Goal: Task Accomplishment & Management: Manage account settings

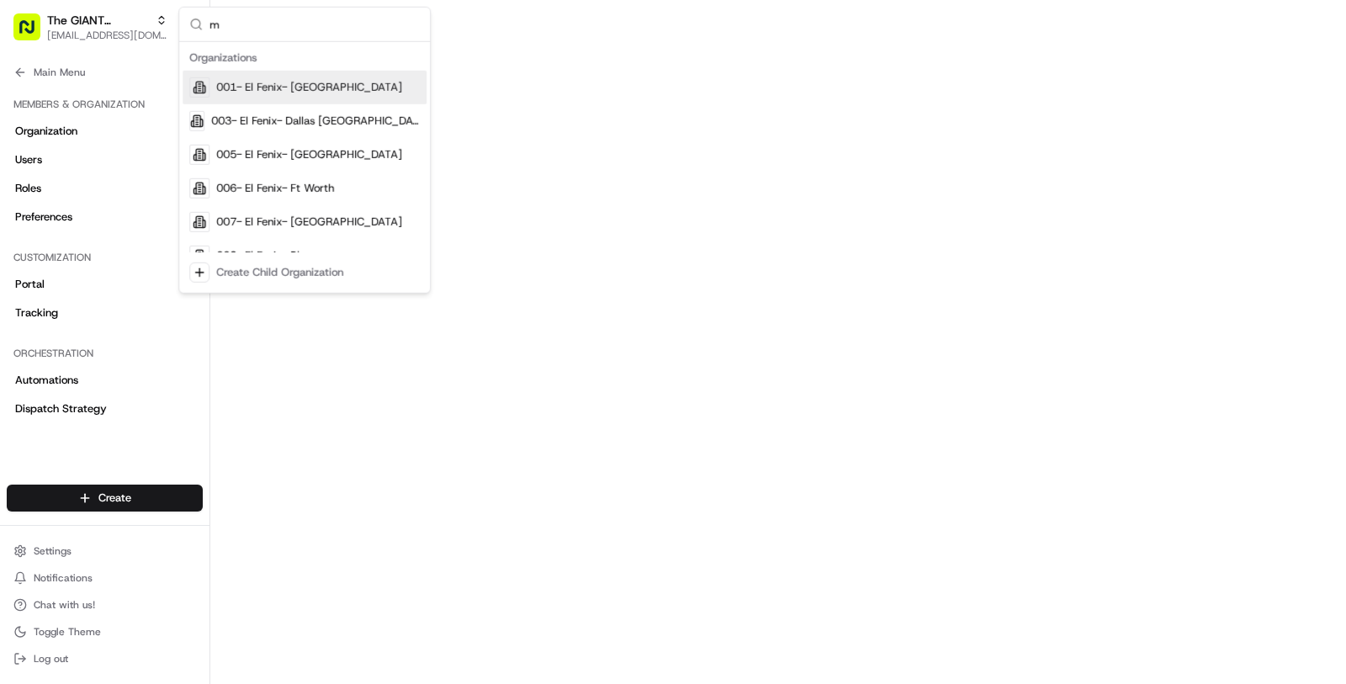
scroll to position [619, 0]
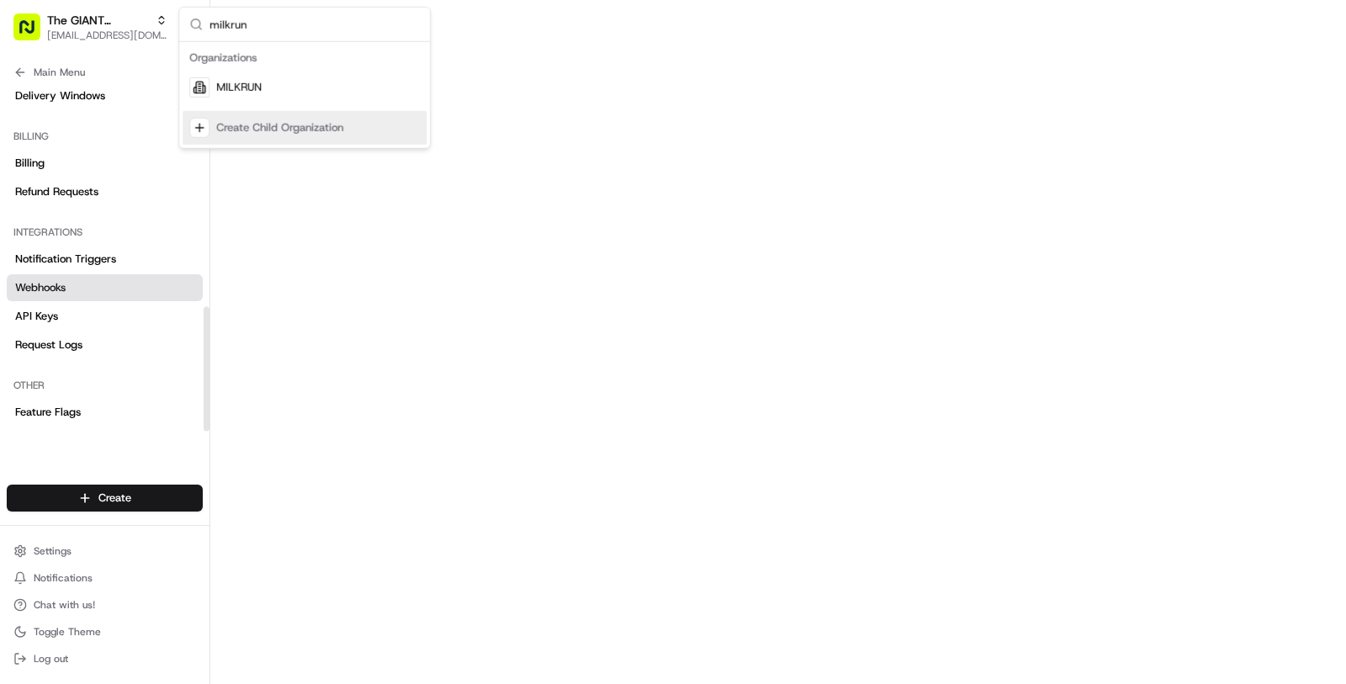
type input "milkrun"
click at [284, 82] on div "MILKRUN" at bounding box center [305, 88] width 244 height 34
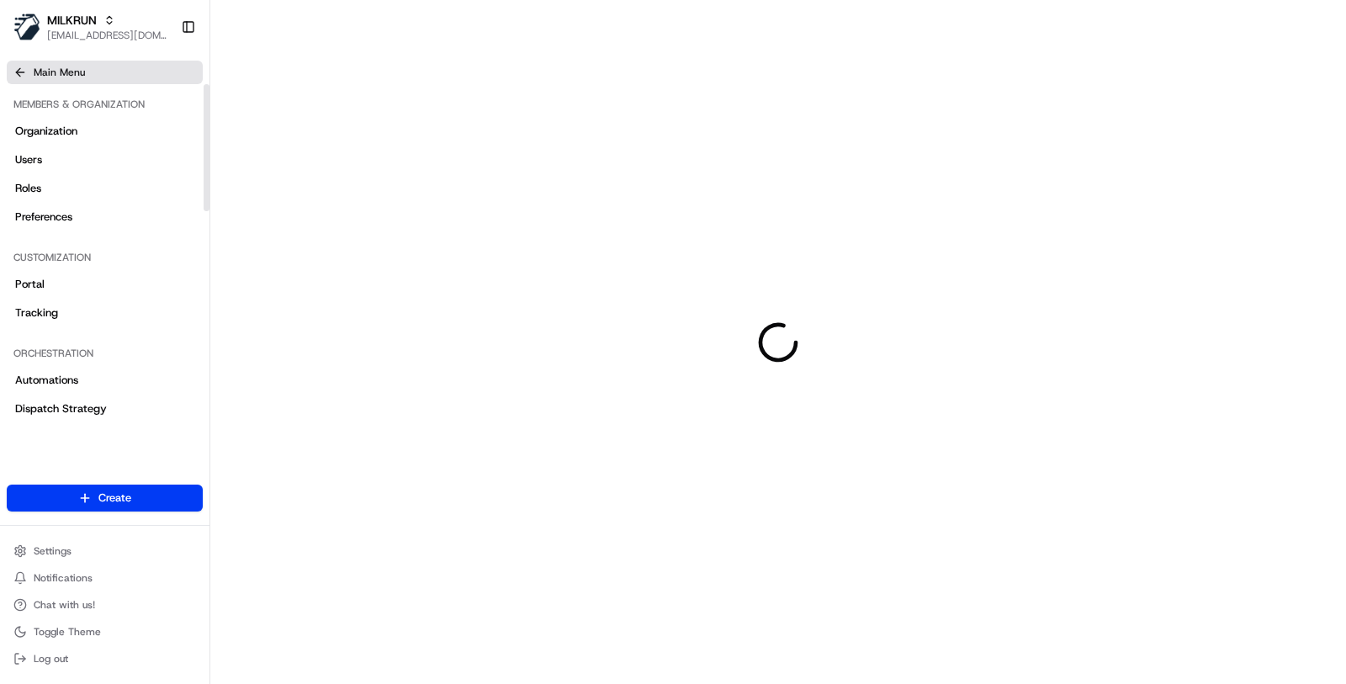
click at [64, 67] on span "Main Menu" at bounding box center [59, 72] width 51 height 13
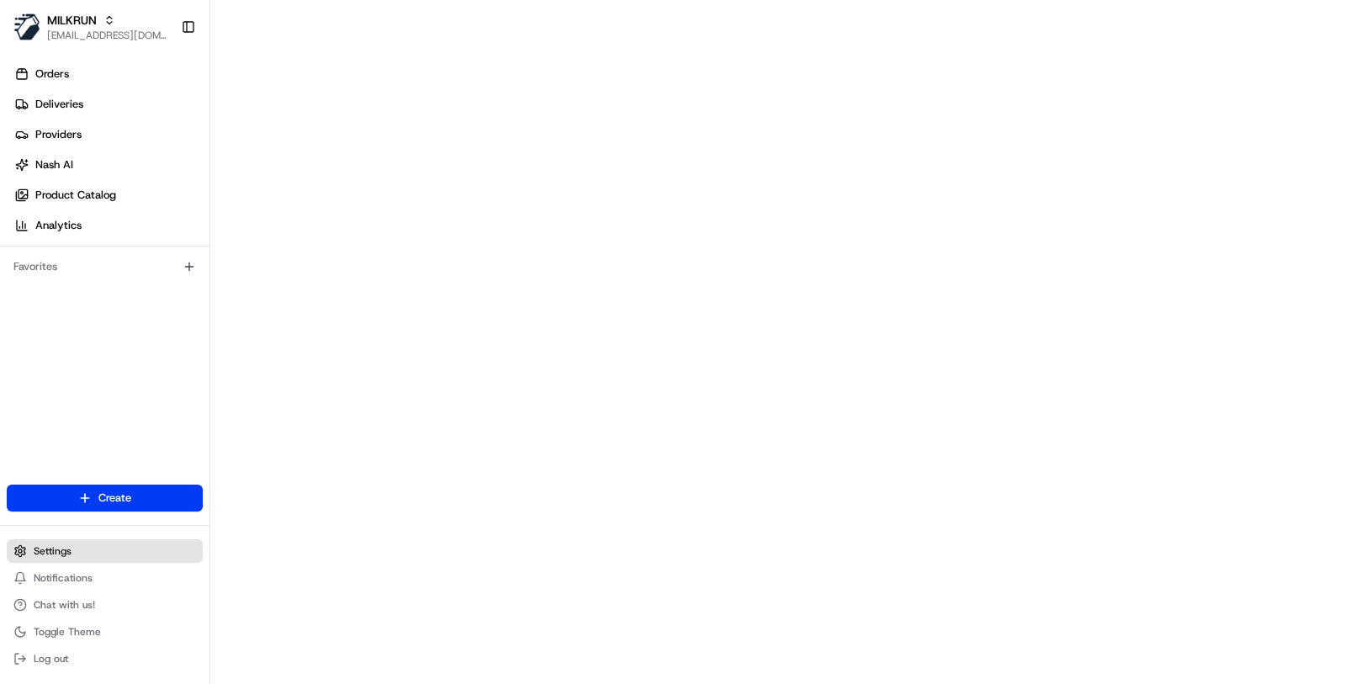
click at [84, 545] on button "Settings" at bounding box center [105, 551] width 196 height 24
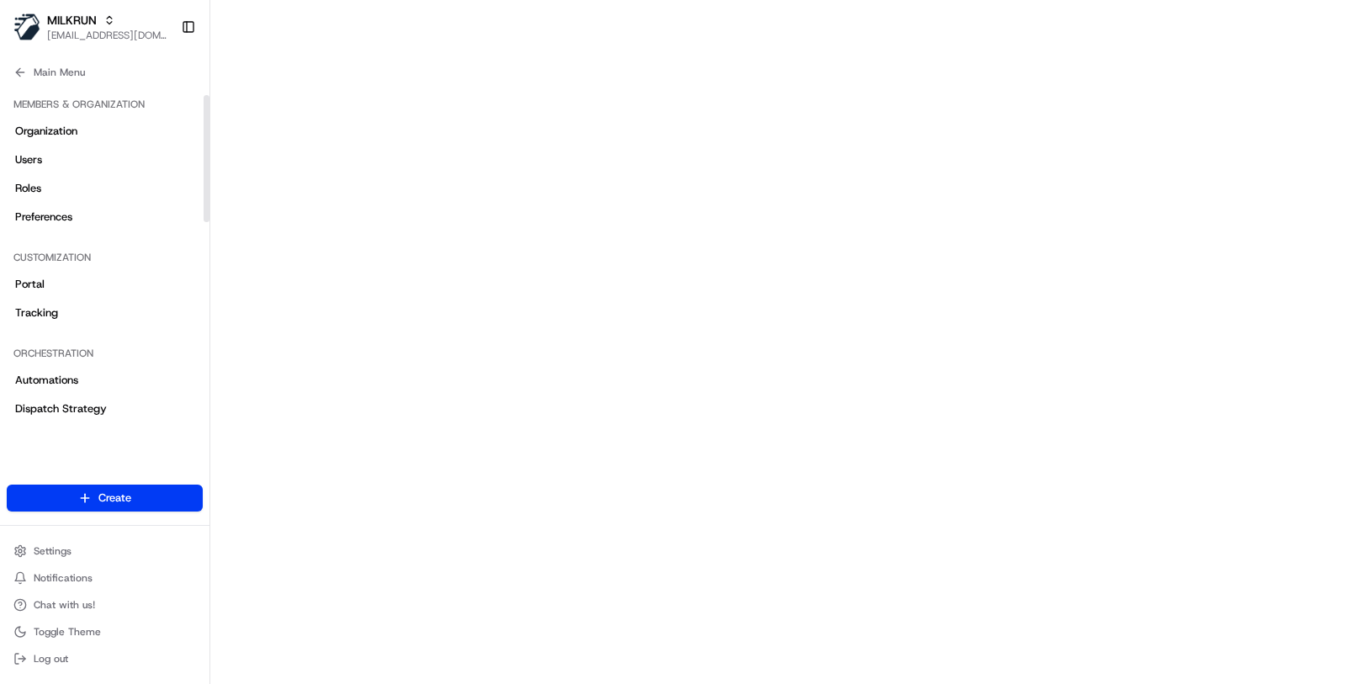
scroll to position [601, 0]
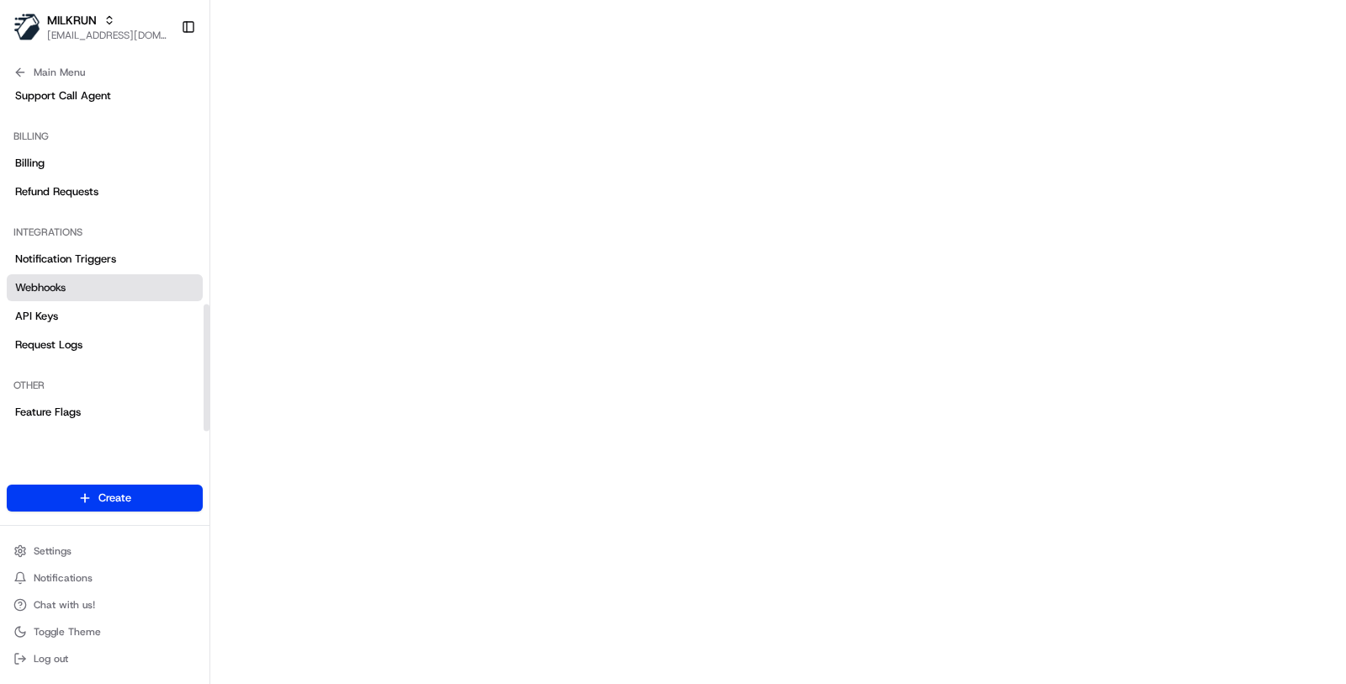
click at [137, 295] on link "Webhooks" at bounding box center [105, 287] width 196 height 27
click at [120, 254] on link "Notification Triggers" at bounding box center [105, 259] width 196 height 27
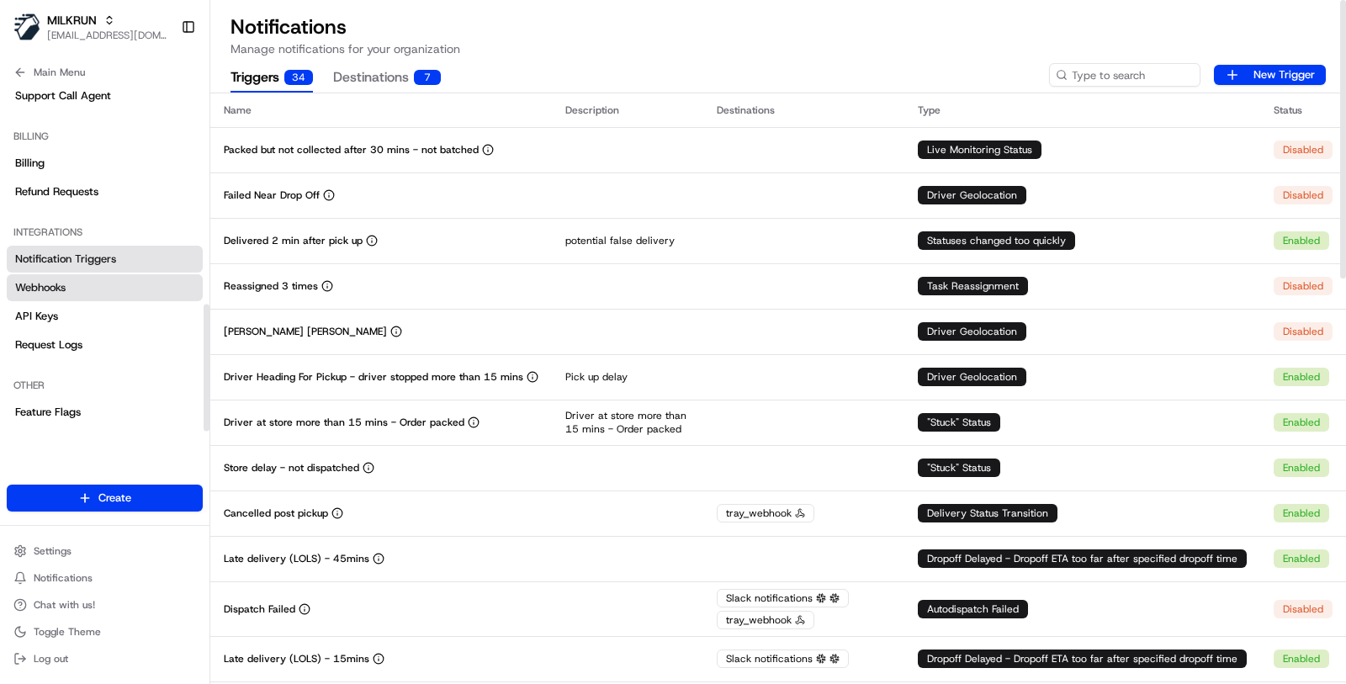
click at [141, 280] on link "Webhooks" at bounding box center [105, 287] width 196 height 27
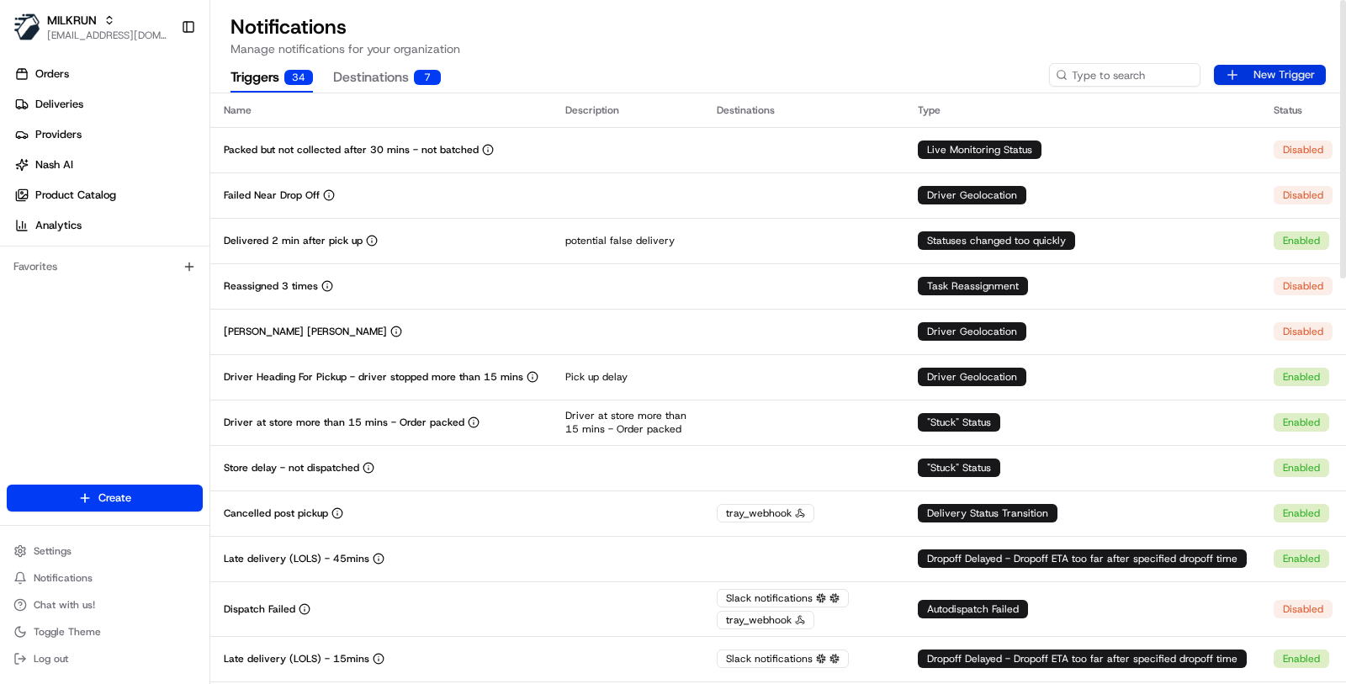
click at [1243, 82] on button "New Trigger" at bounding box center [1270, 75] width 112 height 20
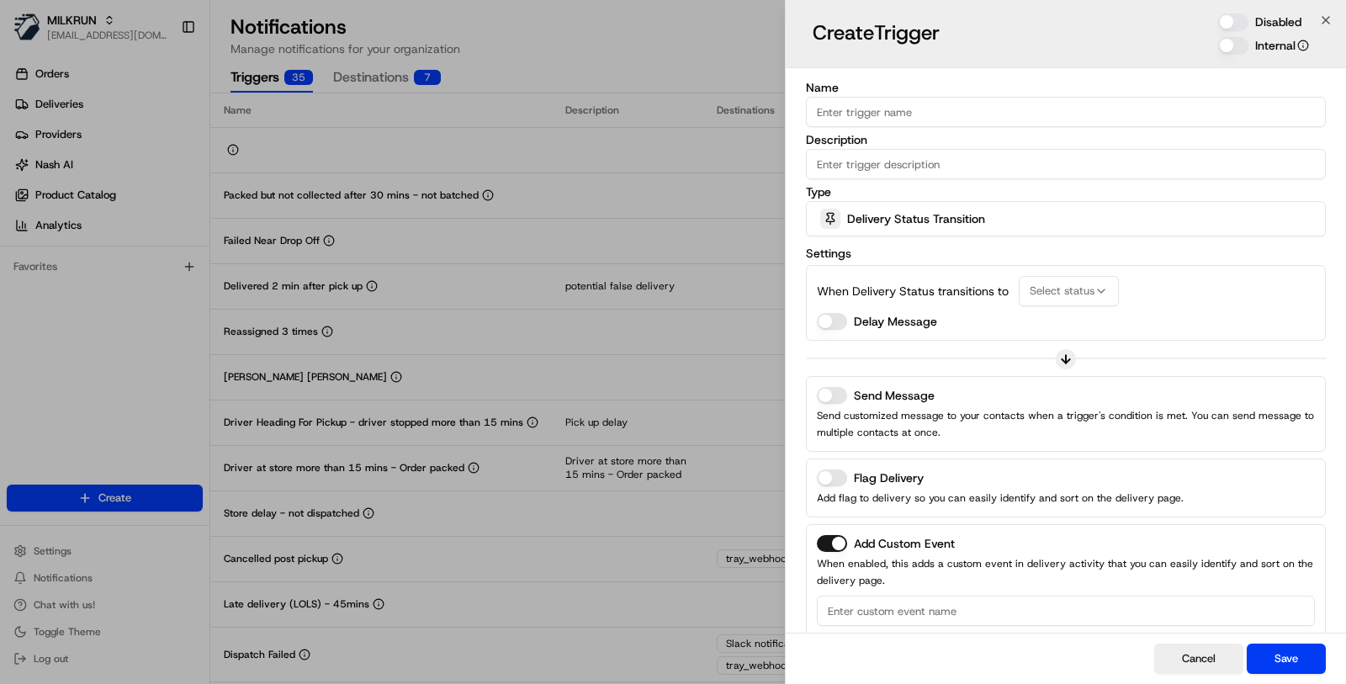
click at [953, 227] on div "Delivery Status Transition" at bounding box center [1066, 219] width 512 height 34
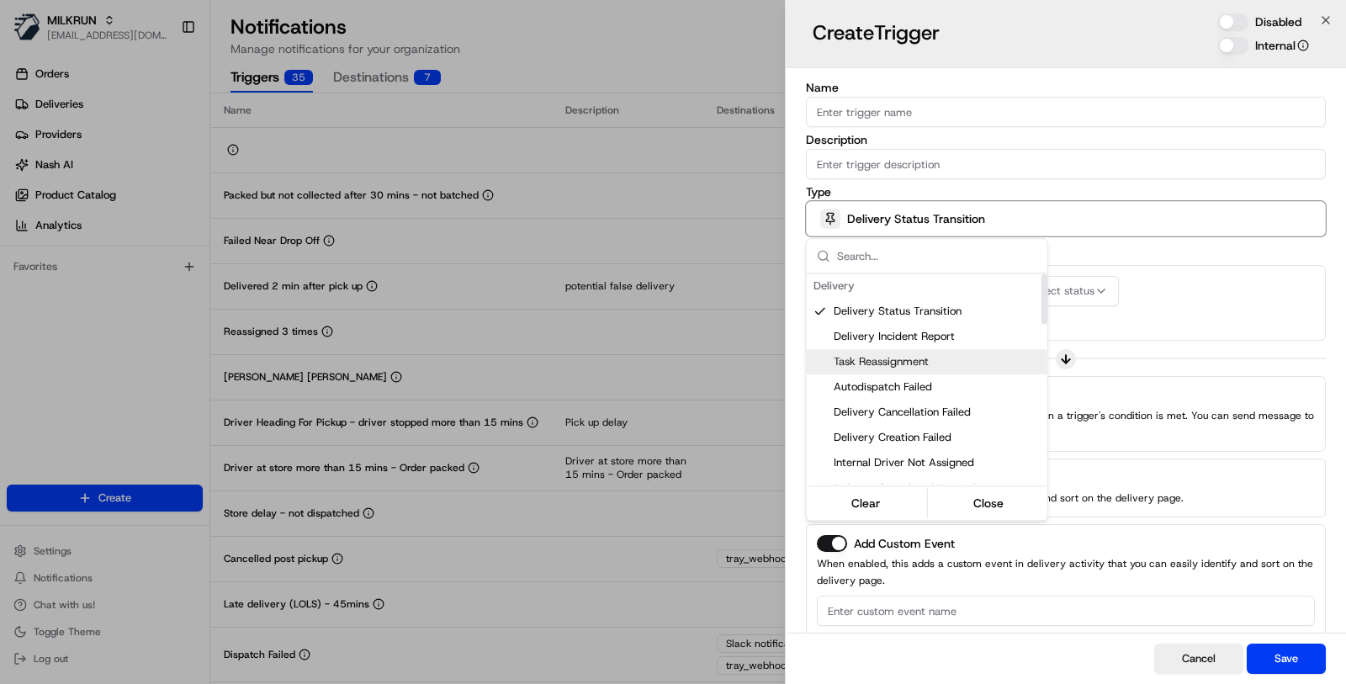
click at [922, 353] on div "Task Reassignment" at bounding box center [927, 361] width 241 height 25
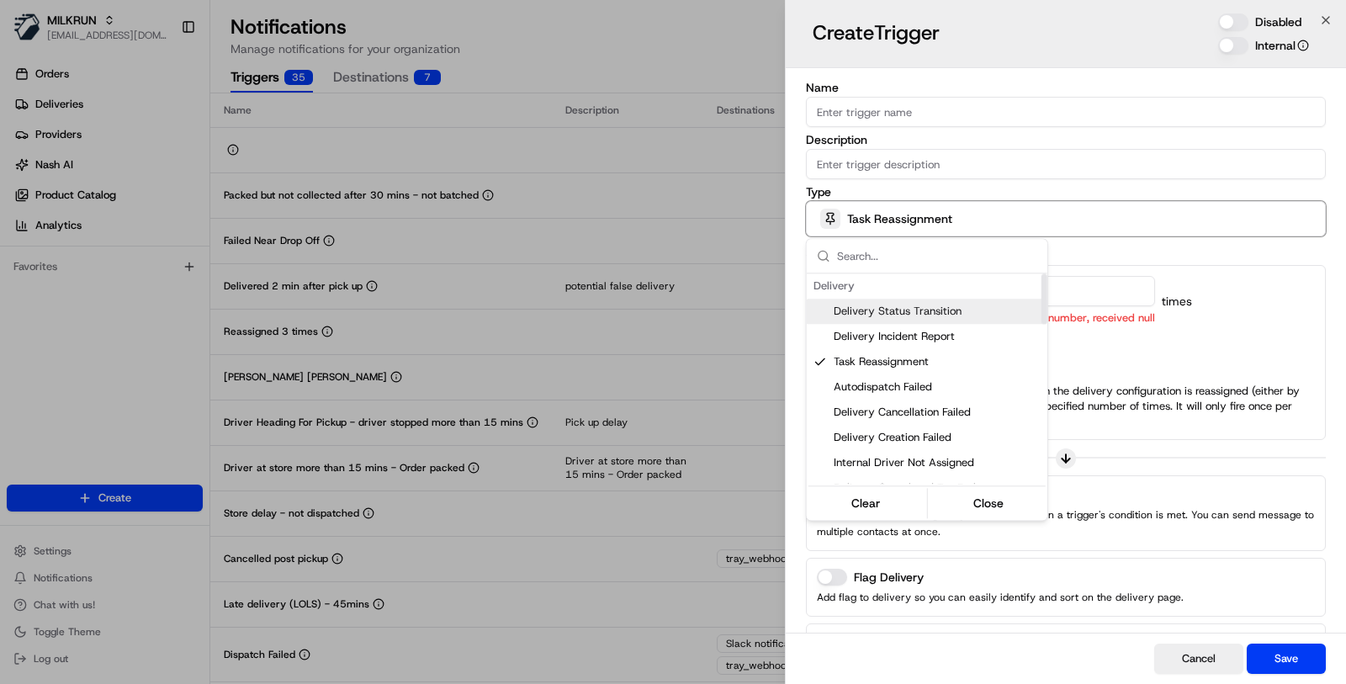
click at [1107, 319] on div at bounding box center [673, 342] width 1346 height 684
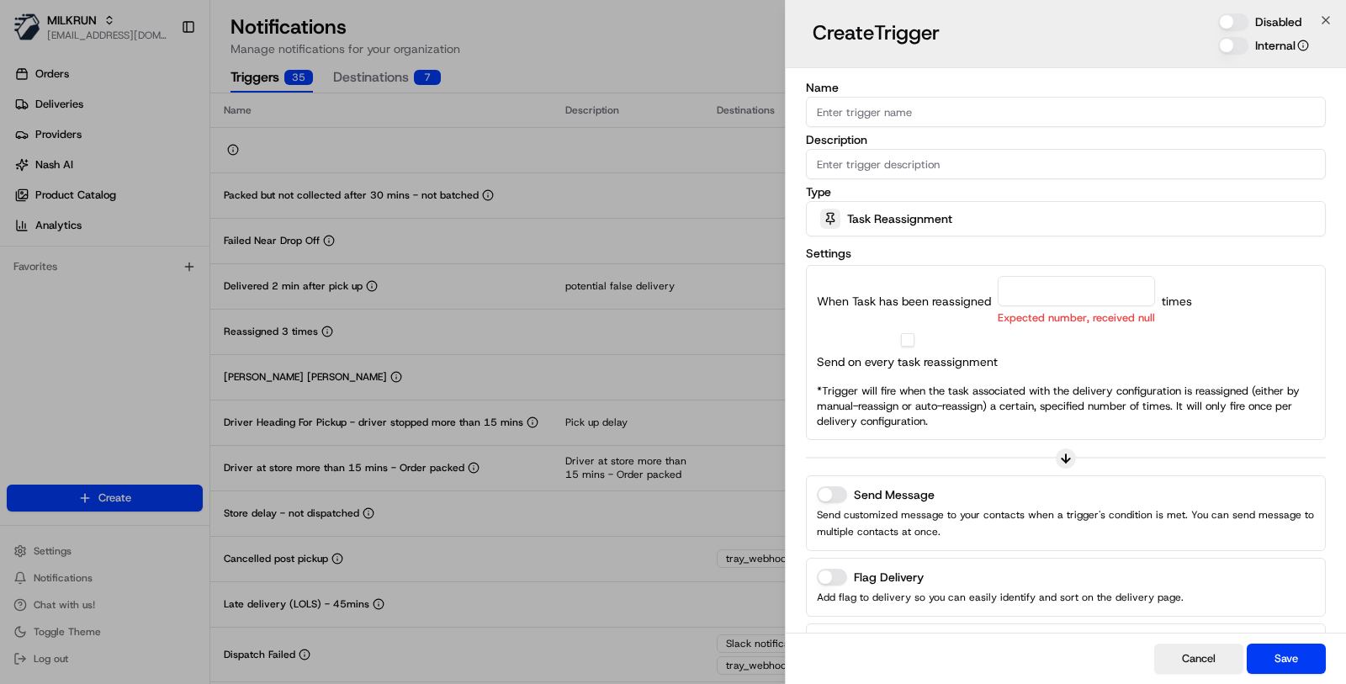
click at [926, 200] on div "Type Task Reassignment" at bounding box center [1066, 211] width 520 height 50
click at [926, 208] on div "Task Reassignment" at bounding box center [1066, 219] width 512 height 34
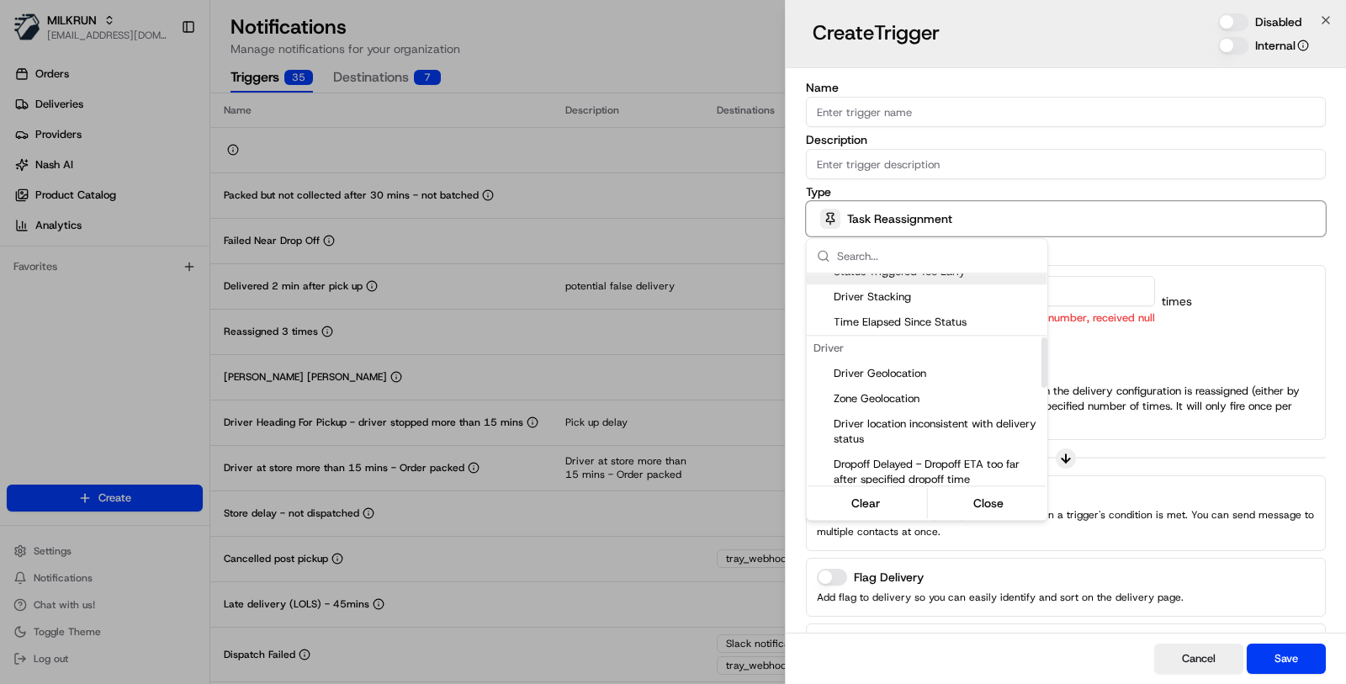
scroll to position [266, 0]
click at [937, 292] on span "Driver Stacking" at bounding box center [937, 297] width 207 height 15
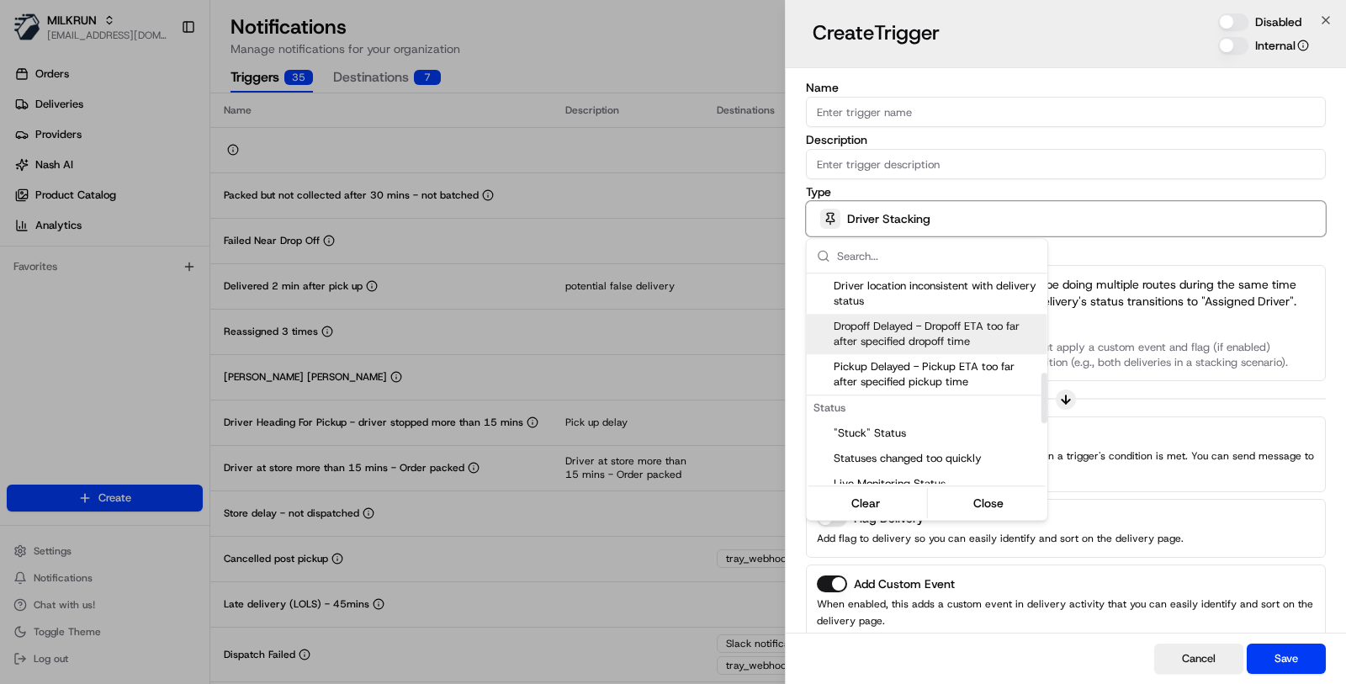
scroll to position [416, 0]
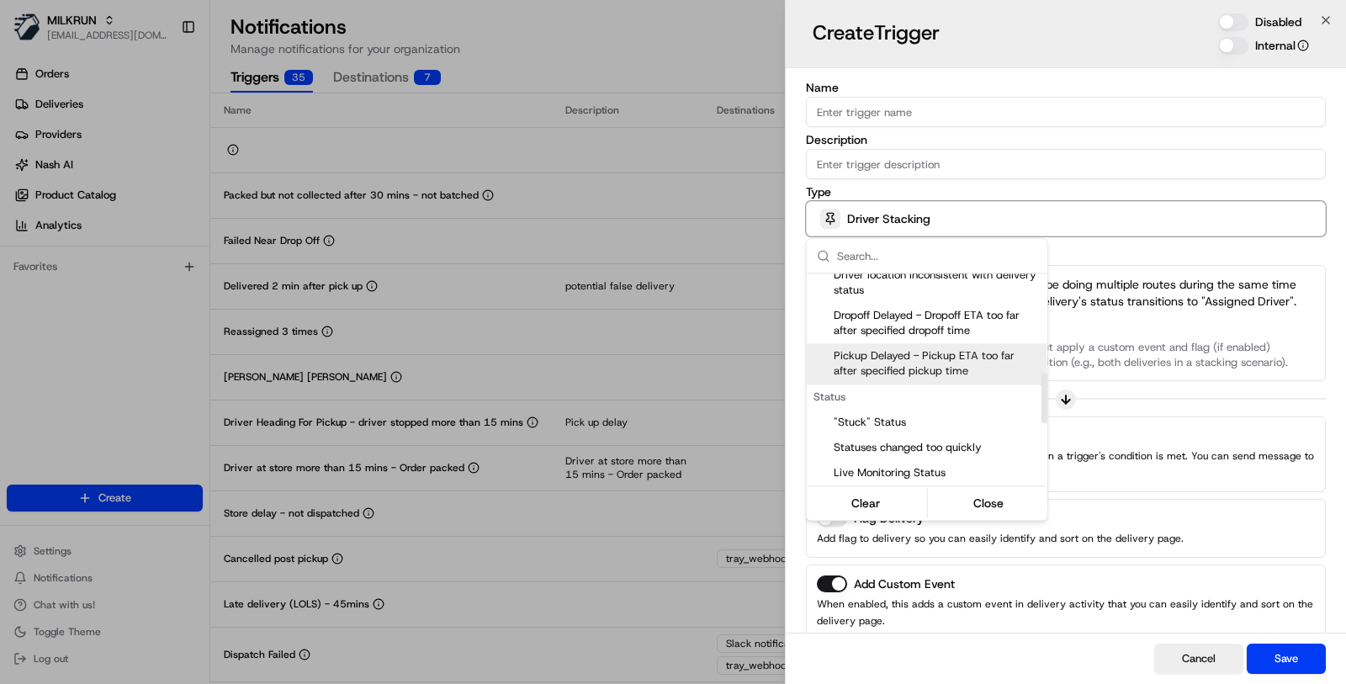
click at [939, 364] on span "Pickup Delayed - Pickup ETA too far after specified pickup time" at bounding box center [937, 363] width 207 height 30
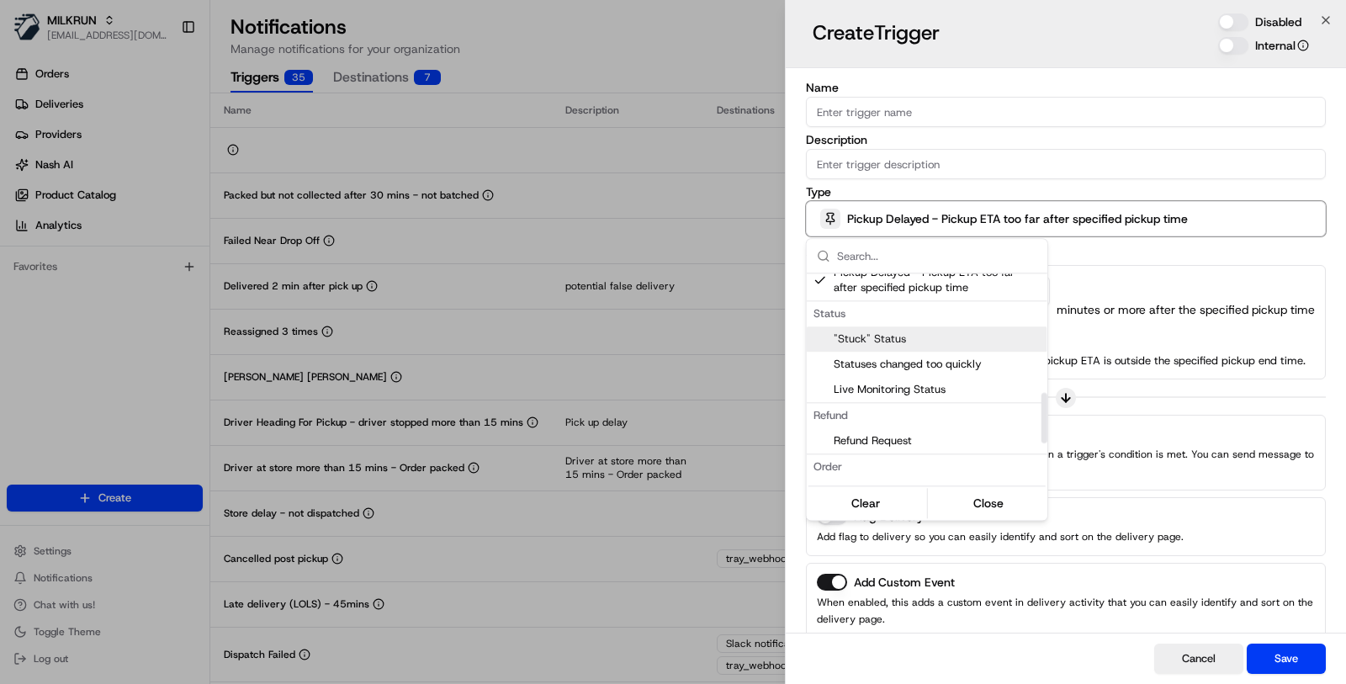
scroll to position [502, 0]
click at [967, 343] on div ""Stuck" Status" at bounding box center [927, 336] width 241 height 25
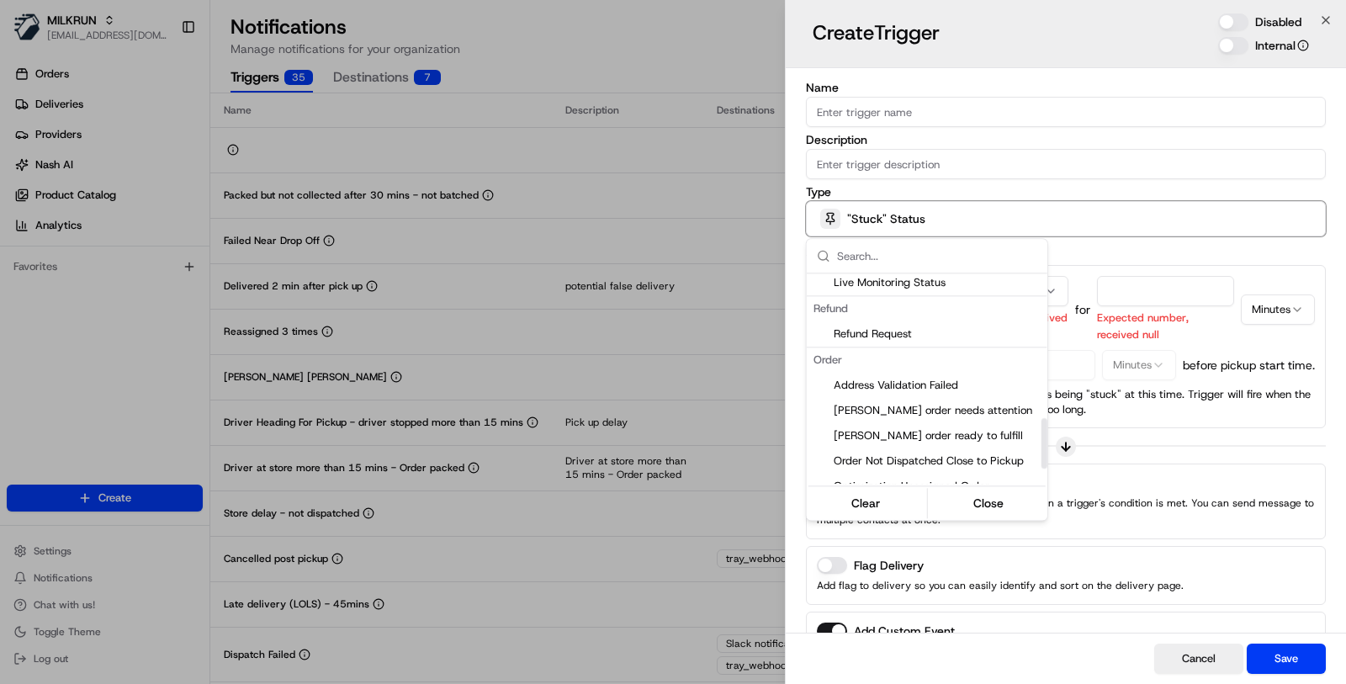
scroll to position [656, 0]
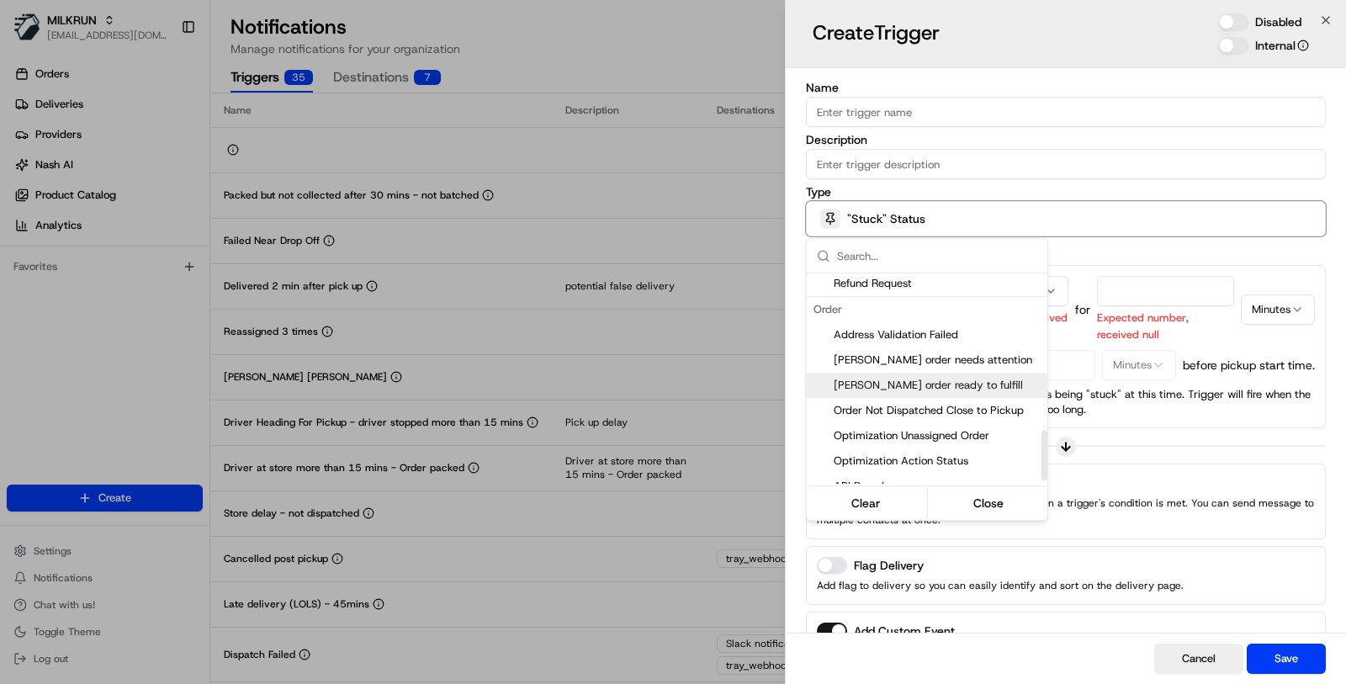
click at [980, 385] on span "Nash order ready to fulfill" at bounding box center [937, 385] width 207 height 15
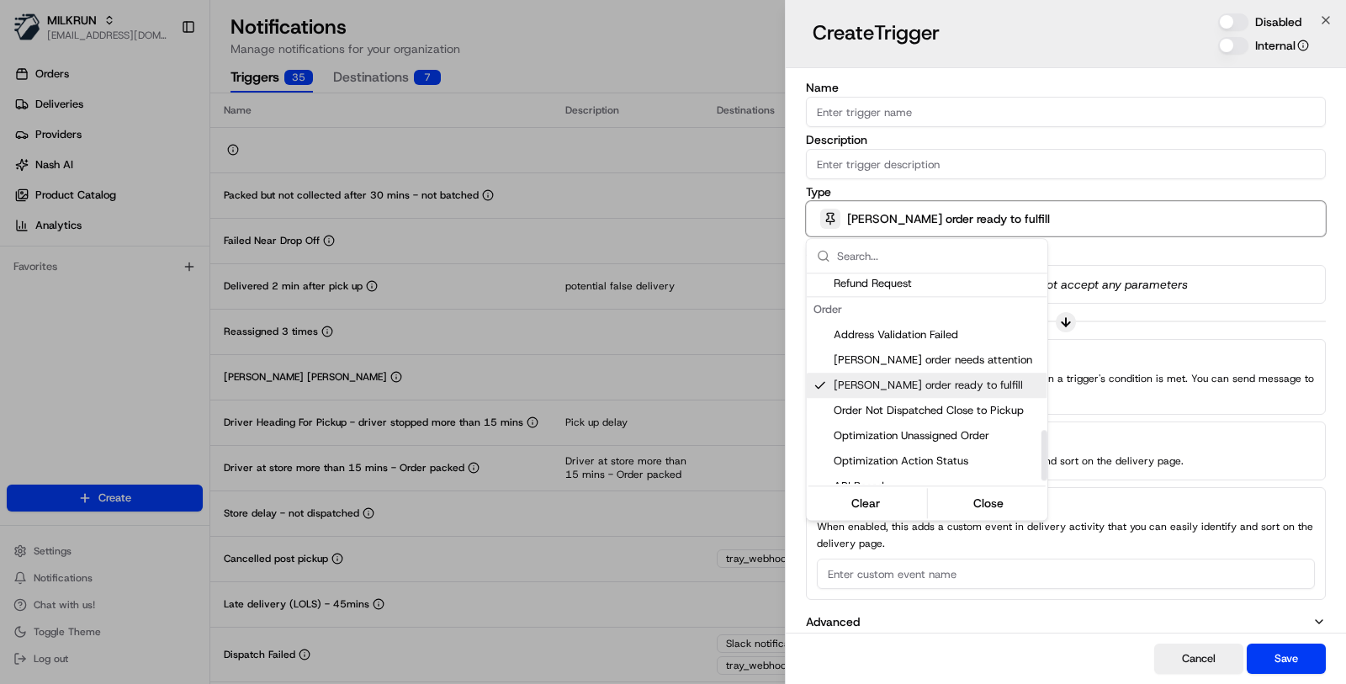
scroll to position [671, 0]
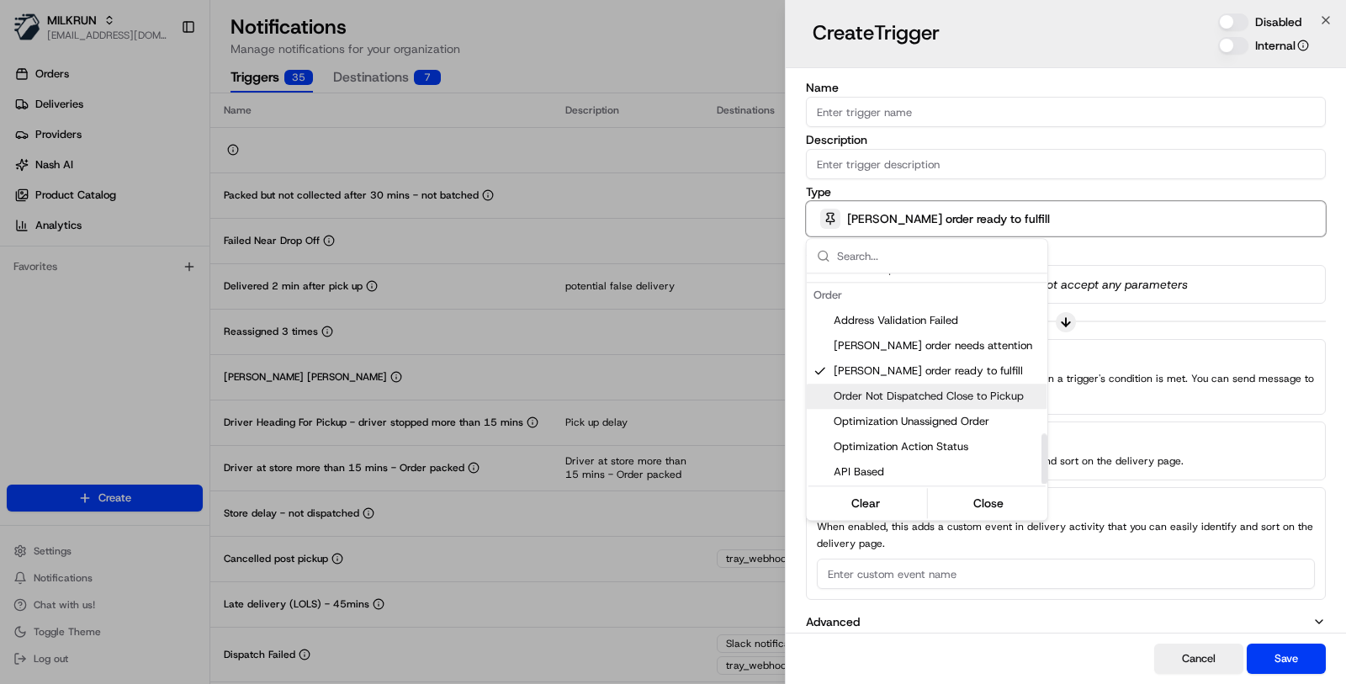
click at [874, 392] on span "Order Not Dispatched Close to Pickup" at bounding box center [937, 396] width 207 height 15
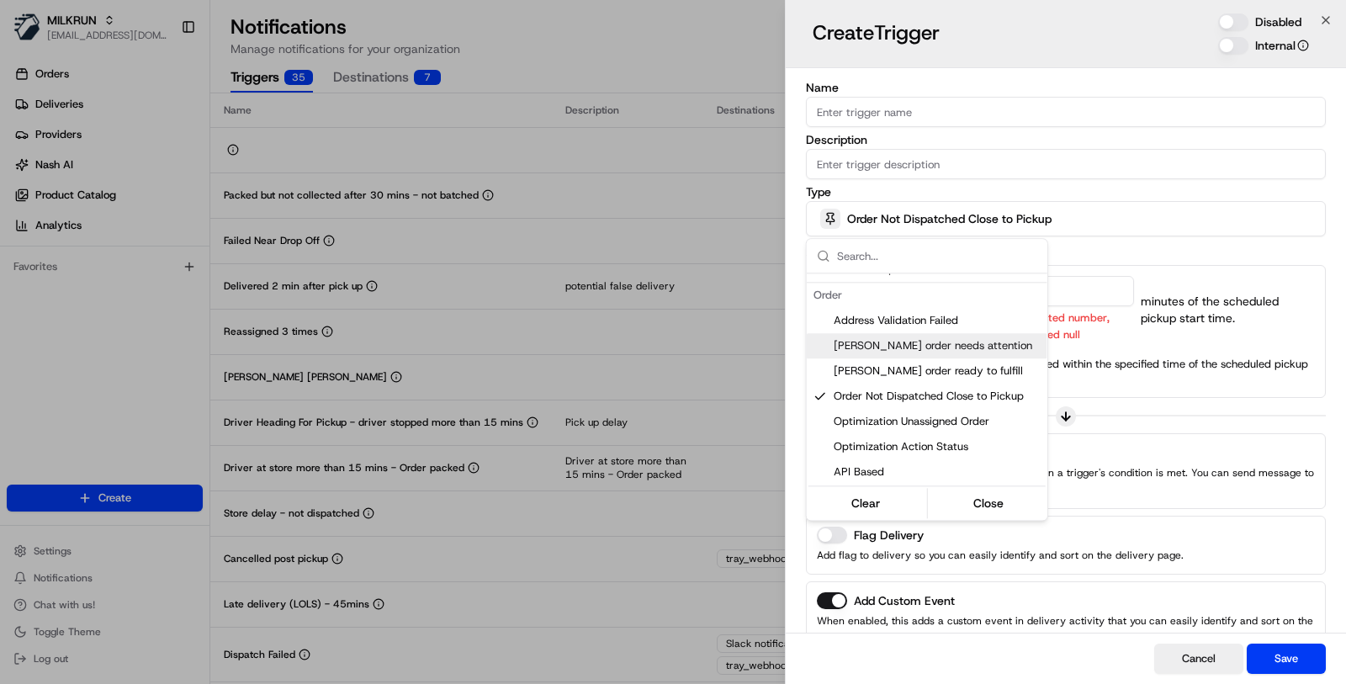
click at [714, 272] on div at bounding box center [673, 342] width 1346 height 684
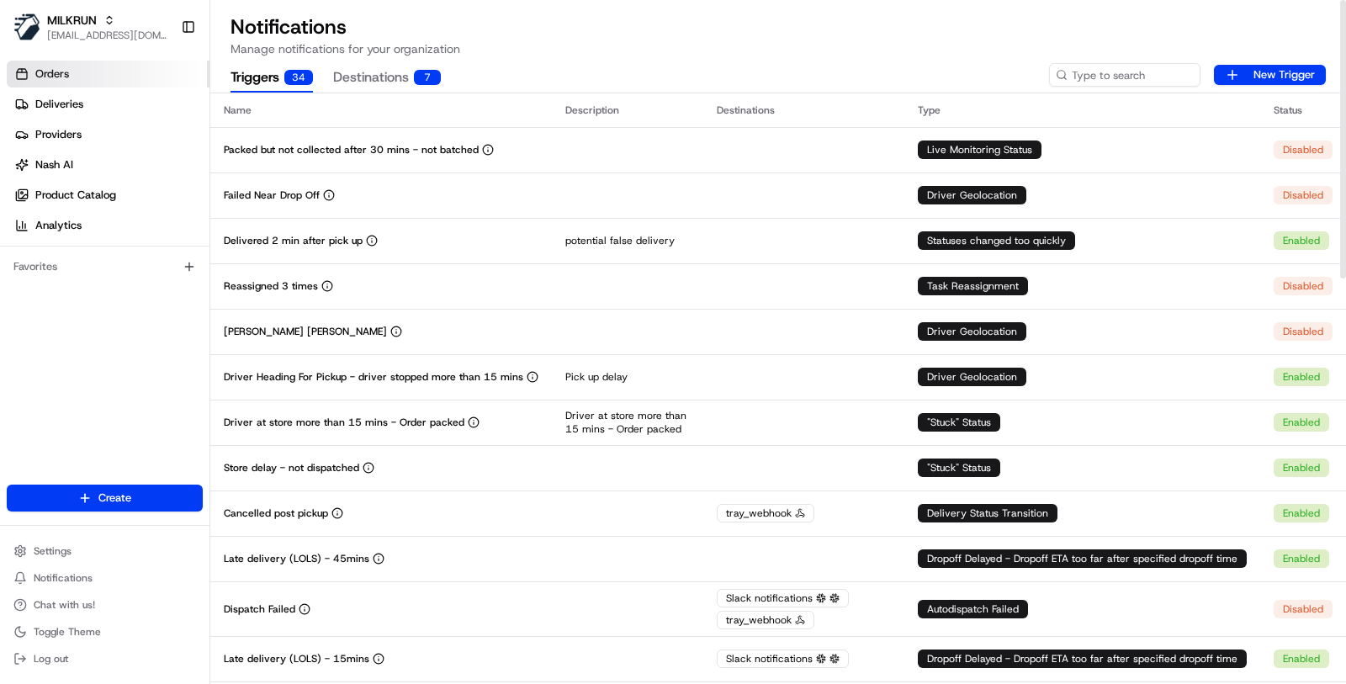
click at [104, 72] on link "Orders" at bounding box center [108, 74] width 203 height 27
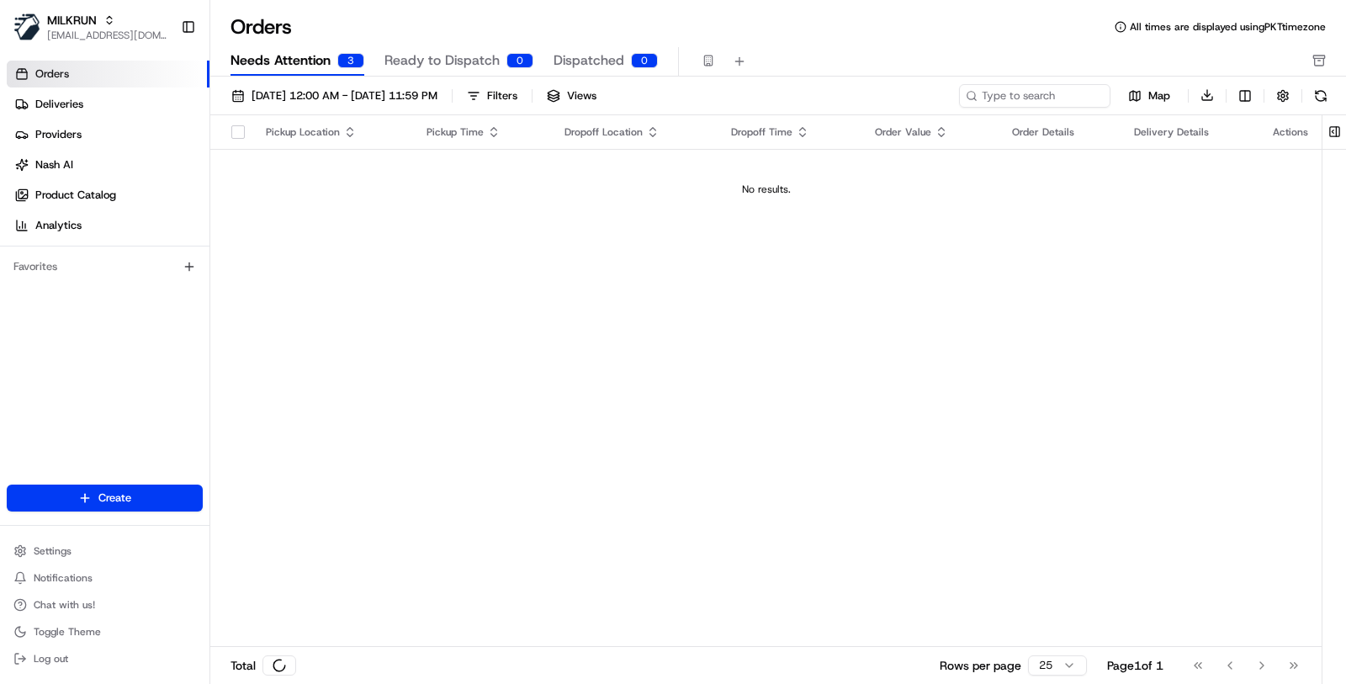
click at [284, 69] on span "Needs Attention" at bounding box center [281, 60] width 100 height 20
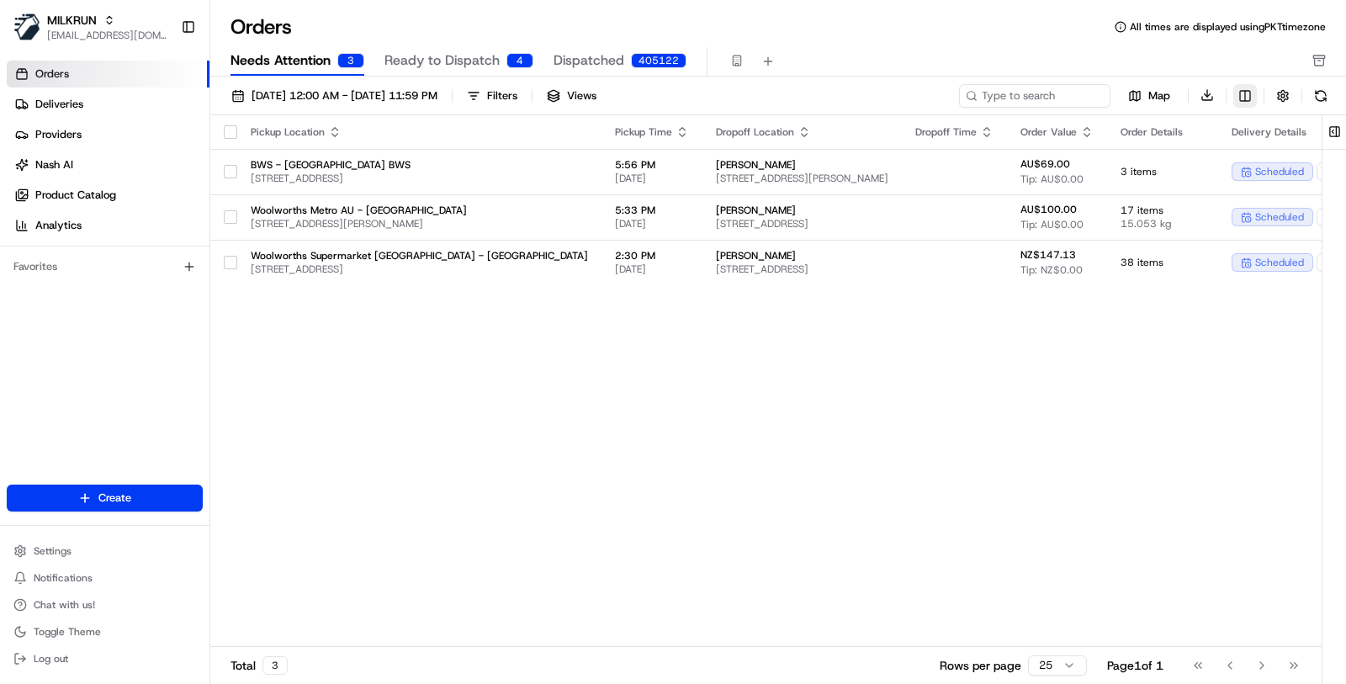
click at [1241, 95] on html "MILKRUN masood@usenash.com Toggle Sidebar Orders Deliveries Providers Nash AI P…" at bounding box center [673, 342] width 1346 height 684
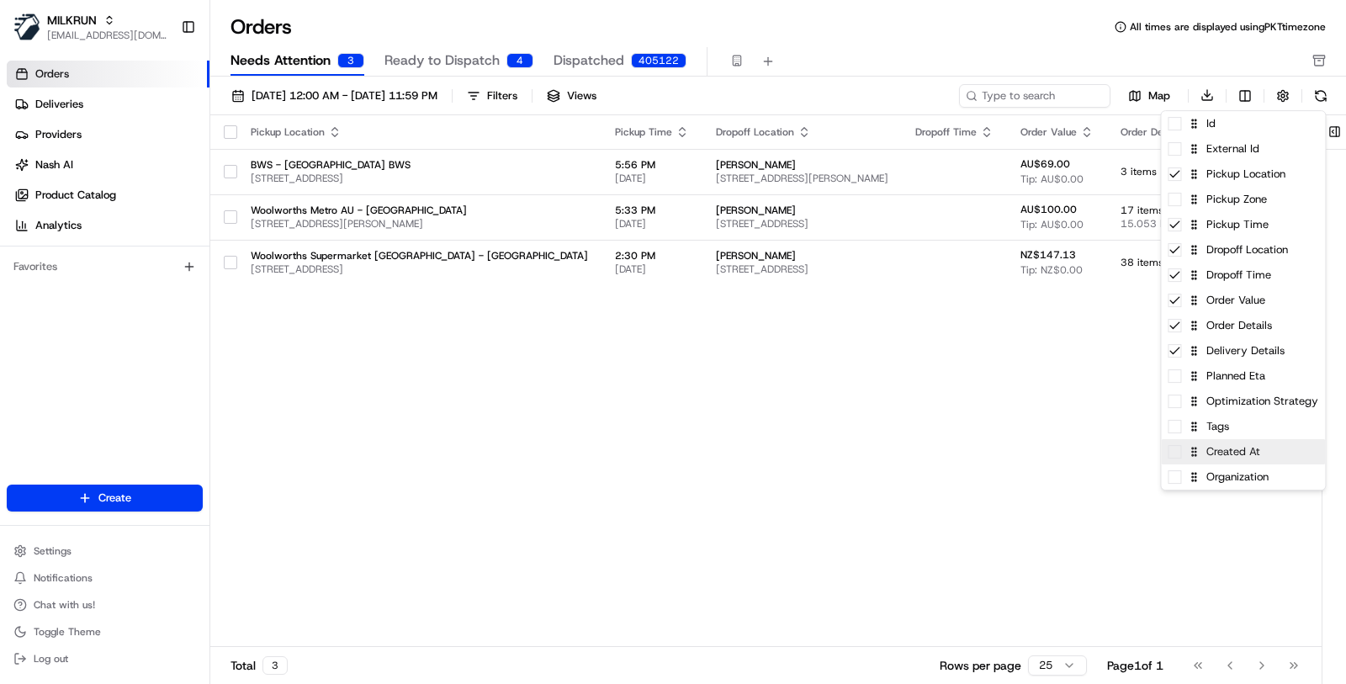
click at [1261, 463] on div "Created At" at bounding box center [1243, 451] width 164 height 25
click at [1006, 466] on html "MILKRUN masood@usenash.com Toggle Sidebar Orders Deliveries Providers Nash AI P…" at bounding box center [673, 342] width 1346 height 684
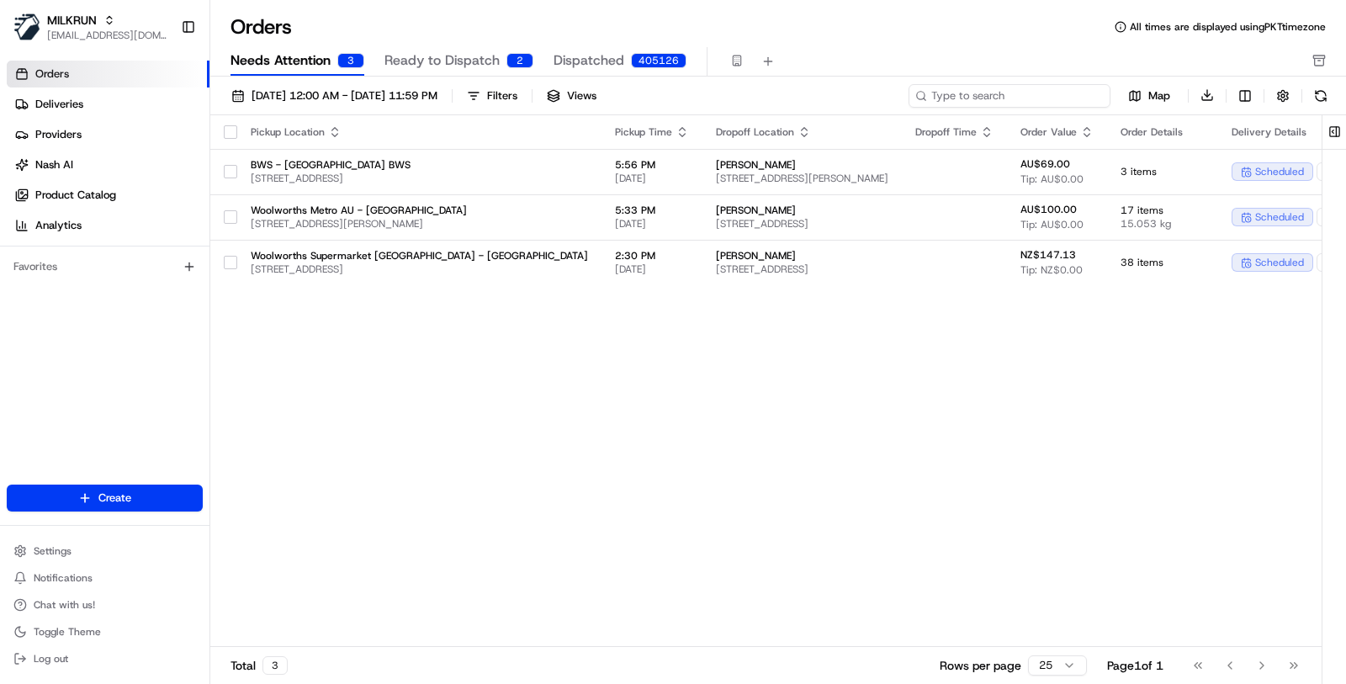
click at [1025, 91] on input at bounding box center [1010, 96] width 202 height 24
paste input "ord_f2nD6yRsnUotNCSXvVEiXZ"
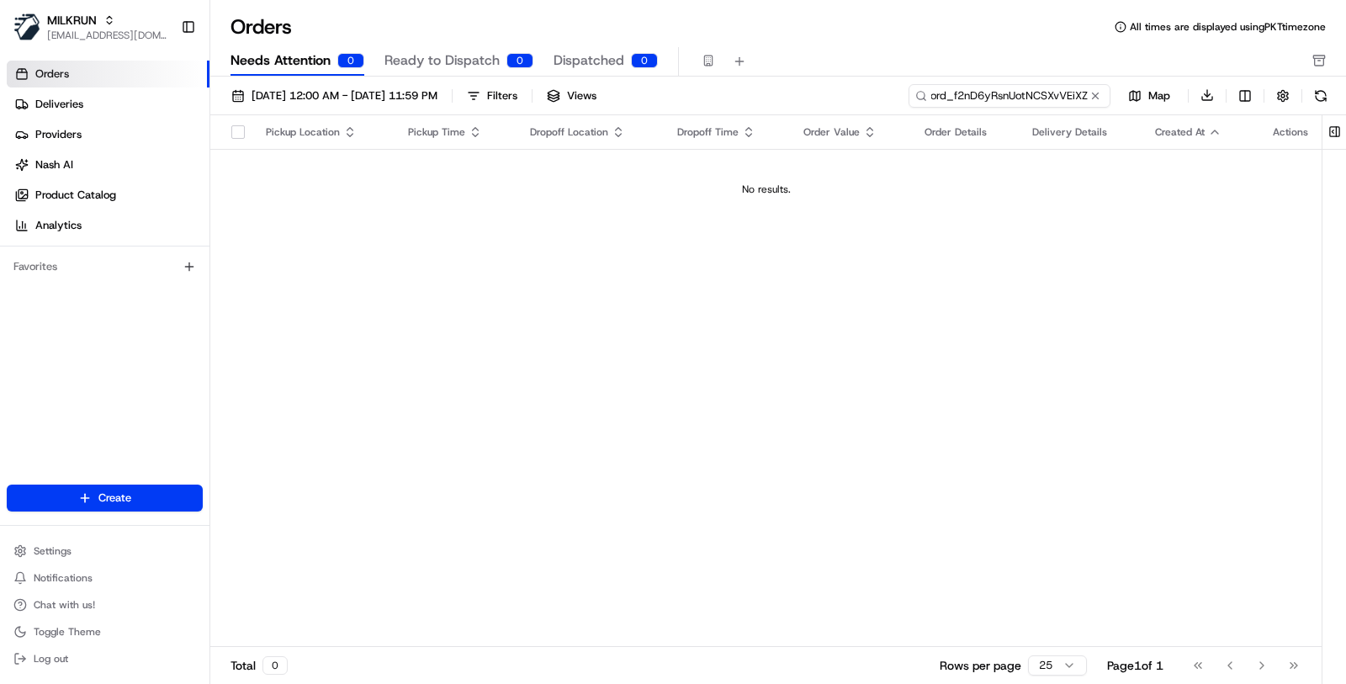
click at [1005, 93] on input "ord_f2nD6yRsnUotNCSXvVEiXZ" at bounding box center [1010, 96] width 202 height 24
click at [954, 87] on input "ord_f2nD6yRsnUotNCSXvVEiXZ" at bounding box center [1010, 96] width 202 height 24
paste input "dkhuwsNWuQgsT6bLkrCFoy"
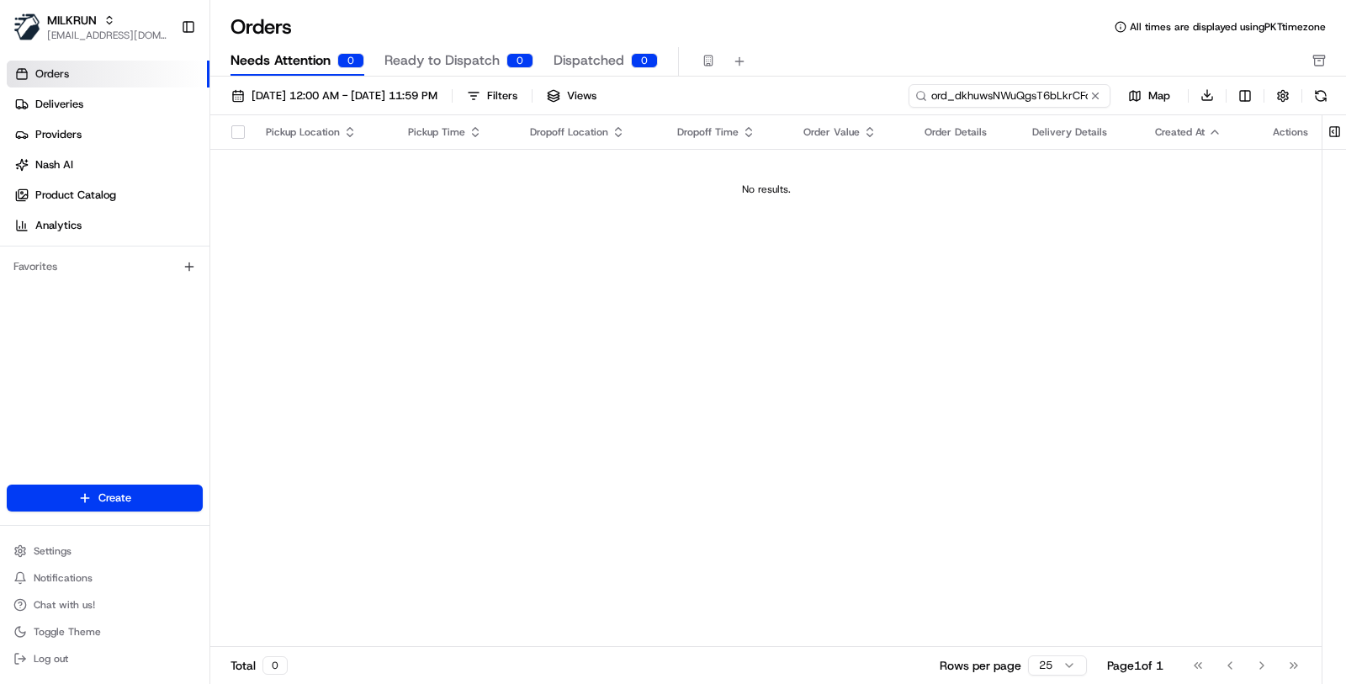
click at [936, 98] on input "ord_dkhuwsNWuQgsT6bLkrCFoy" at bounding box center [1010, 96] width 202 height 24
paste input "hBuDTe3q9VHHMdXw7wZfrY"
type input "ord_hBuDTe3q9VHHMdXw7wZfrY"
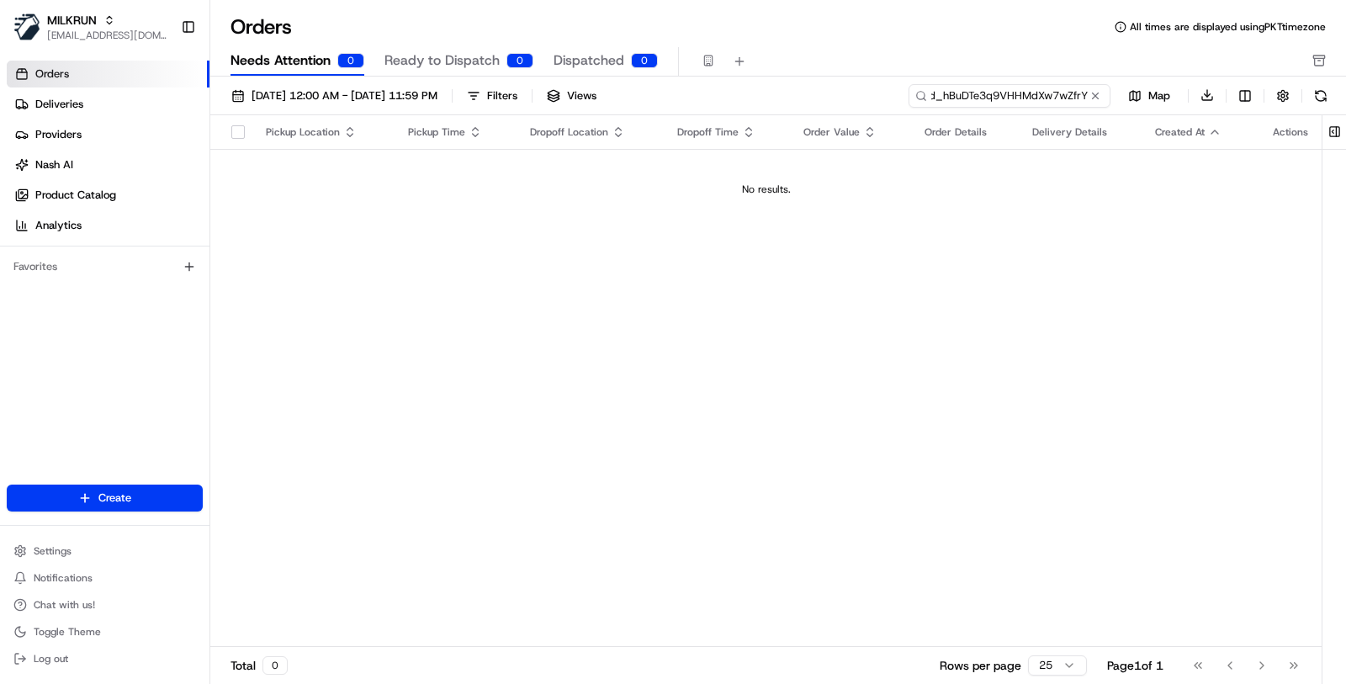
click at [954, 102] on input "ord_hBuDTe3q9VHHMdXw7wZfrY" at bounding box center [1010, 96] width 202 height 24
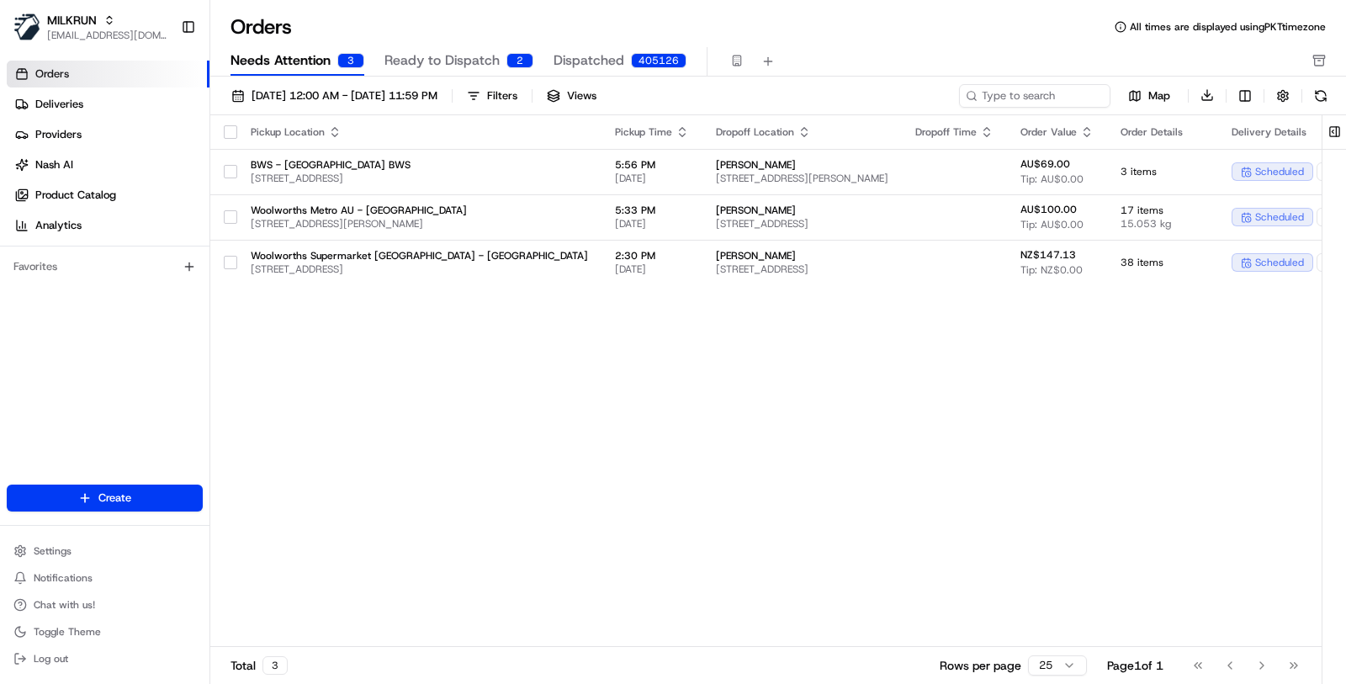
drag, startPoint x: 482, startPoint y: 57, endPoint x: 493, endPoint y: 72, distance: 18.0
click at [482, 58] on span "Ready to Dispatch" at bounding box center [442, 60] width 115 height 20
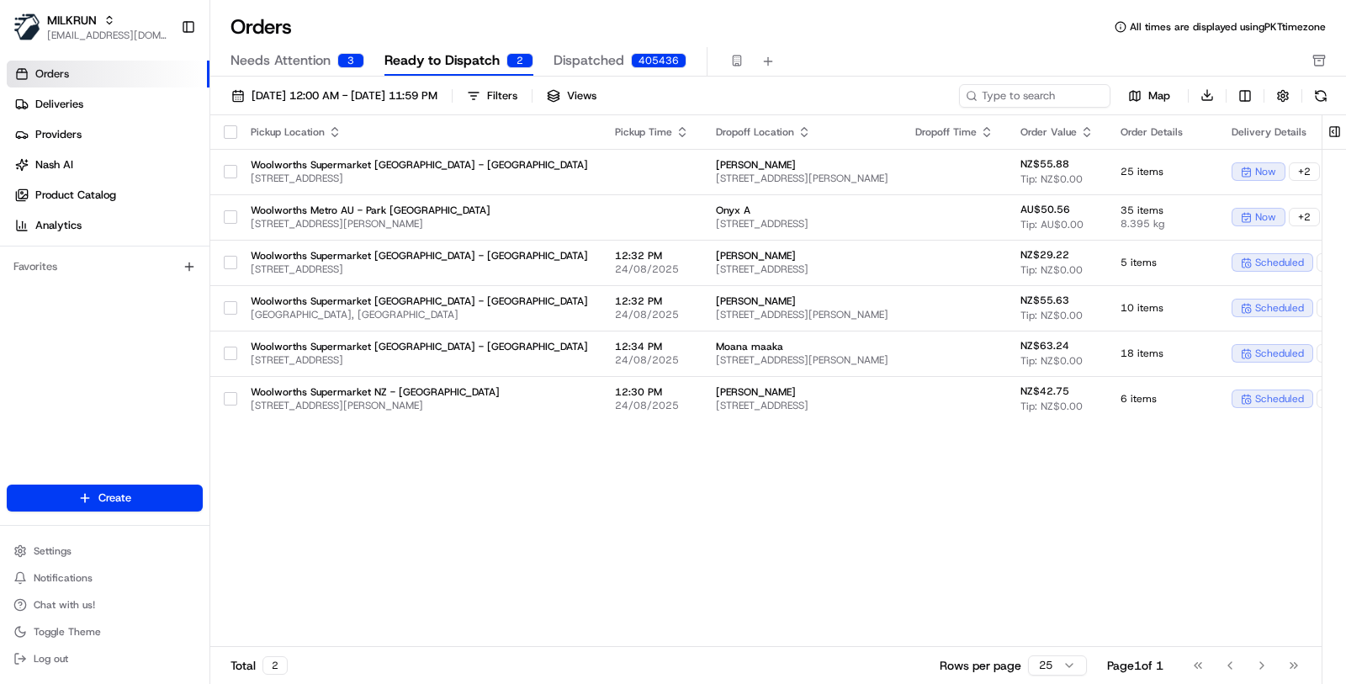
click at [139, 337] on div "Orders Deliveries Providers Nash AI Product Catalog Analytics Favorites" at bounding box center [105, 274] width 210 height 441
click at [130, 67] on link "Orders" at bounding box center [108, 74] width 203 height 27
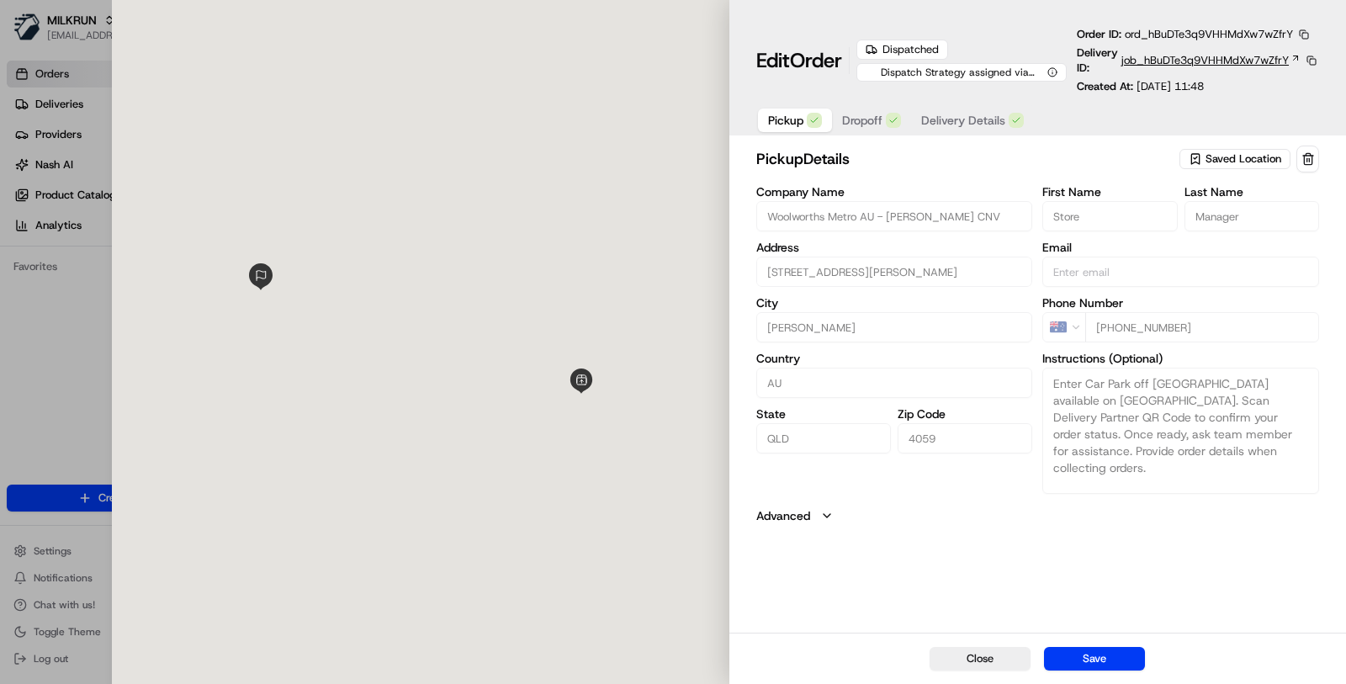
click at [1178, 60] on span "job_hBuDTe3q9VHHMdXw7wZfrY" at bounding box center [1205, 60] width 167 height 15
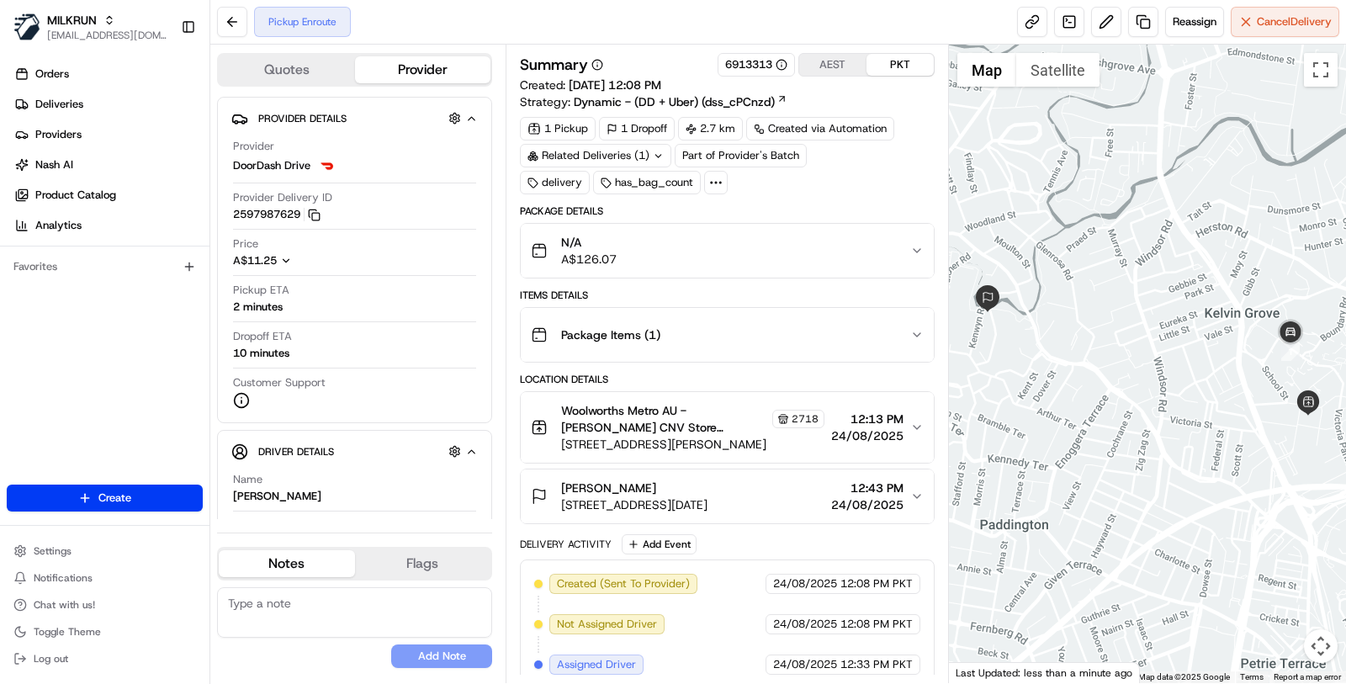
click at [613, 146] on div "Related Deliveries (1)" at bounding box center [595, 156] width 151 height 24
click at [623, 185] on span "ord_hBuDTe3q9VHHMdXw7wZfrY" at bounding box center [609, 191] width 168 height 15
click at [136, 539] on li "Settings" at bounding box center [105, 551] width 196 height 24
click at [132, 549] on button "Settings" at bounding box center [105, 551] width 196 height 24
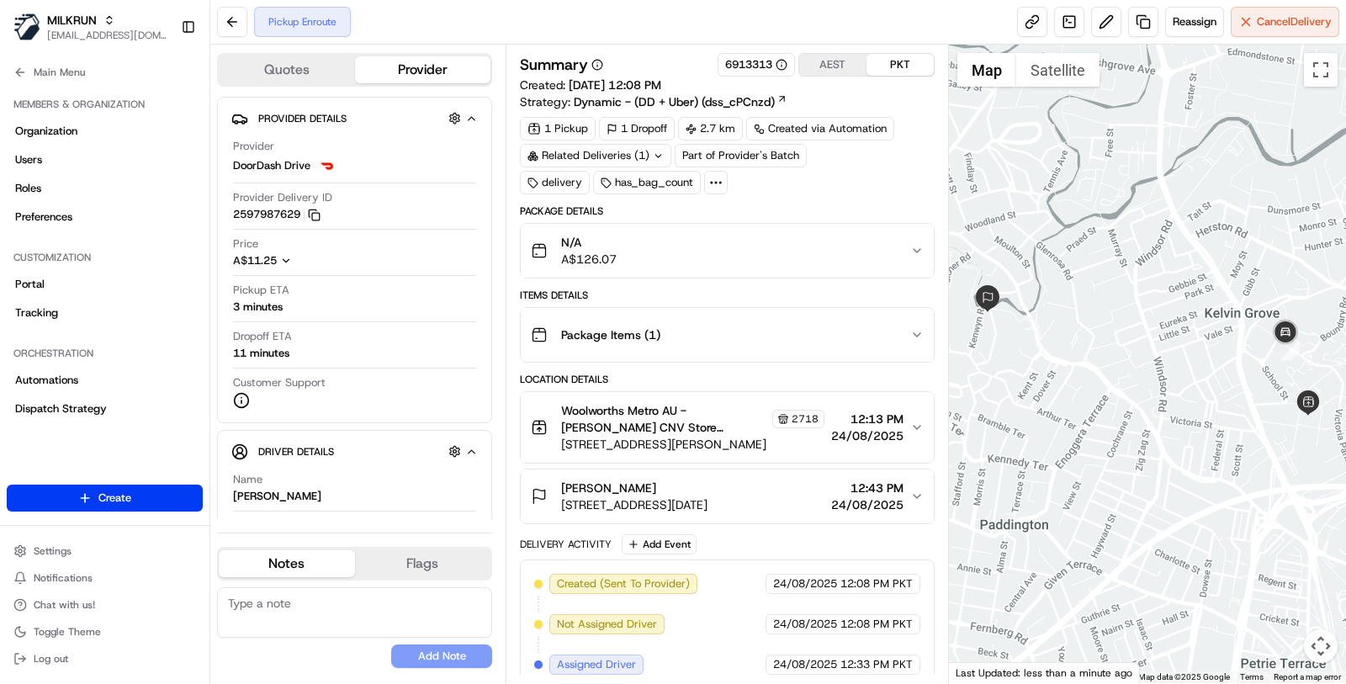
click at [608, 161] on div "Related Deliveries (1)" at bounding box center [595, 156] width 151 height 24
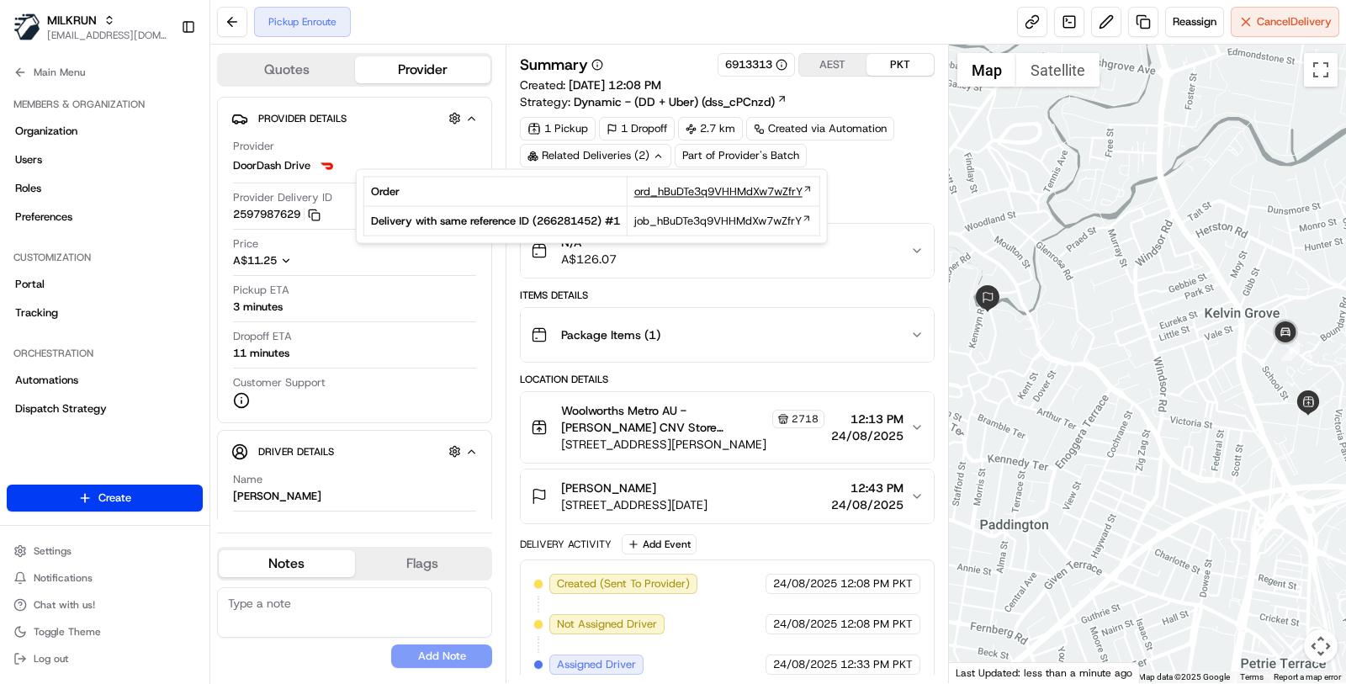
click at [640, 196] on span "ord_hBuDTe3q9VHHMdXw7wZfrY" at bounding box center [719, 191] width 168 height 15
click at [682, 184] on span "ord_hBuDTe3q9VHHMdXw7wZfrY" at bounding box center [719, 191] width 168 height 15
click at [657, 191] on span "ord_hBuDTe3q9VHHMdXw7wZfrY" at bounding box center [719, 191] width 168 height 15
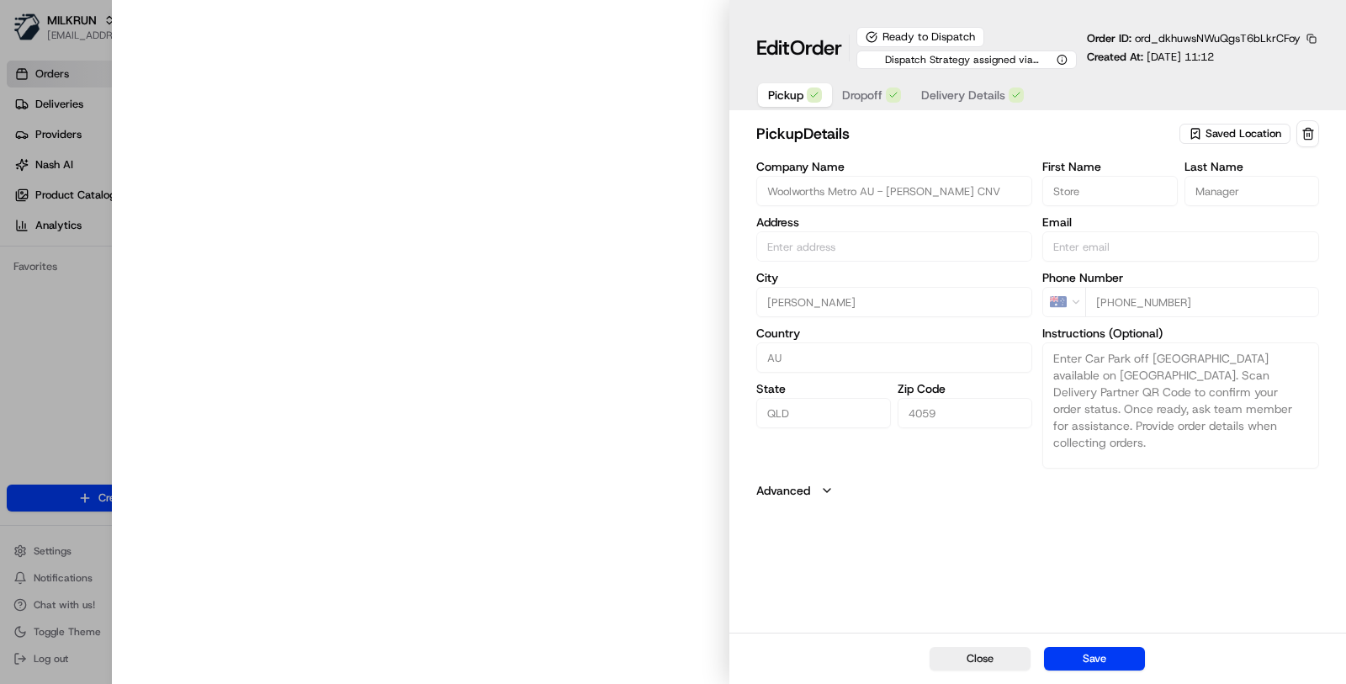
type input "[STREET_ADDRESS][PERSON_NAME]"
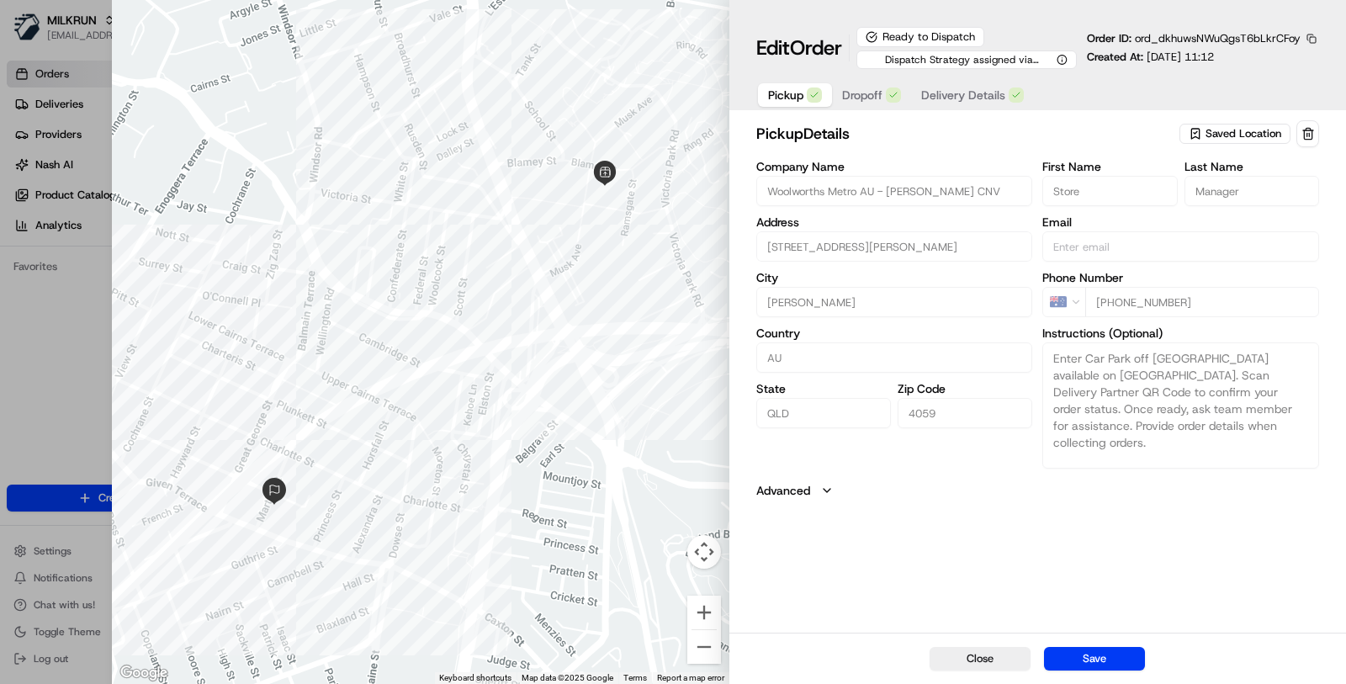
click at [1310, 34] on button "button" at bounding box center [1311, 38] width 15 height 15
click at [1268, 57] on button "Copy ID" at bounding box center [1265, 63] width 153 height 20
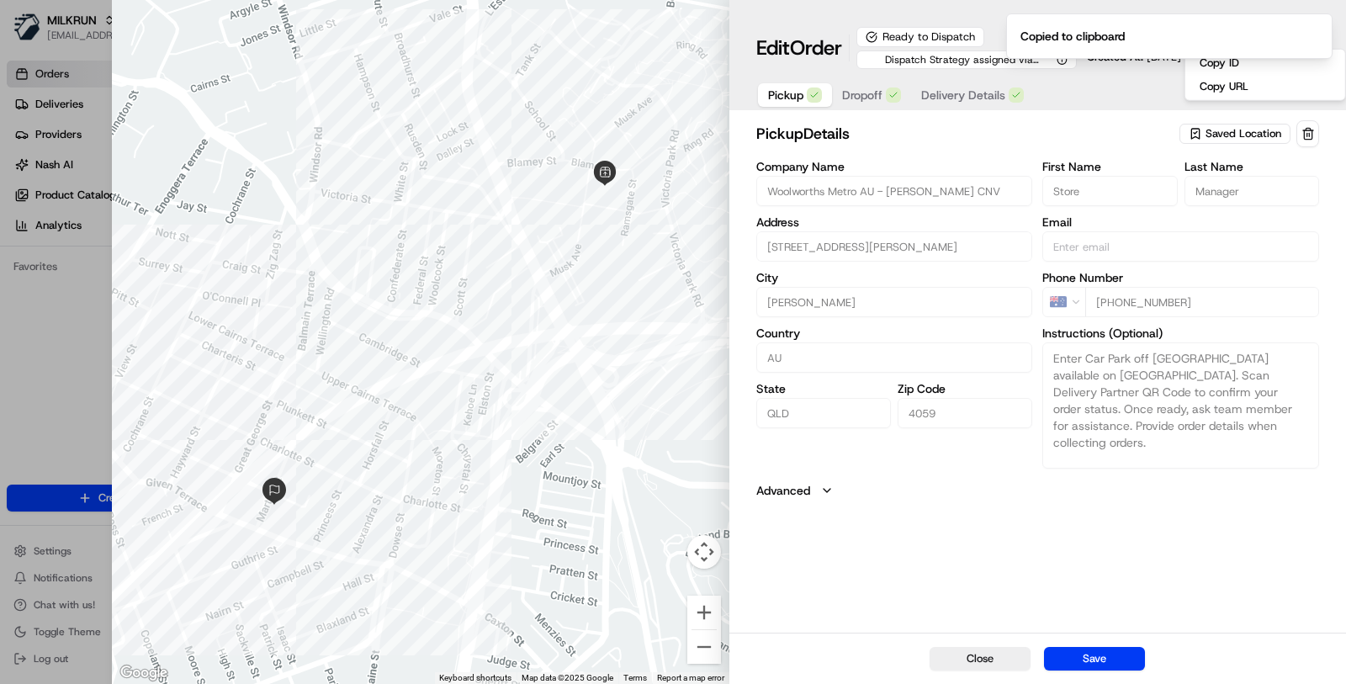
click at [1003, 96] on button "Delivery Details" at bounding box center [972, 95] width 123 height 24
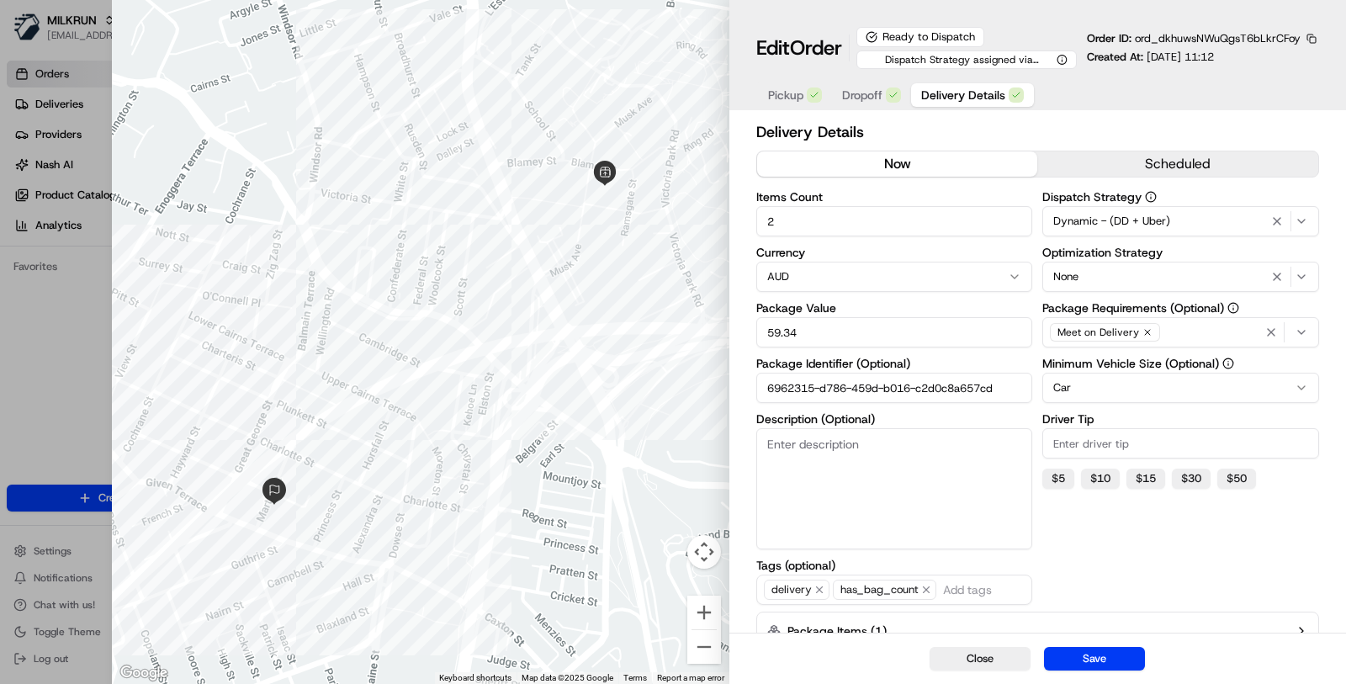
type input "1"
click at [68, 382] on div at bounding box center [673, 342] width 1346 height 684
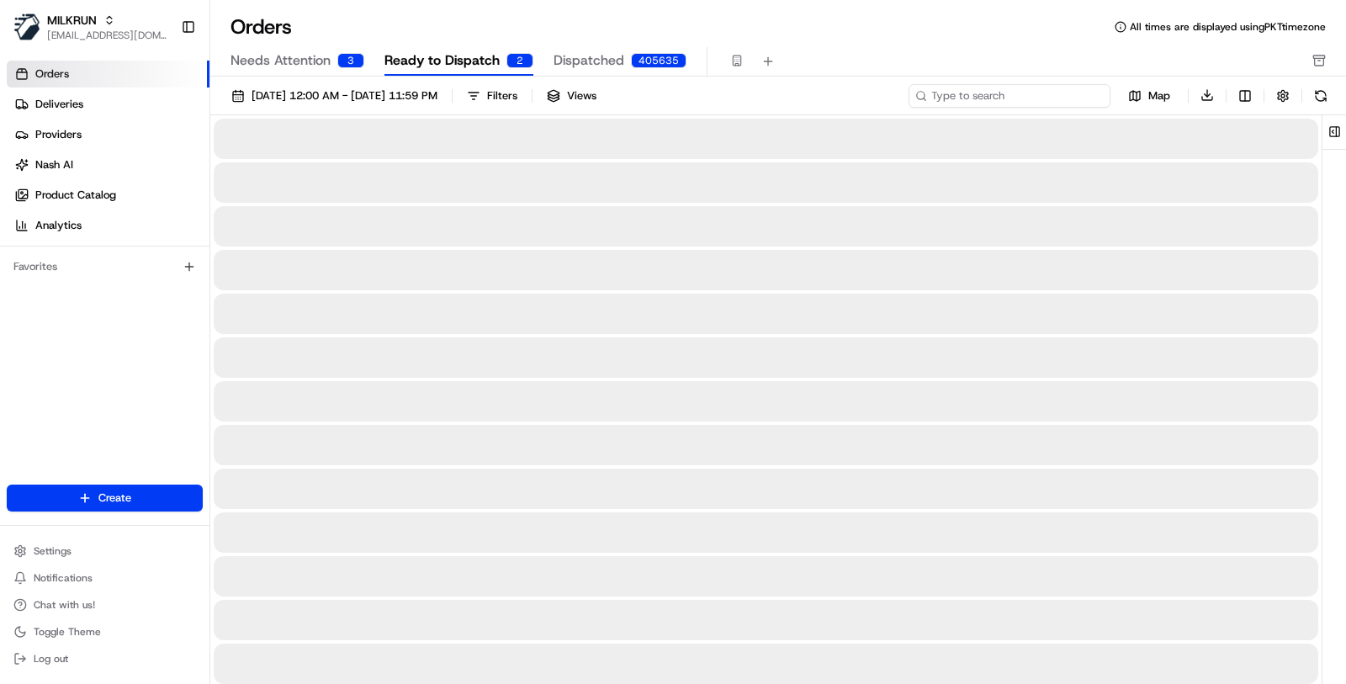
click at [1036, 98] on input at bounding box center [1010, 96] width 202 height 24
paste input "ord_dkhuwsNWuQgsT6bLkrCFoy"
type input "ord_dkhuwsNWuQgsT6bLkrCFoy"
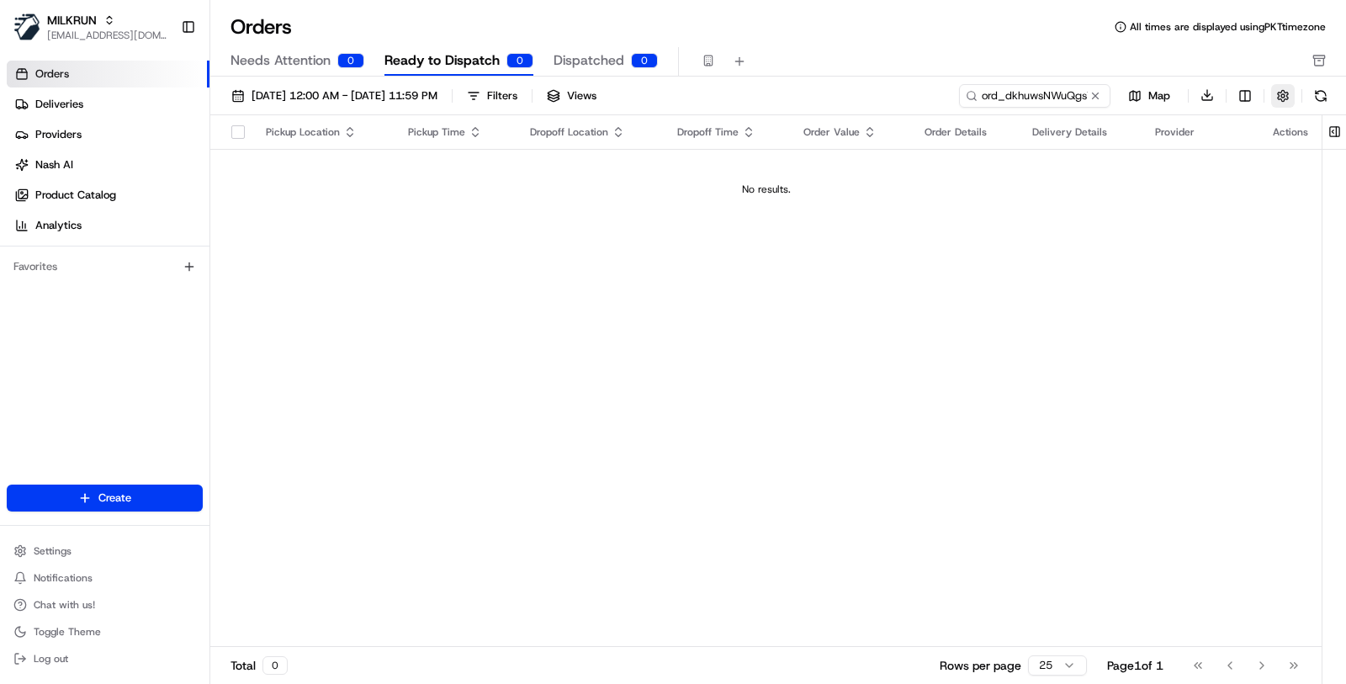
click at [1273, 90] on button "button" at bounding box center [1284, 96] width 24 height 24
click at [1330, 161] on button "Hide Quotes Only Orders" at bounding box center [1327, 158] width 13 height 13
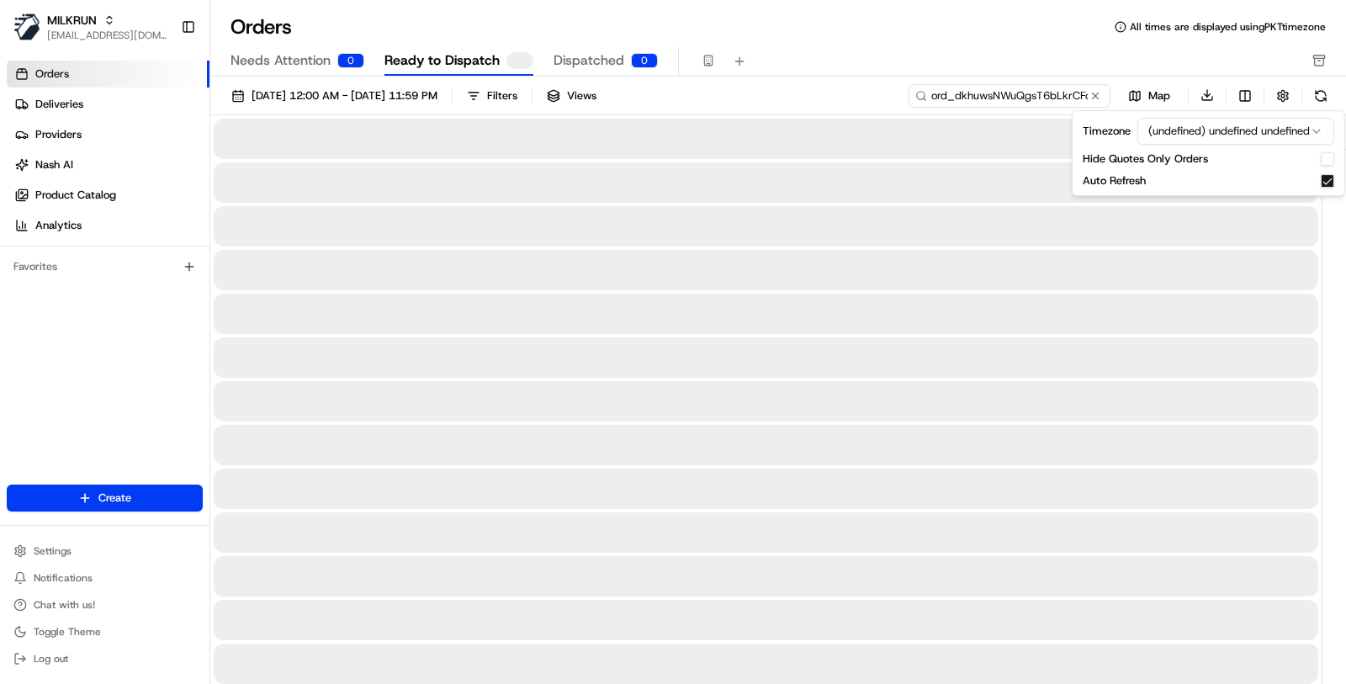
click at [1056, 98] on input "ord_dkhuwsNWuQgsT6bLkrCFoy" at bounding box center [1010, 96] width 202 height 24
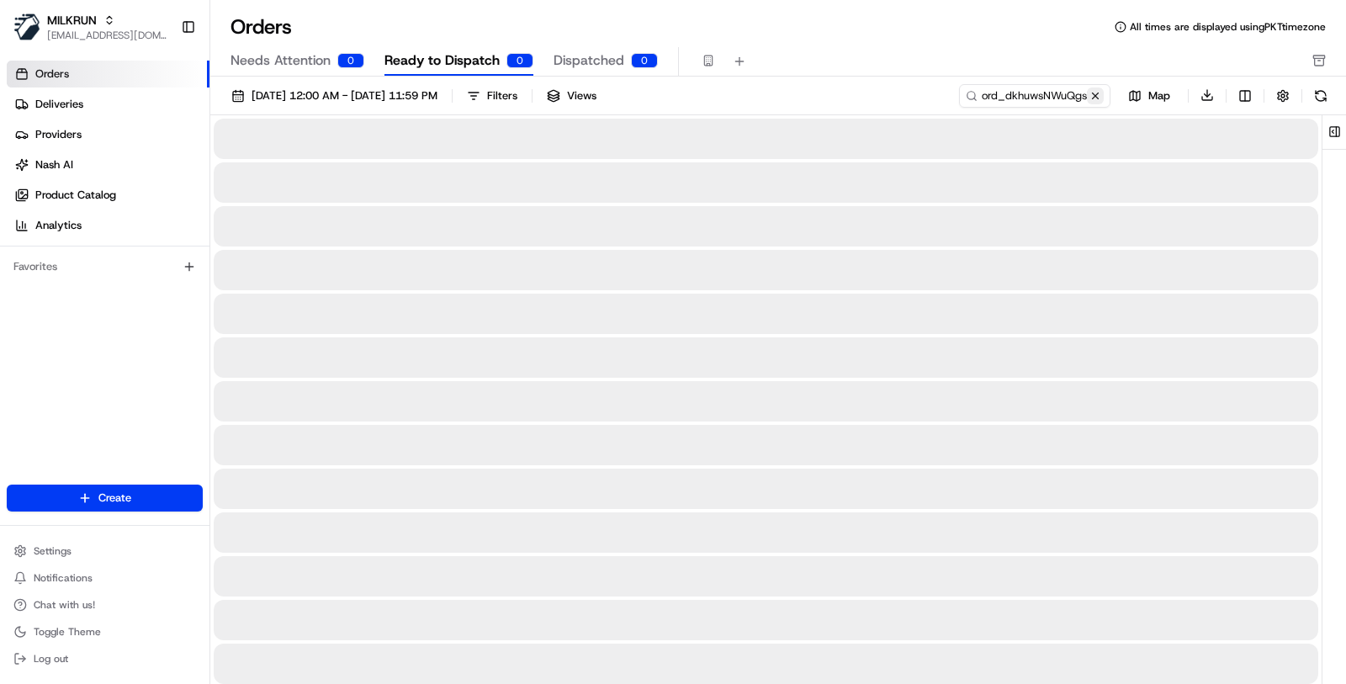
click at [1088, 93] on button at bounding box center [1095, 96] width 17 height 17
click at [994, 105] on input at bounding box center [1010, 96] width 202 height 24
paste input "ord_dkhuwsNWuQgsT6bLkrCFoy"
type input "ord_dkhuwsNWuQgsT6bLkrCFoy"
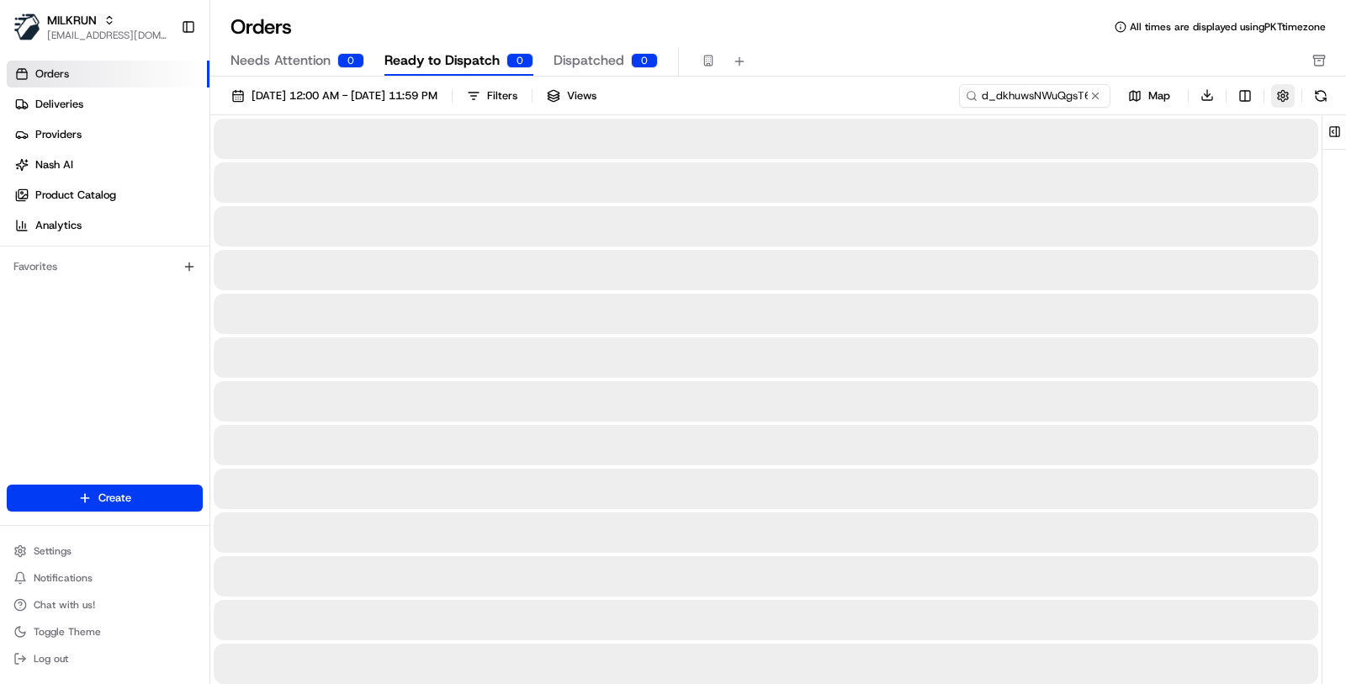
click at [1277, 88] on button "button" at bounding box center [1284, 96] width 24 height 24
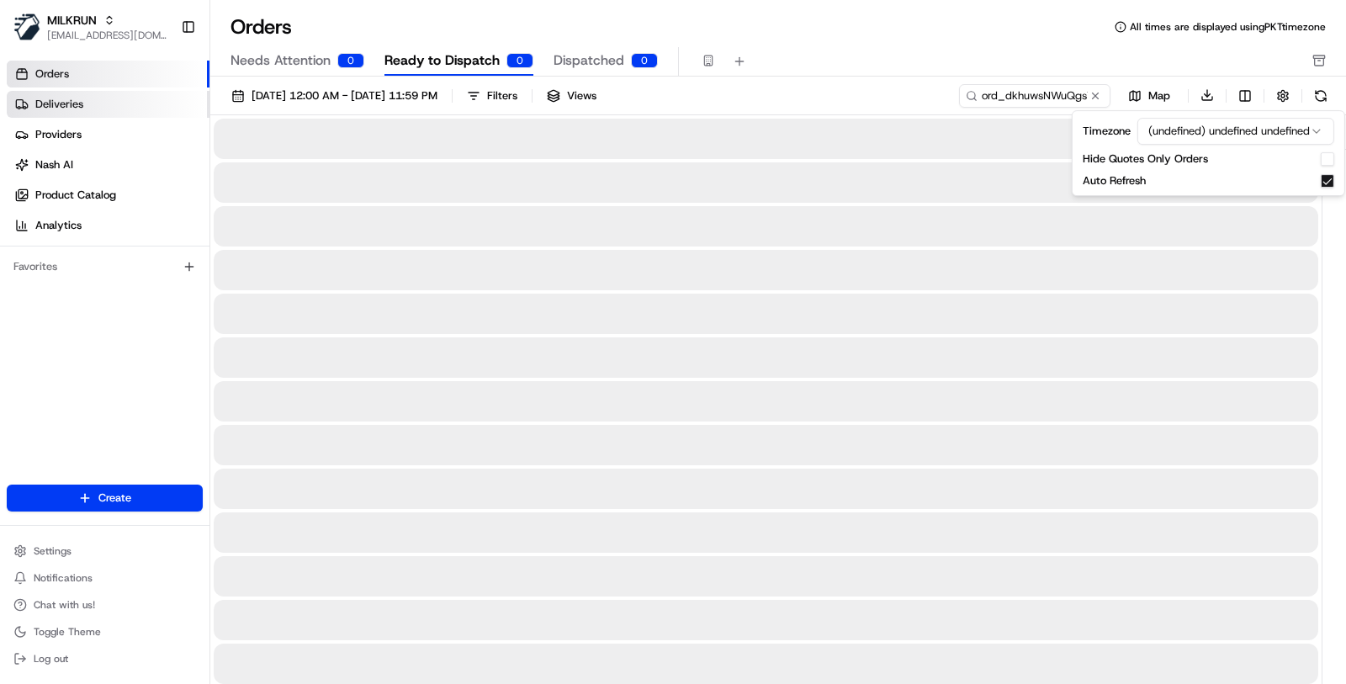
click at [105, 102] on link "Deliveries" at bounding box center [108, 104] width 203 height 27
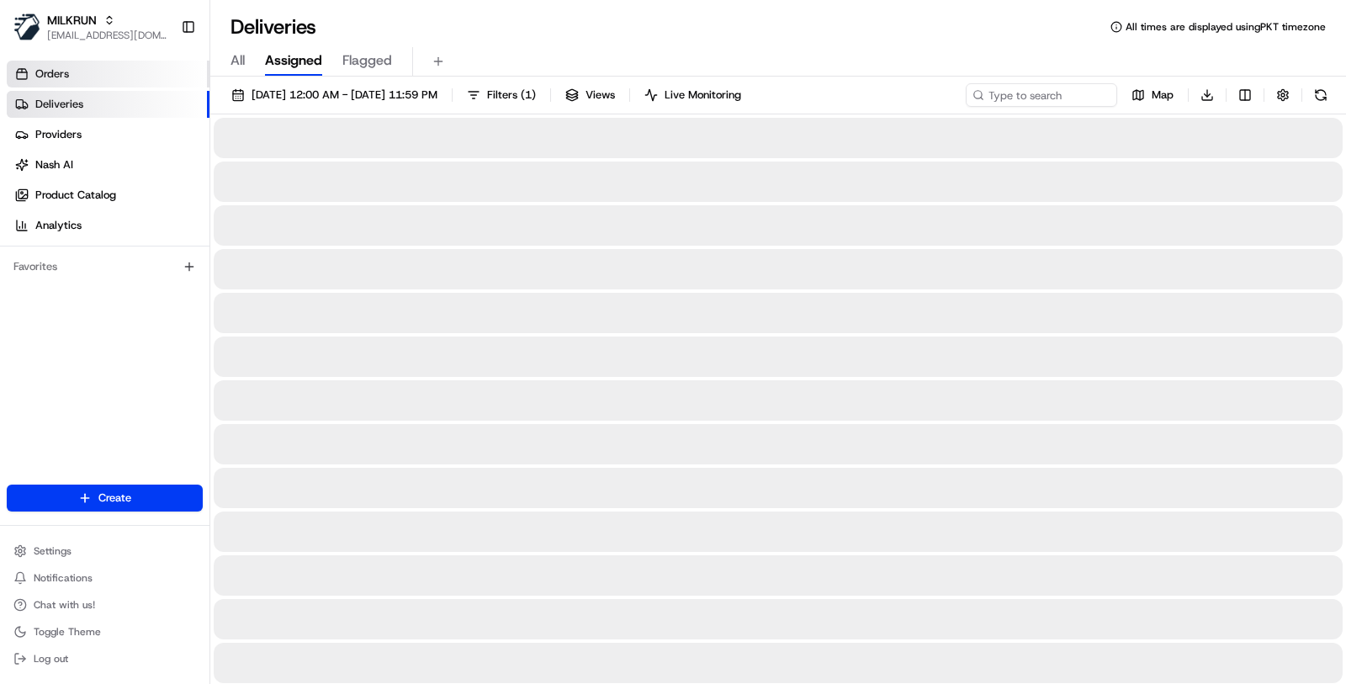
click at [106, 66] on link "Orders" at bounding box center [108, 74] width 203 height 27
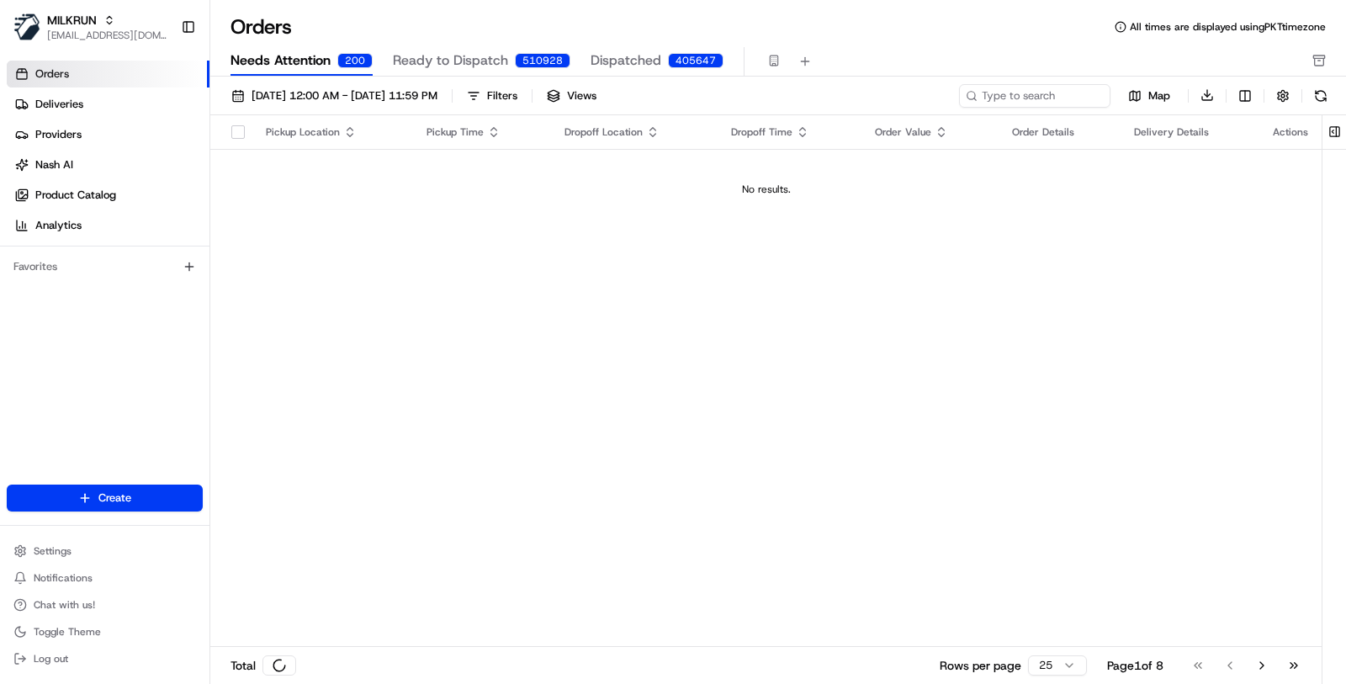
click at [314, 57] on span "Needs Attention" at bounding box center [281, 60] width 100 height 20
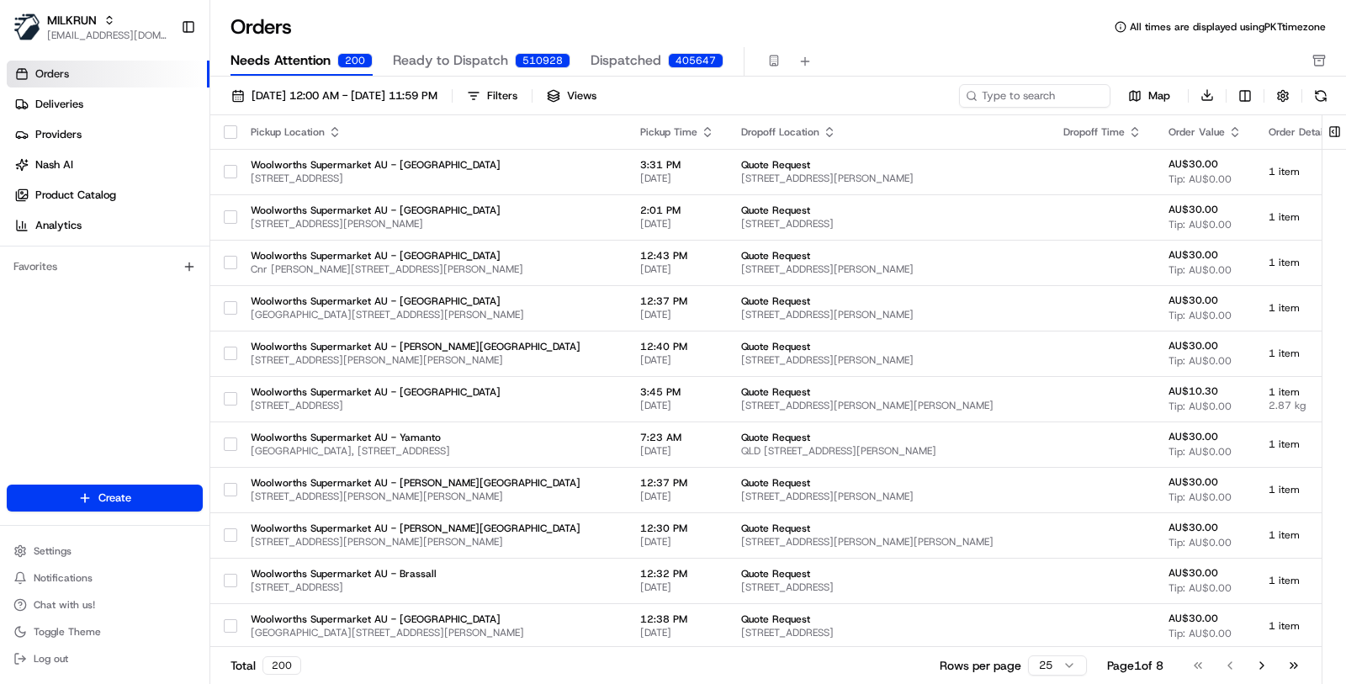
click at [399, 63] on span "Ready to Dispatch" at bounding box center [450, 60] width 115 height 20
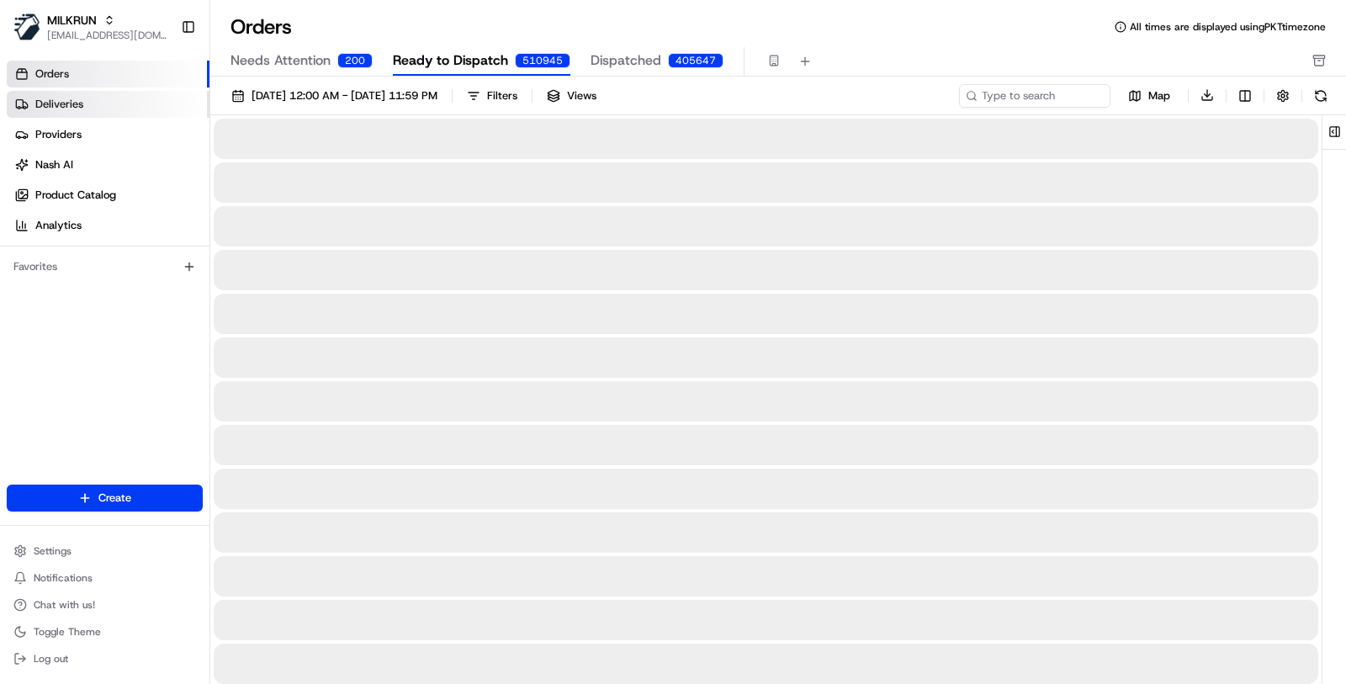
click at [133, 114] on link "Deliveries" at bounding box center [108, 104] width 203 height 27
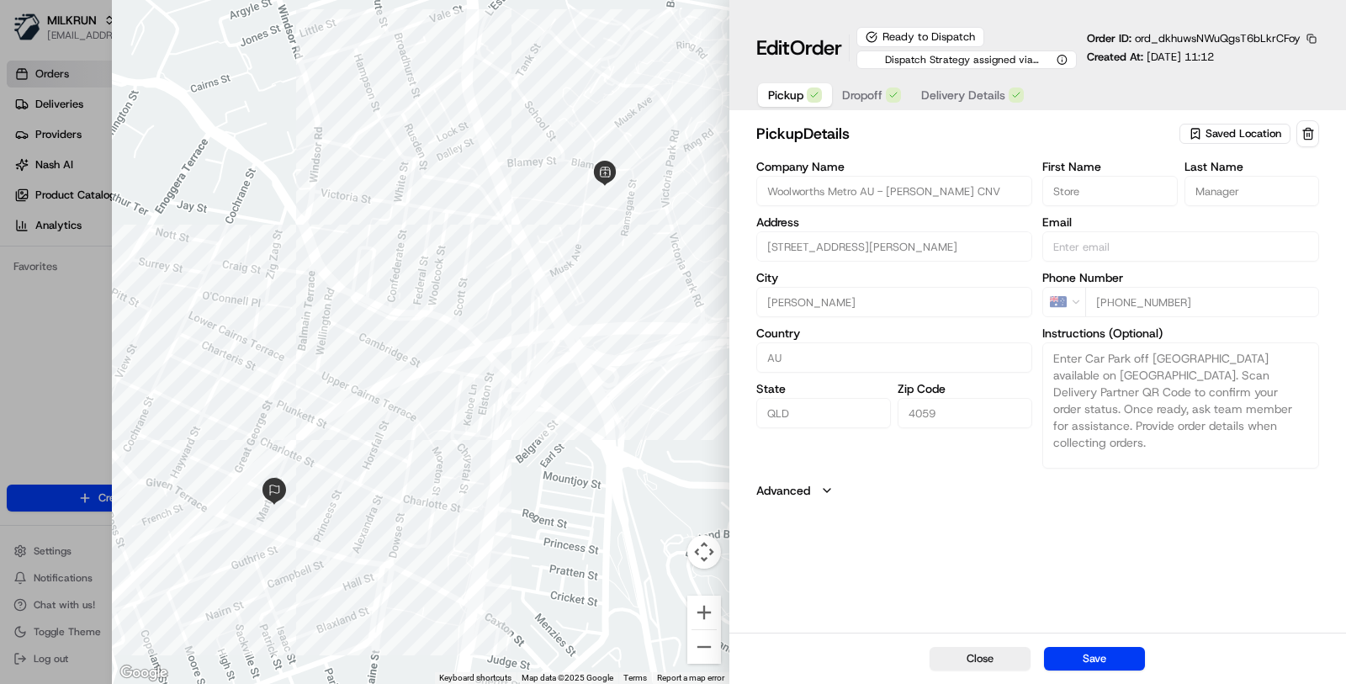
type input "+1"
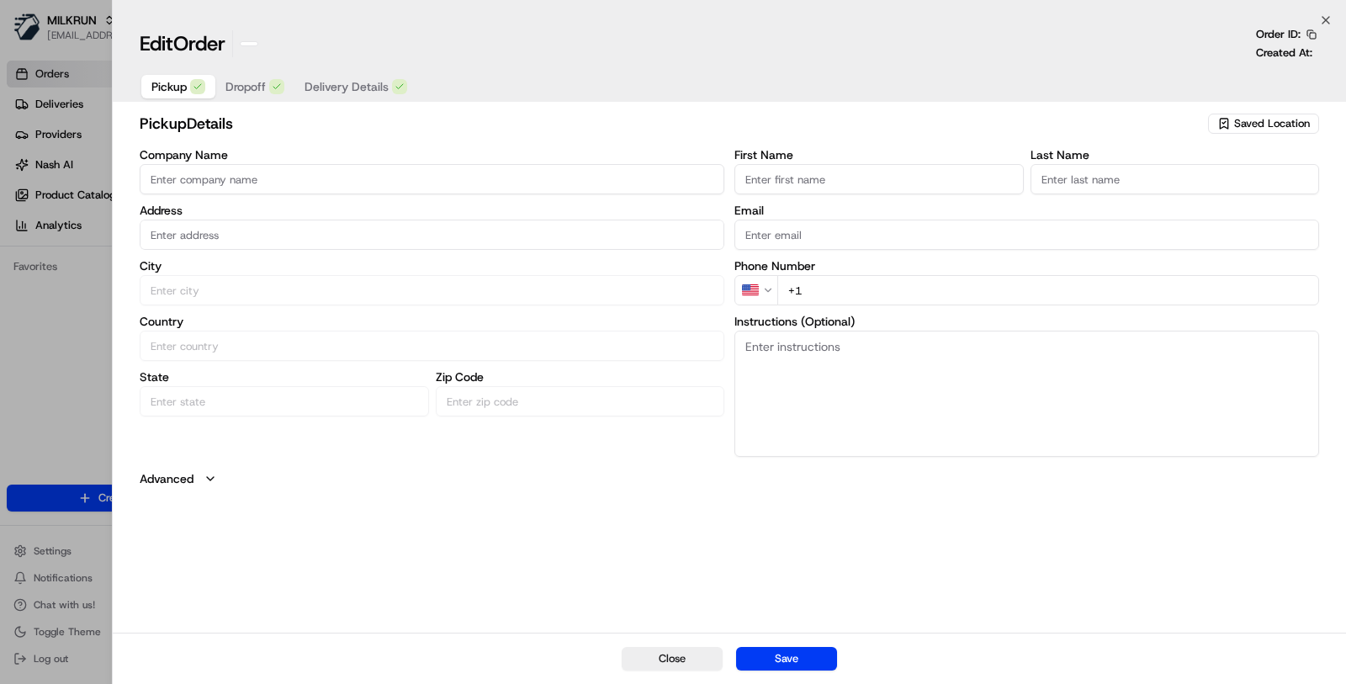
click at [87, 406] on div at bounding box center [673, 342] width 1346 height 684
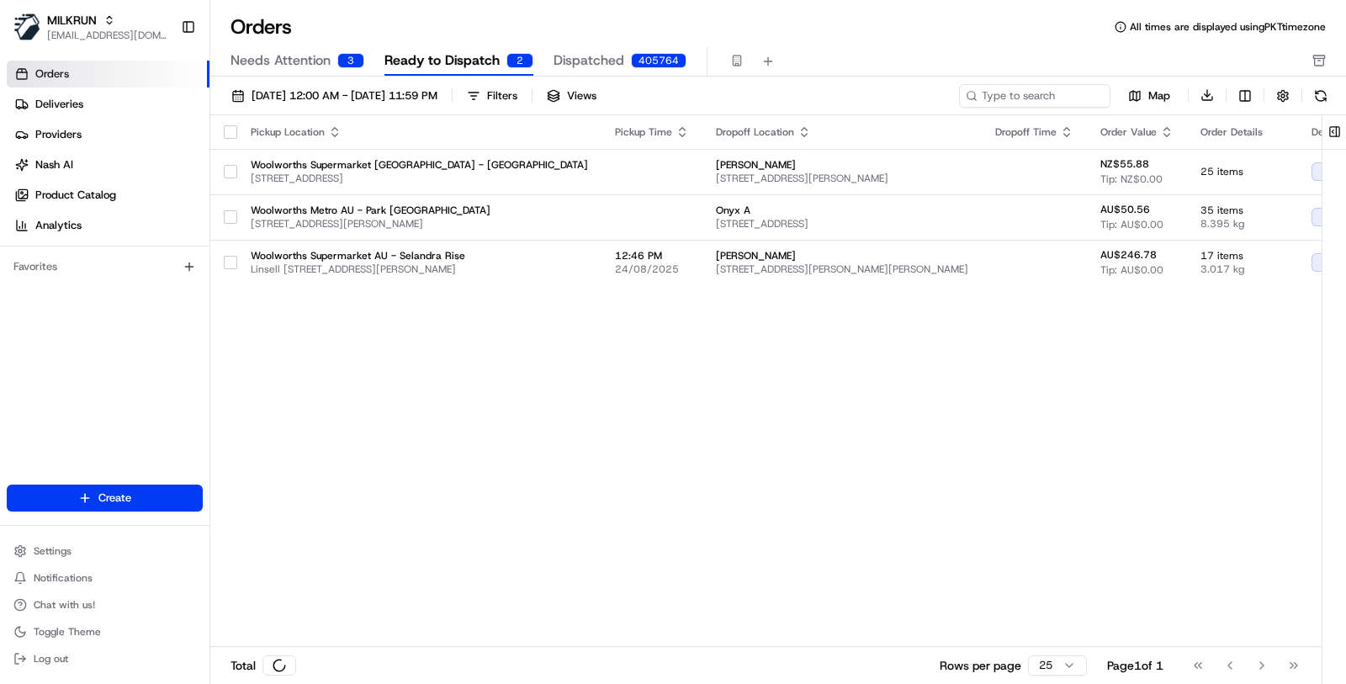
click at [98, 565] on ul "Settings Notifications Chat with us! Toggle Theme Log out" at bounding box center [105, 604] width 196 height 131
click at [98, 552] on button "Settings" at bounding box center [105, 551] width 196 height 24
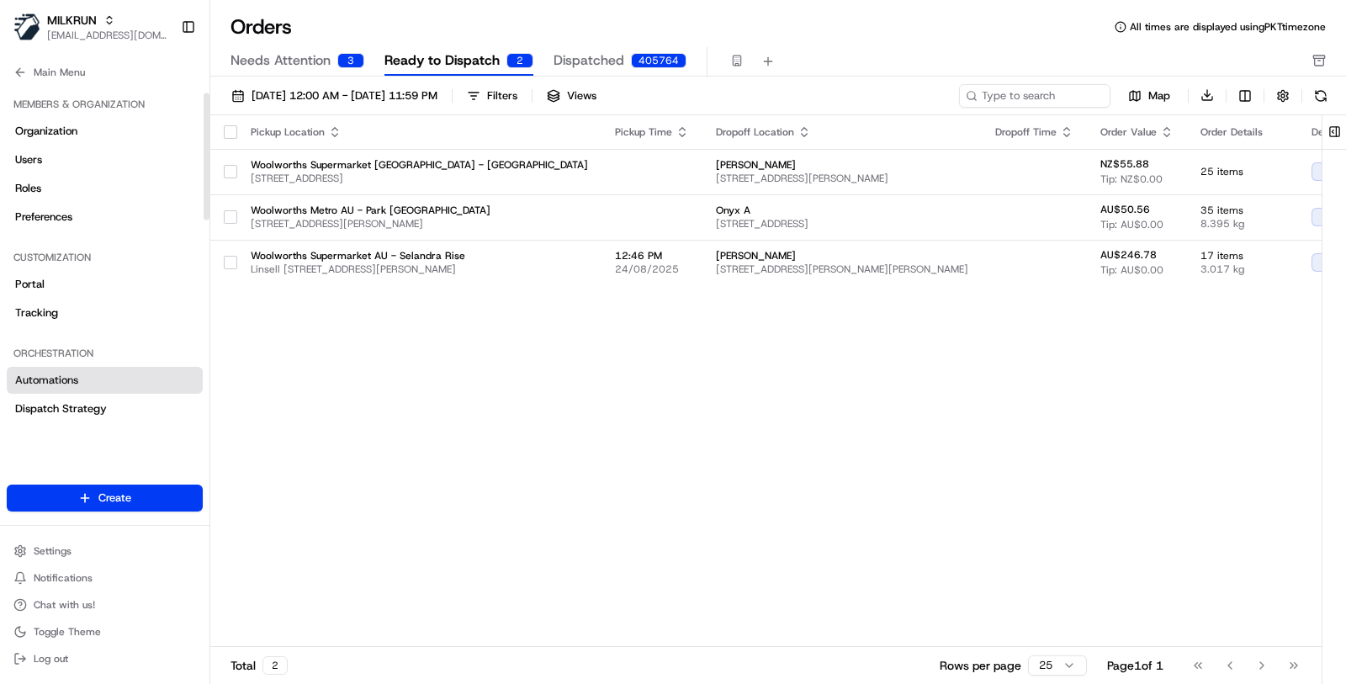
scroll to position [601, 0]
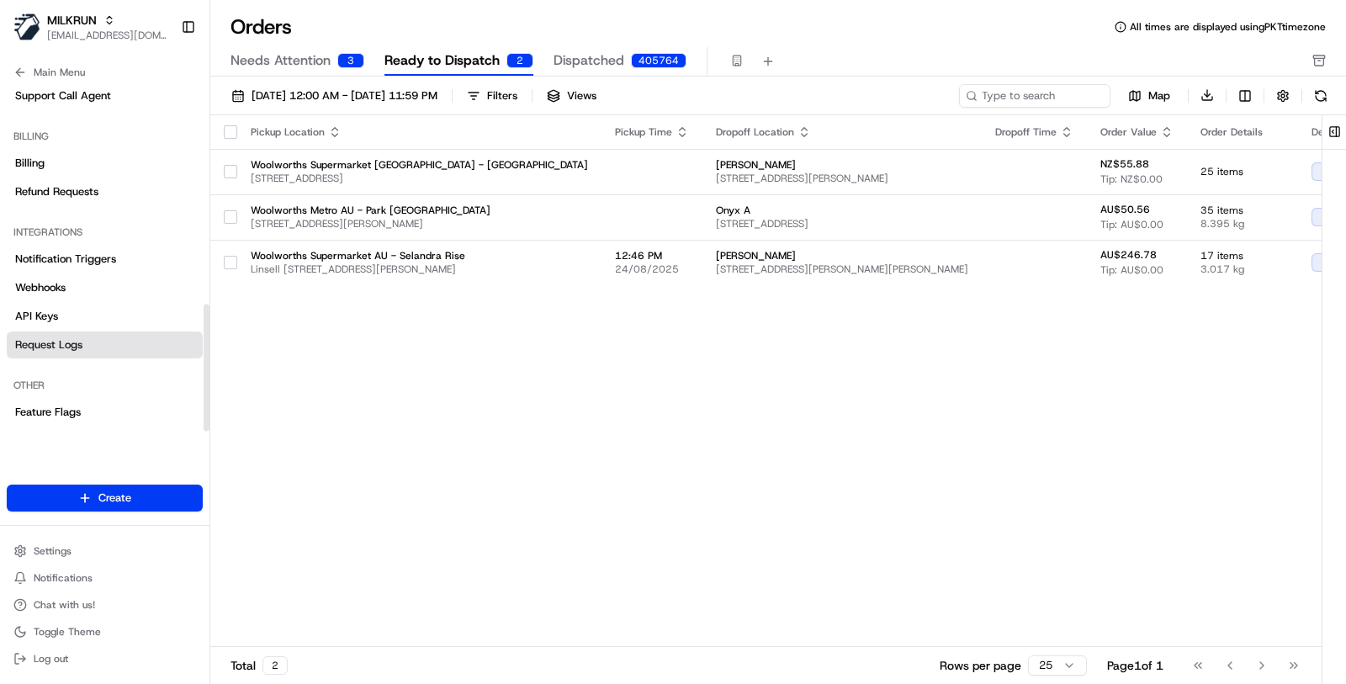
click at [125, 342] on link "Request Logs" at bounding box center [105, 345] width 196 height 27
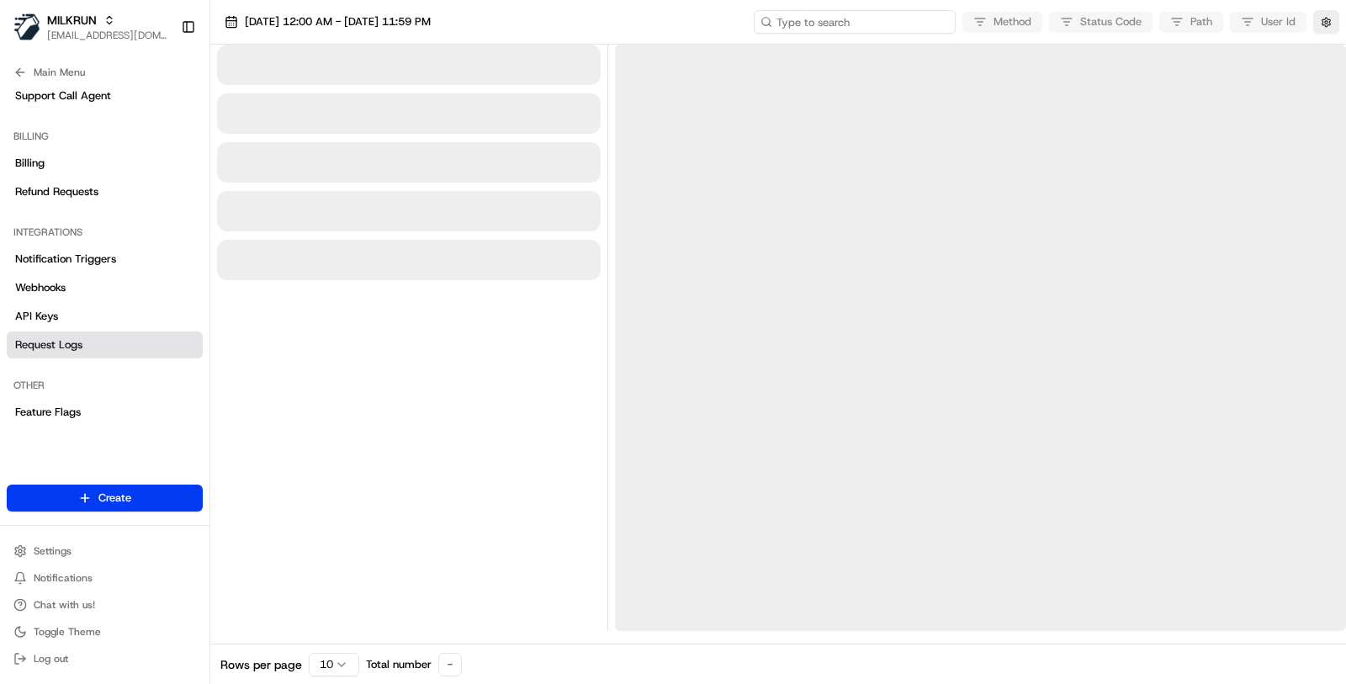
click at [877, 26] on input at bounding box center [855, 22] width 202 height 24
paste input "ord_dkhuwsNWuQgsT6bLkrCFoy"
type input "ord_dkhuwsNWuQgsT6bLkrCFoy"
click at [832, 26] on input "ord_dkhuwsNWuQgsT6bLkrCFoy" at bounding box center [855, 22] width 202 height 24
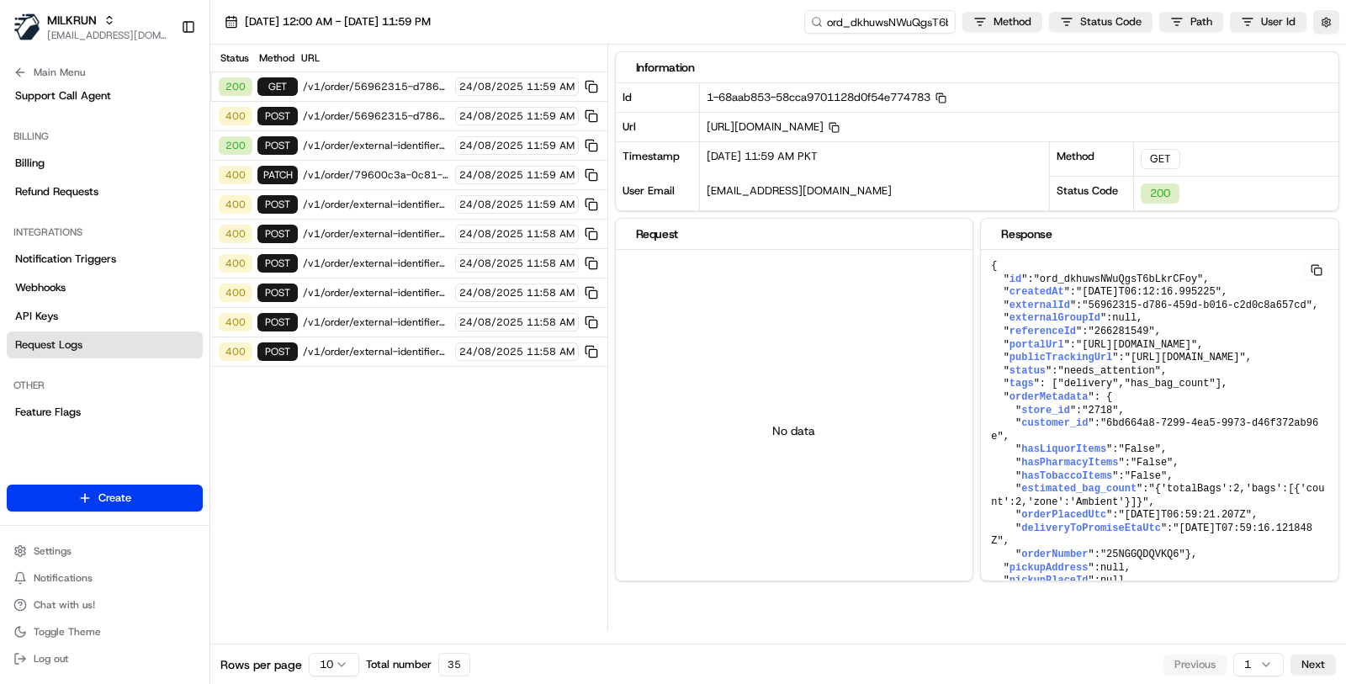
click at [433, 85] on span "/v1/order/56962315-d786-459d-b016-c2d0c8a657cd" at bounding box center [376, 86] width 147 height 13
click at [316, 663] on html "MILKRUN [EMAIL_ADDRESS][DOMAIN_NAME] Toggle Sidebar Orders Deliveries Providers…" at bounding box center [673, 342] width 1346 height 684
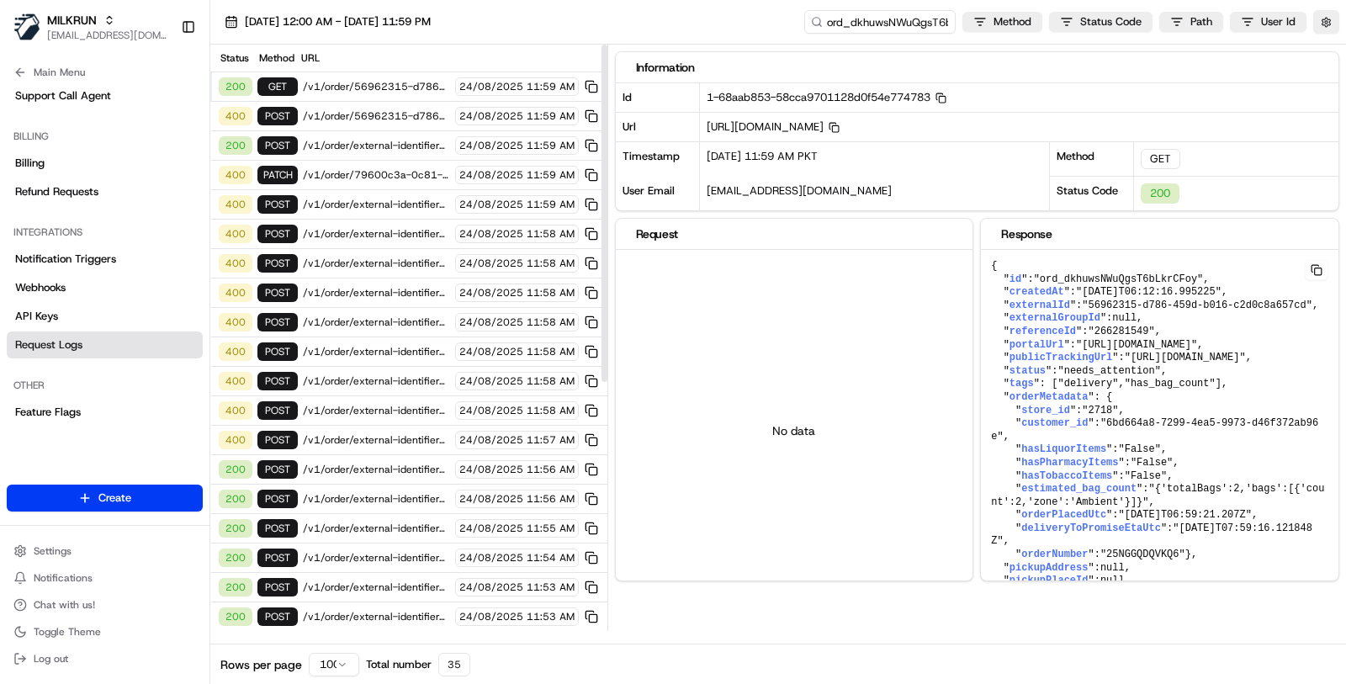
click at [389, 148] on span "/v1/order/external-identifier/56962315-d786-459d-b016-c2d0c8a657cd" at bounding box center [376, 145] width 147 height 13
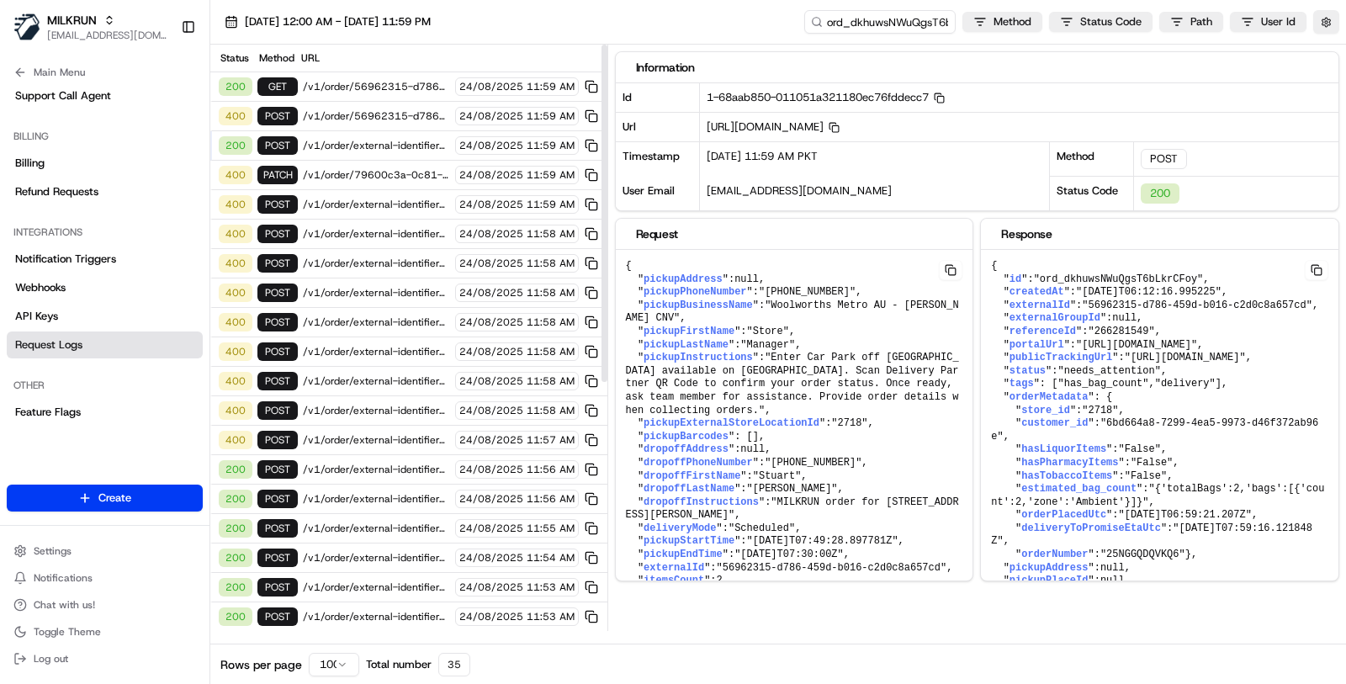
click at [425, 139] on span "/v1/order/external-identifier/56962315-d786-459d-b016-c2d0c8a657cd" at bounding box center [376, 145] width 147 height 13
click at [427, 117] on span "/v1/order/56962315-d786-459d-b016-c2d0c8a657cd/autodispatch" at bounding box center [376, 115] width 147 height 13
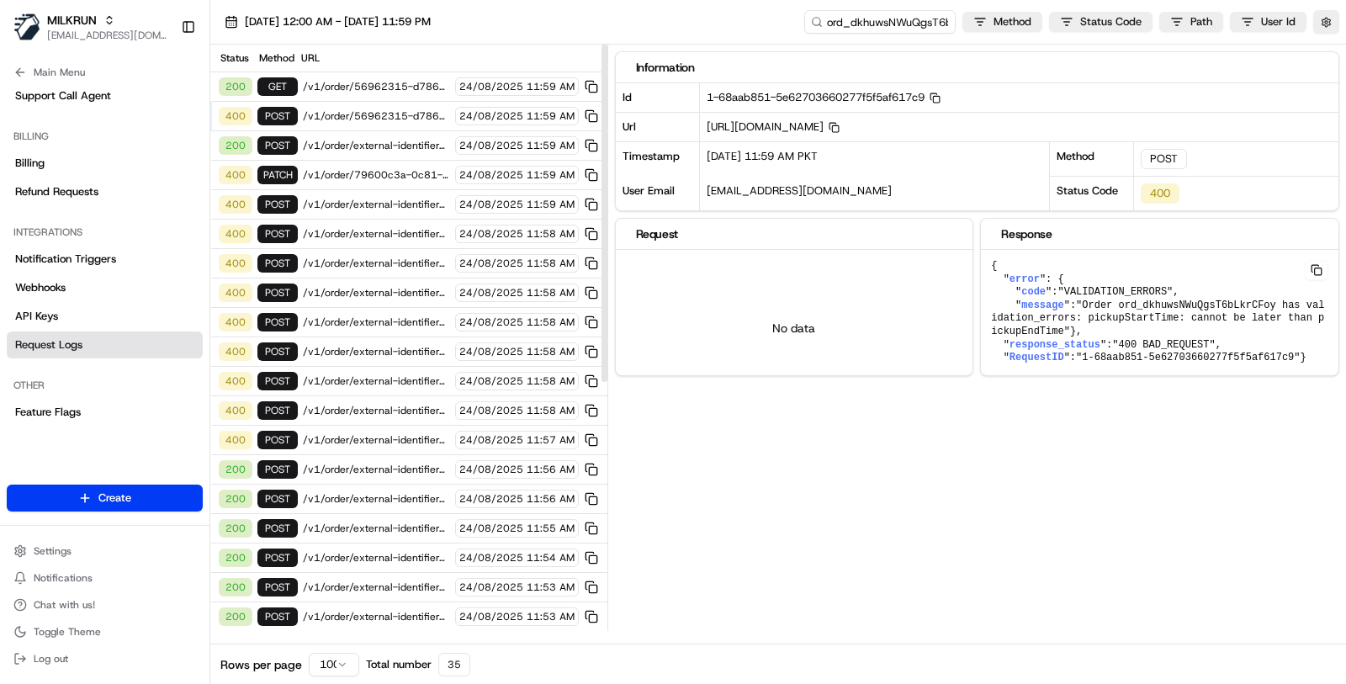
click at [515, 88] on span "24/08/2025" at bounding box center [491, 86] width 64 height 13
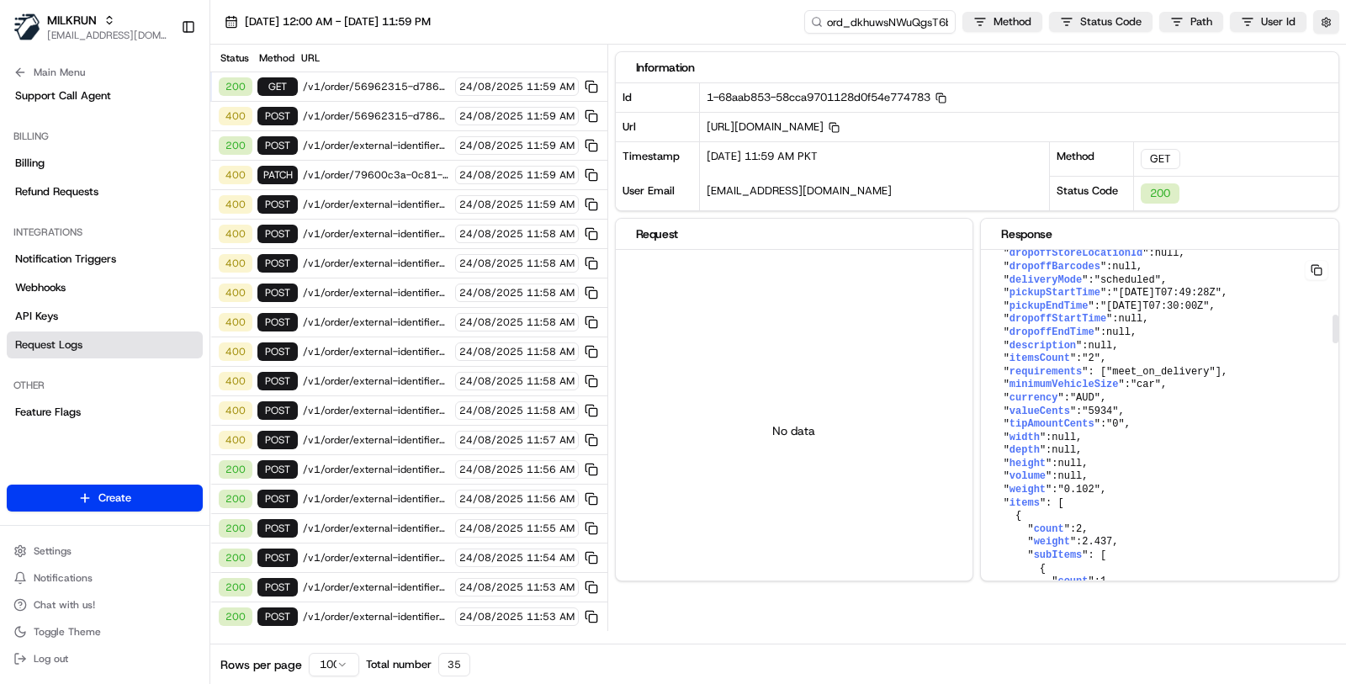
scroll to position [920, 0]
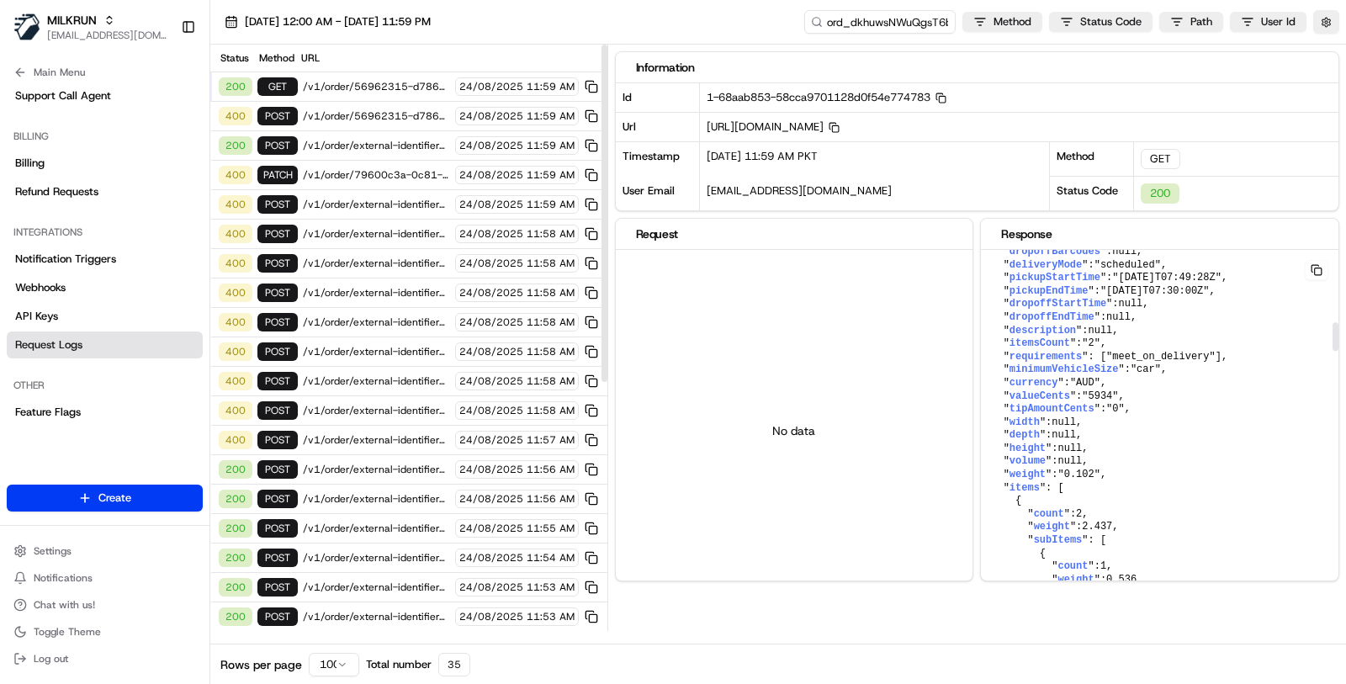
click at [417, 120] on div "400 POST /v1/order/56962315-d786-459d-b016-c2d0c8a657cd/autodispatch [DATE] 11:…" at bounding box center [408, 116] width 397 height 29
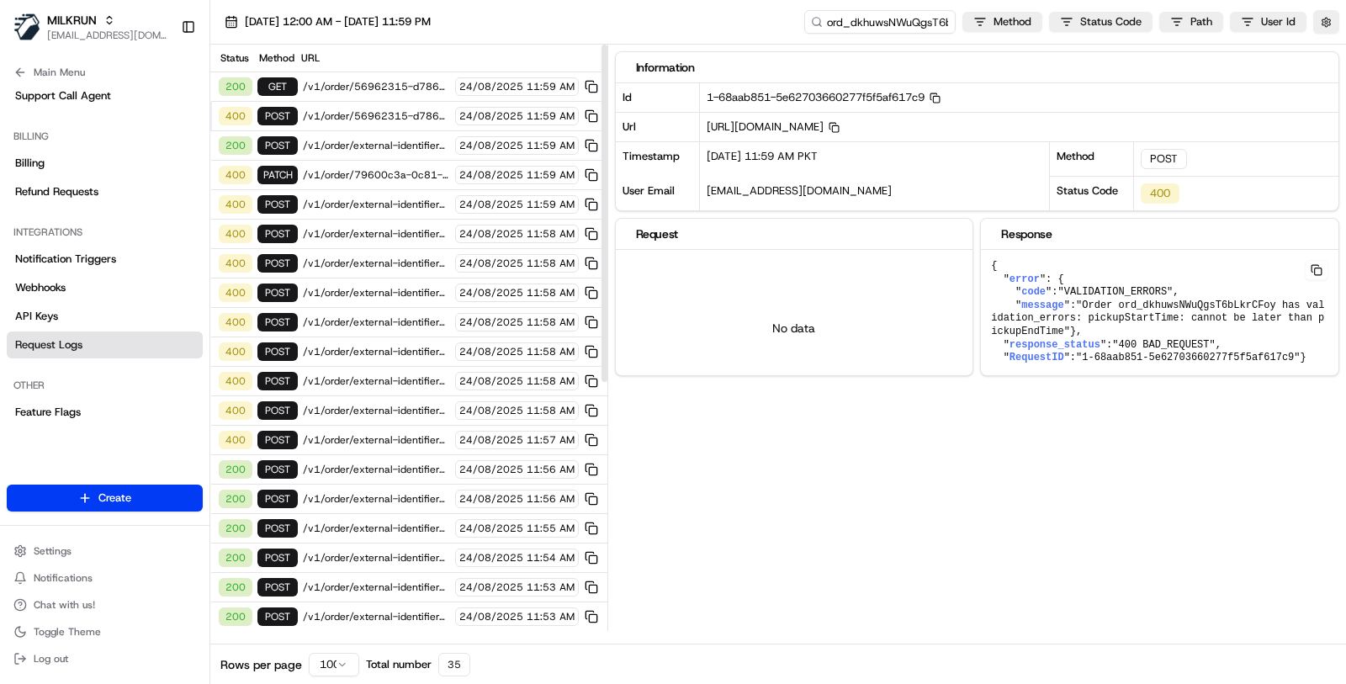
scroll to position [0, 0]
click at [408, 139] on span "/v1/order/external-identifier/56962315-d786-459d-b016-c2d0c8a657cd" at bounding box center [376, 145] width 147 height 13
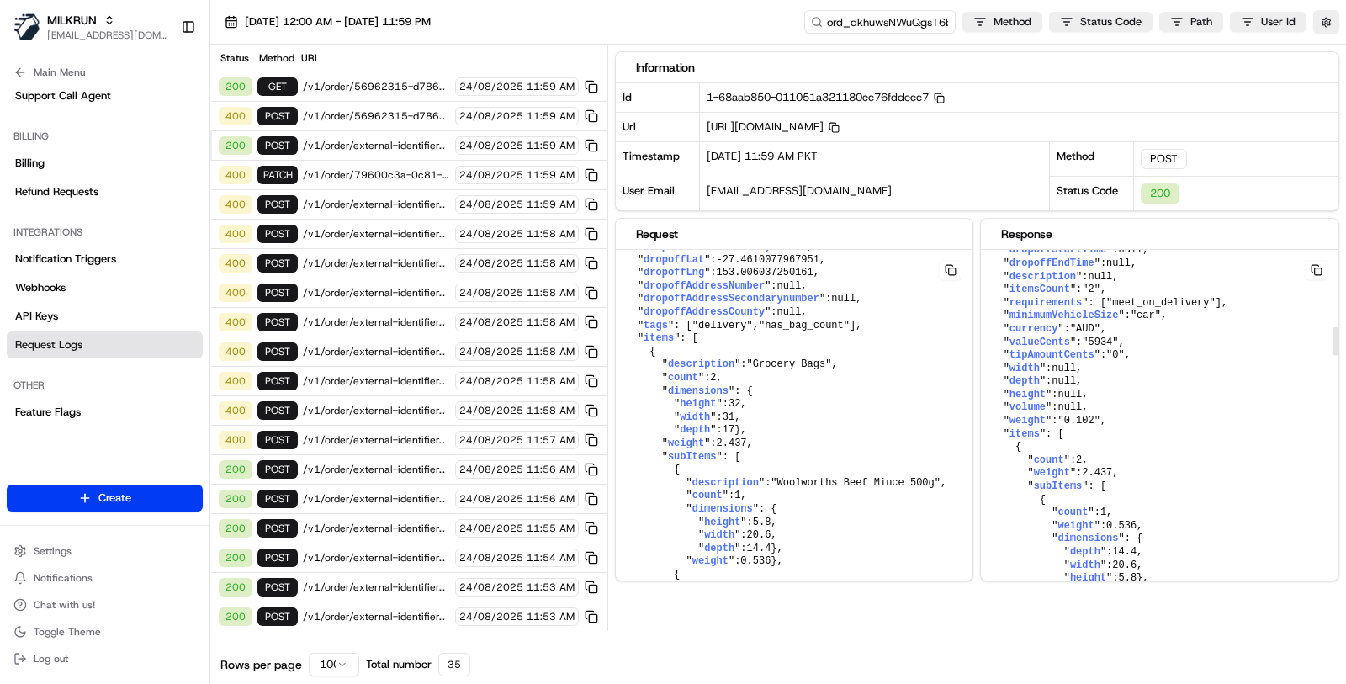
scroll to position [980, 0]
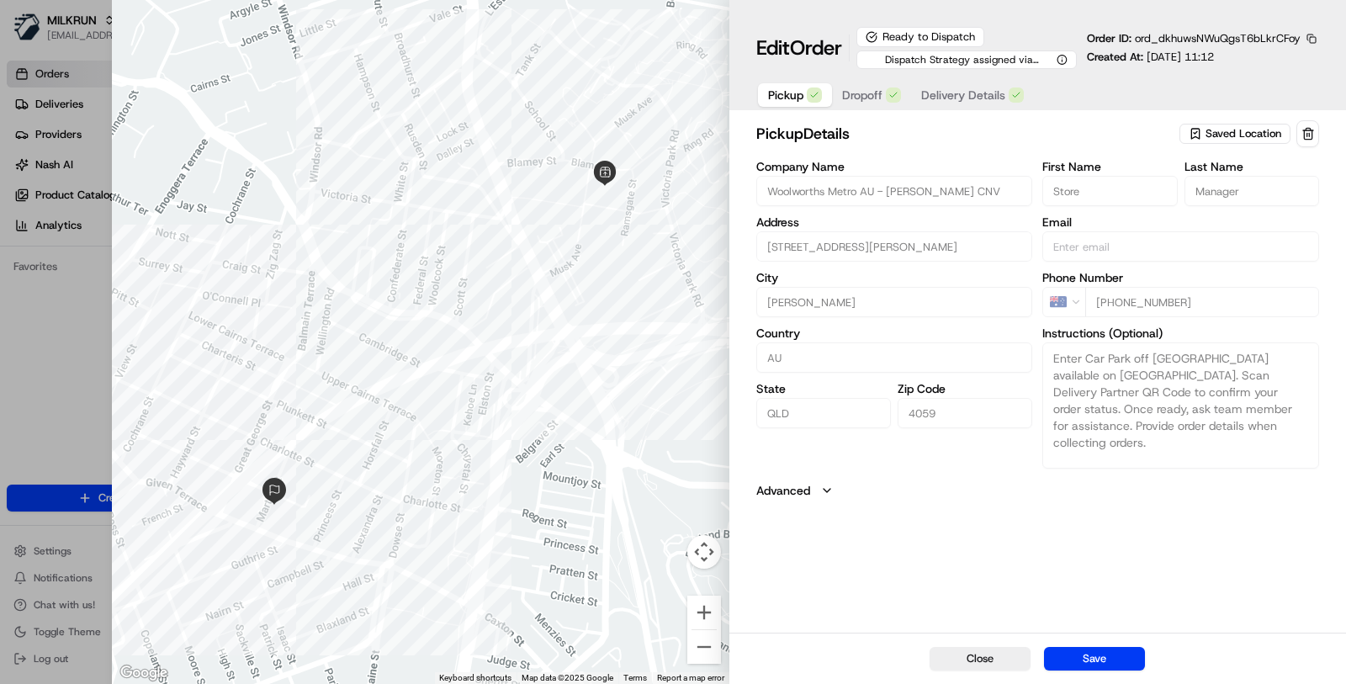
click at [866, 91] on span "Dropoff" at bounding box center [862, 95] width 40 height 17
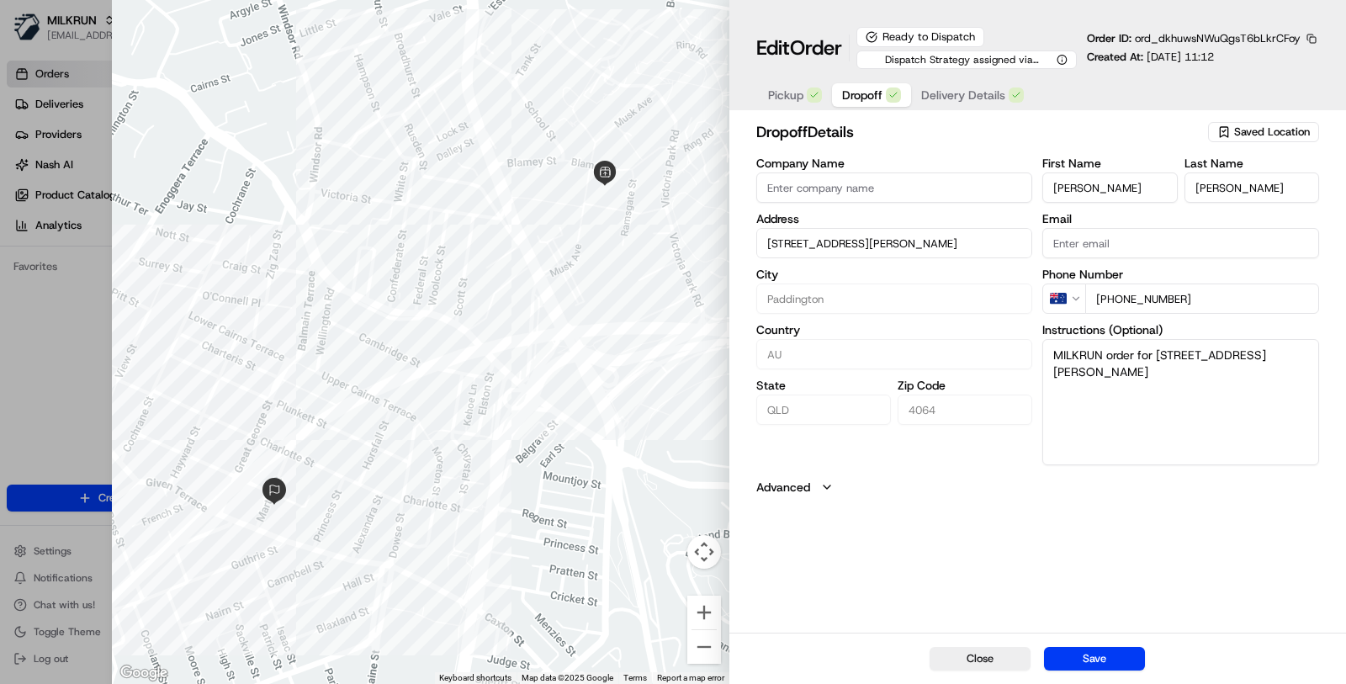
click at [949, 83] on button "Delivery Details" at bounding box center [972, 95] width 123 height 24
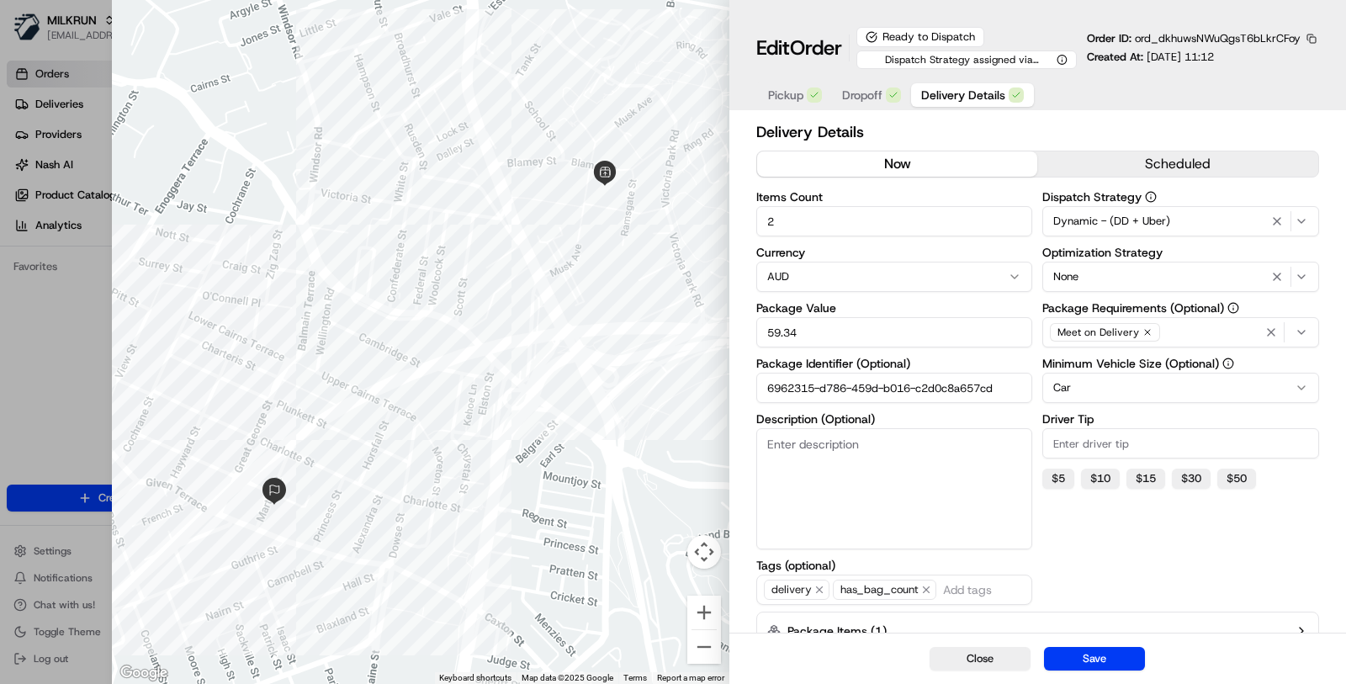
click at [1313, 38] on button "button" at bounding box center [1311, 38] width 15 height 15
click at [1297, 55] on button "Copy ID" at bounding box center [1265, 63] width 153 height 20
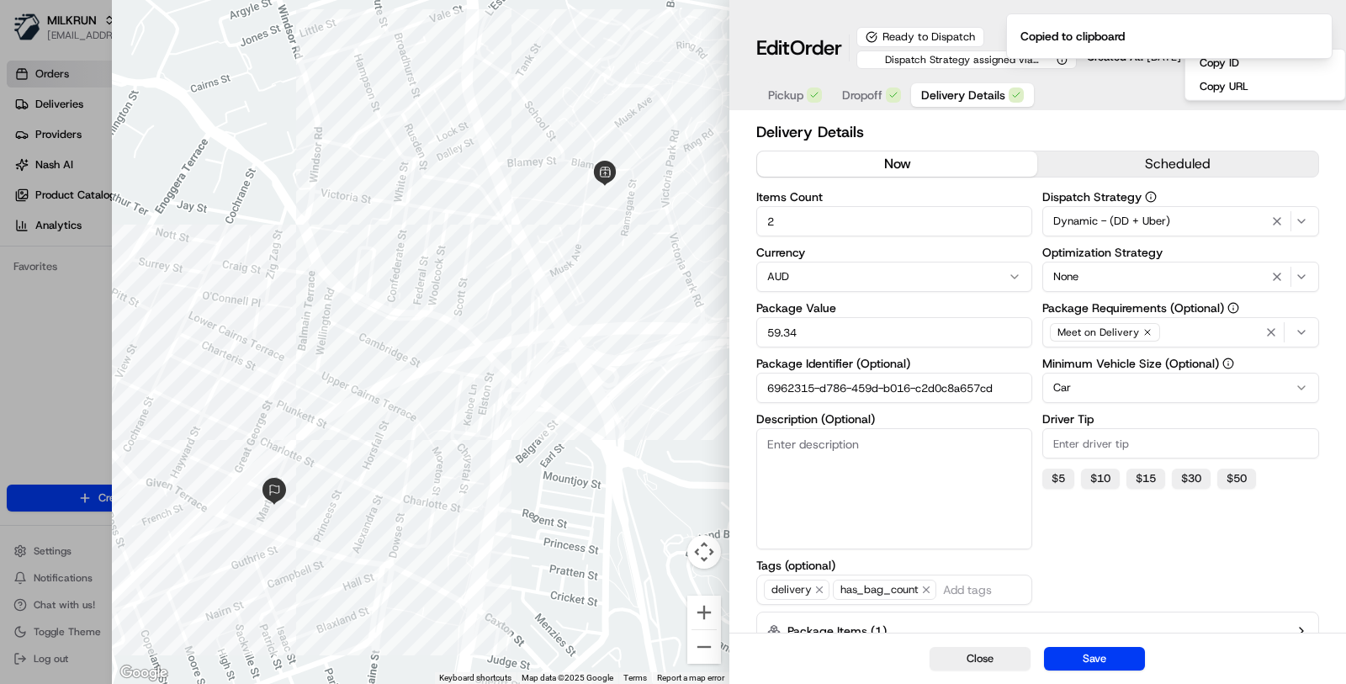
click at [1086, 100] on div "Pickup Dropoff Delivery Details" at bounding box center [1038, 94] width 563 height 31
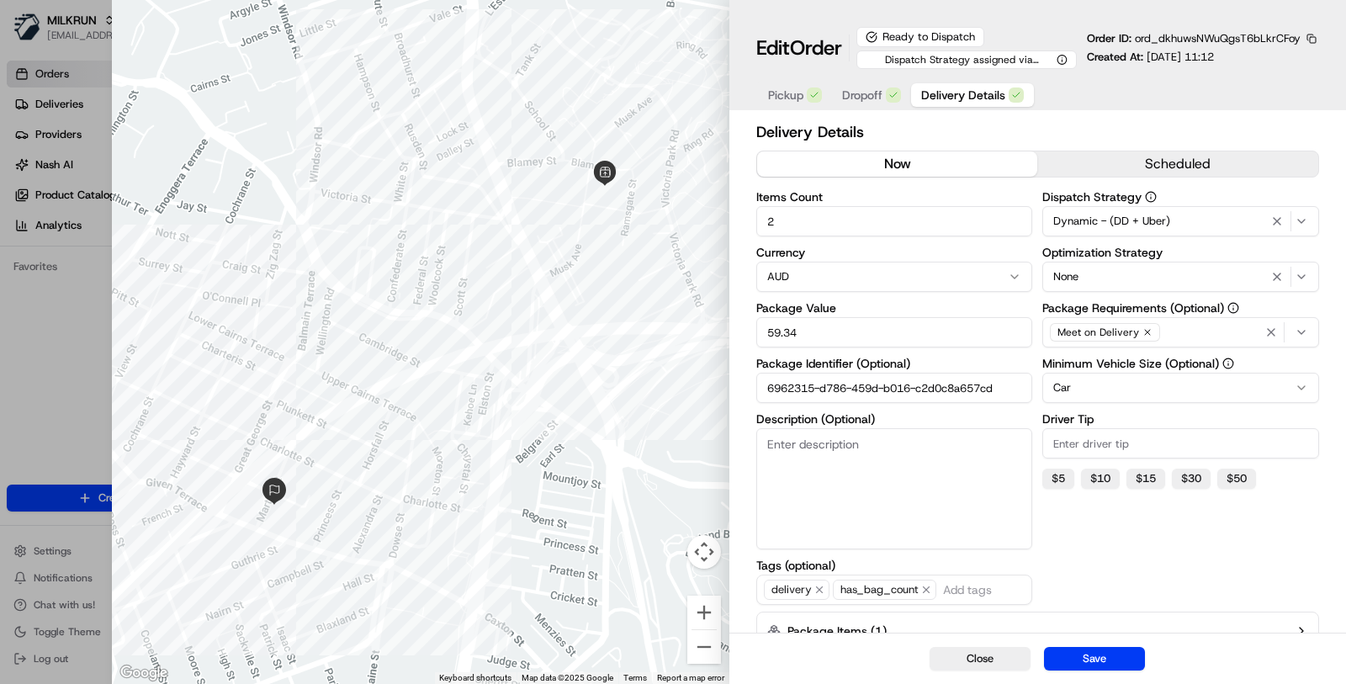
type input "1"
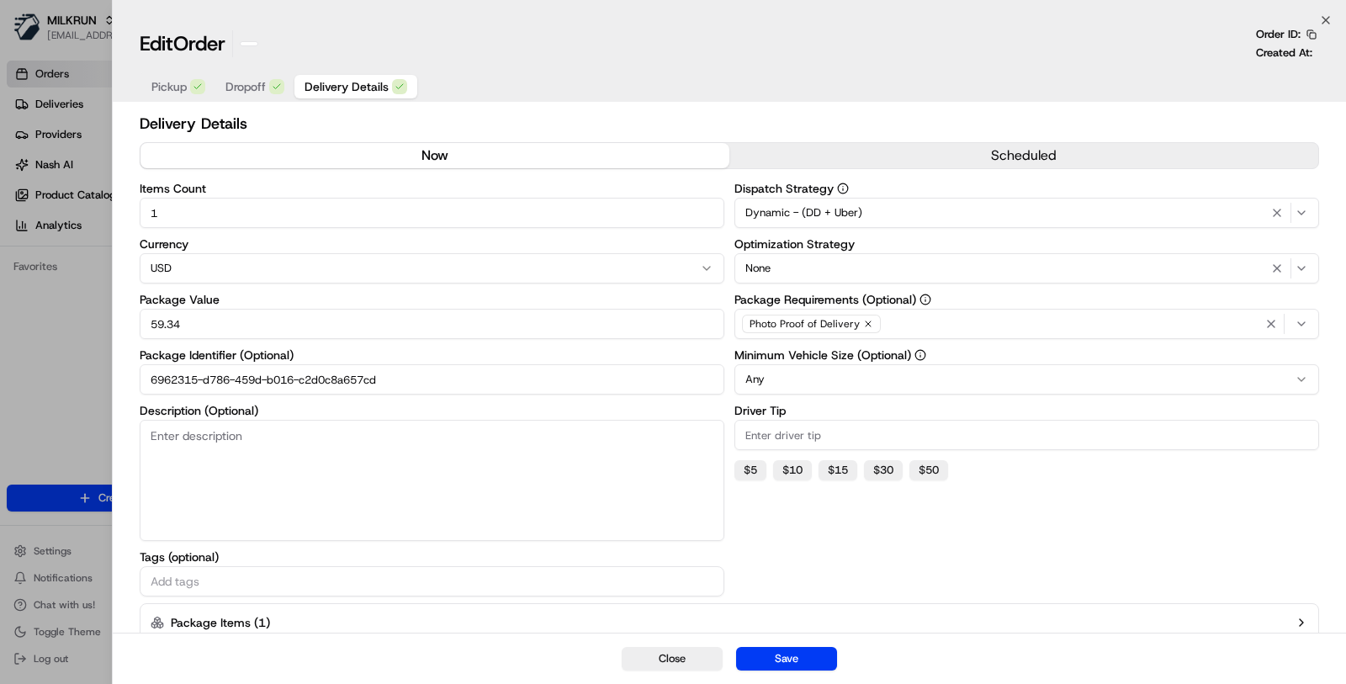
click at [43, 385] on div at bounding box center [673, 342] width 1346 height 684
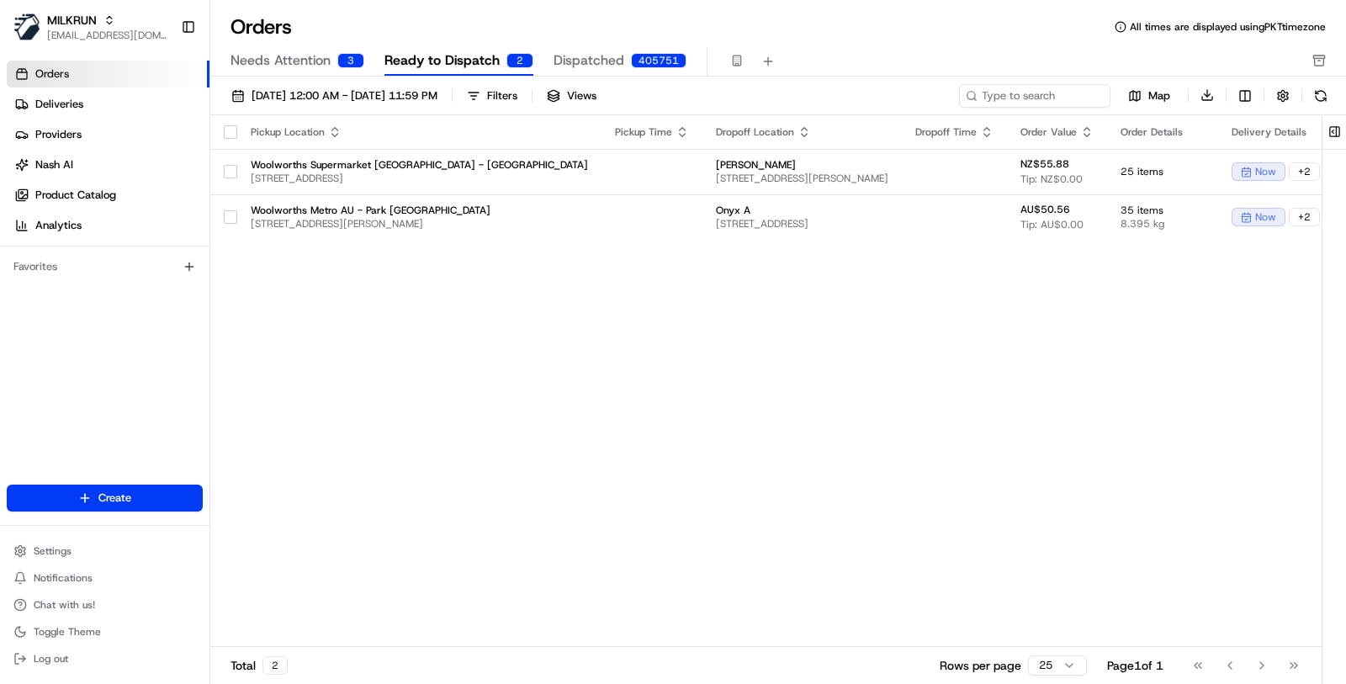
click at [594, 58] on span "Dispatched" at bounding box center [589, 60] width 71 height 20
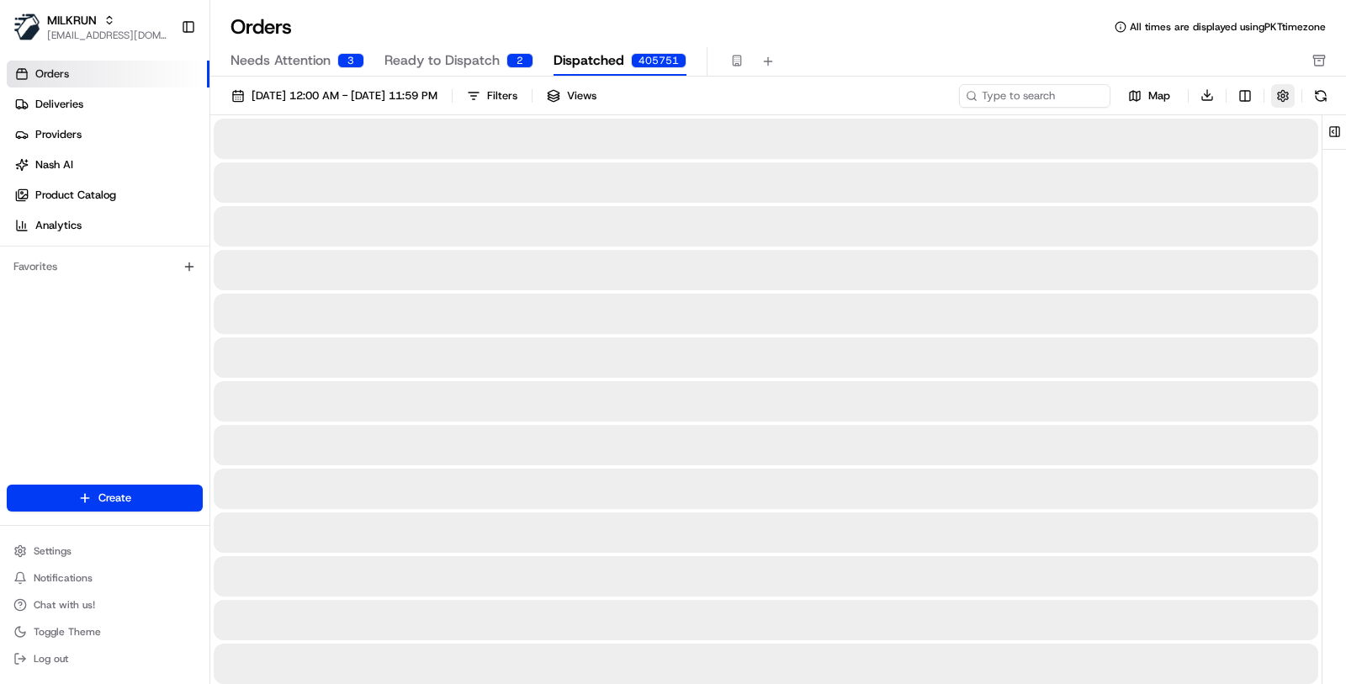
click at [1282, 94] on button "button" at bounding box center [1284, 96] width 24 height 24
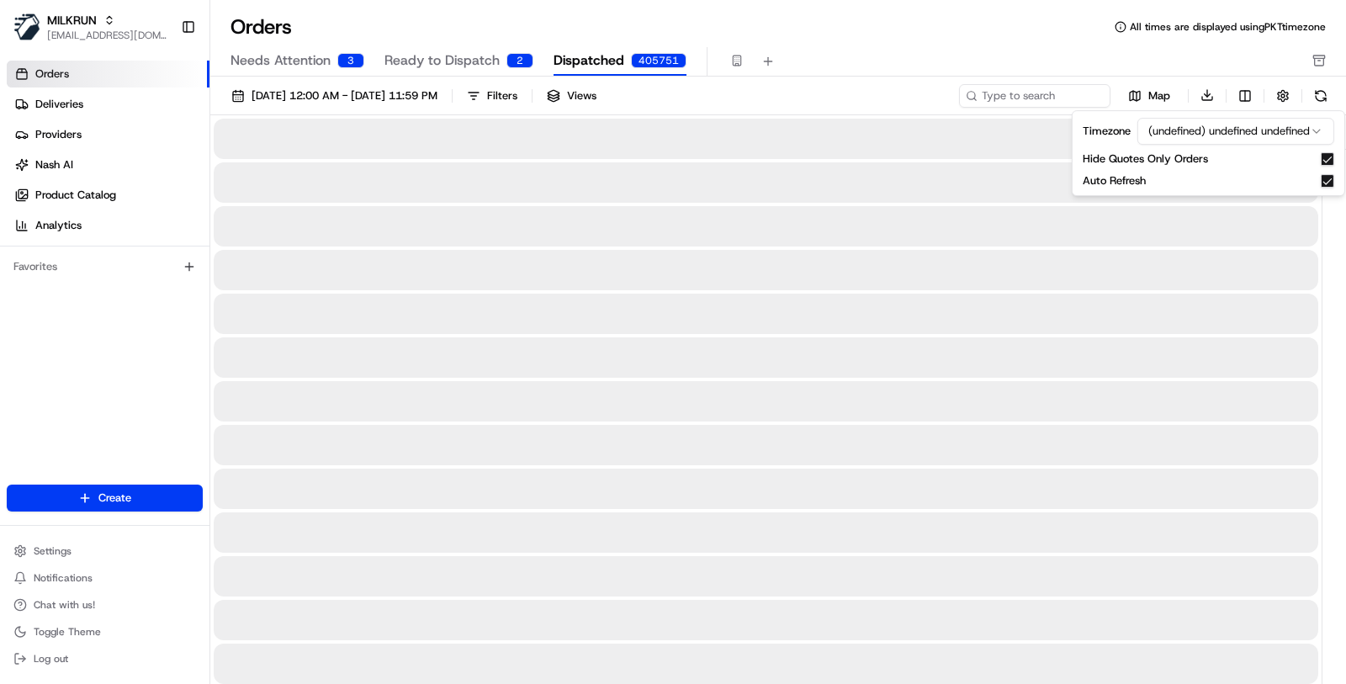
click at [330, 65] on button "Needs Attention 3" at bounding box center [298, 61] width 134 height 29
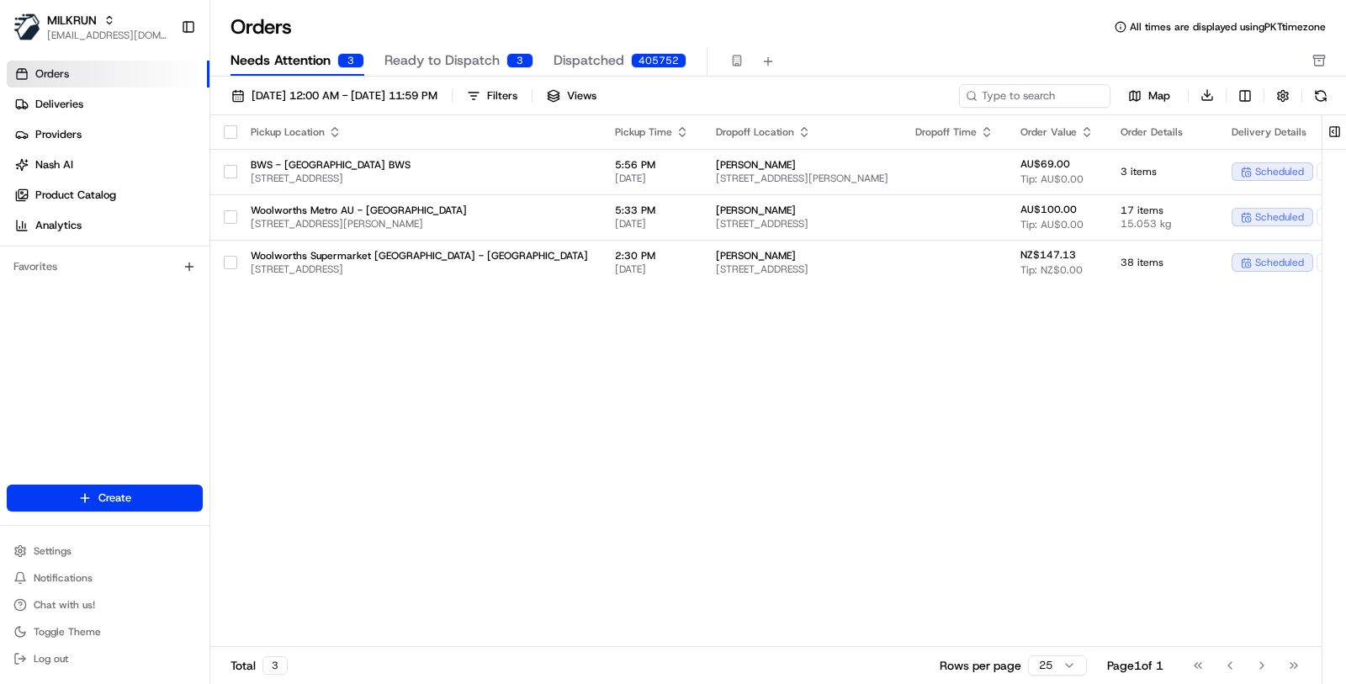
click at [388, 57] on span "Ready to Dispatch" at bounding box center [442, 60] width 115 height 20
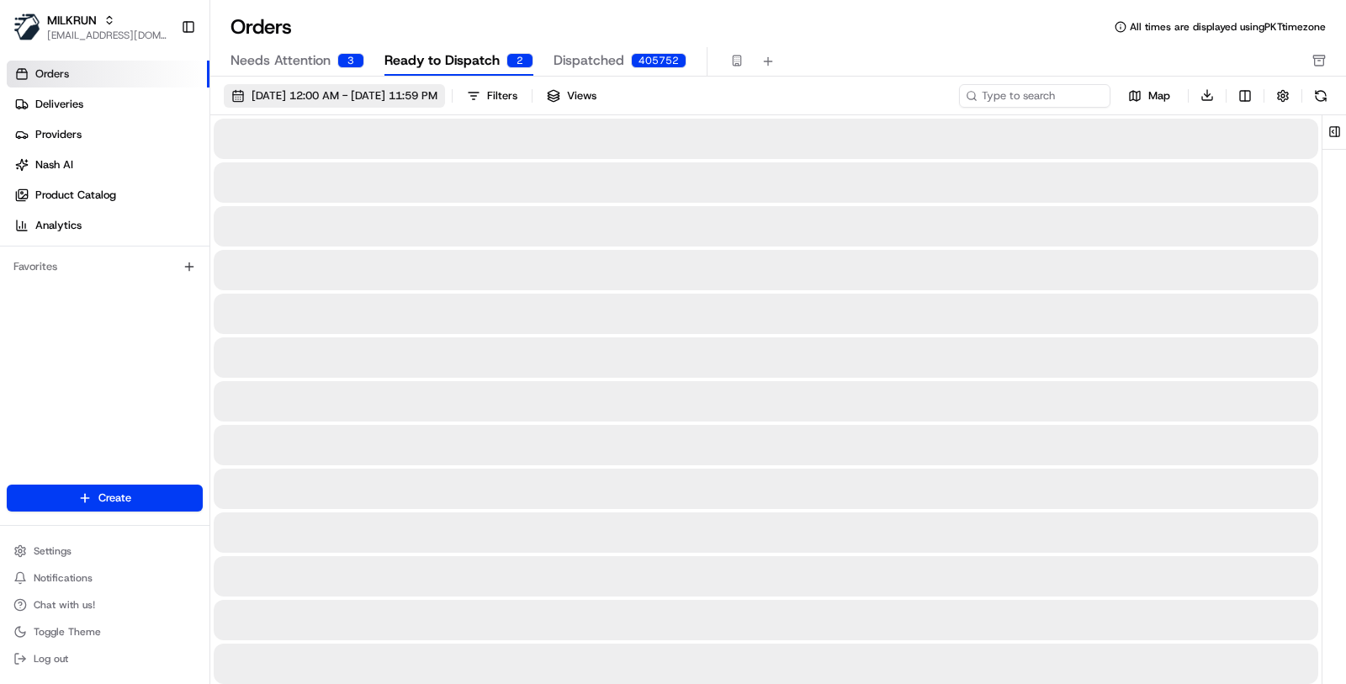
click at [385, 88] on span "01/08/2025 12:00 AM - 31/08/2025 11:59 PM" at bounding box center [345, 95] width 186 height 15
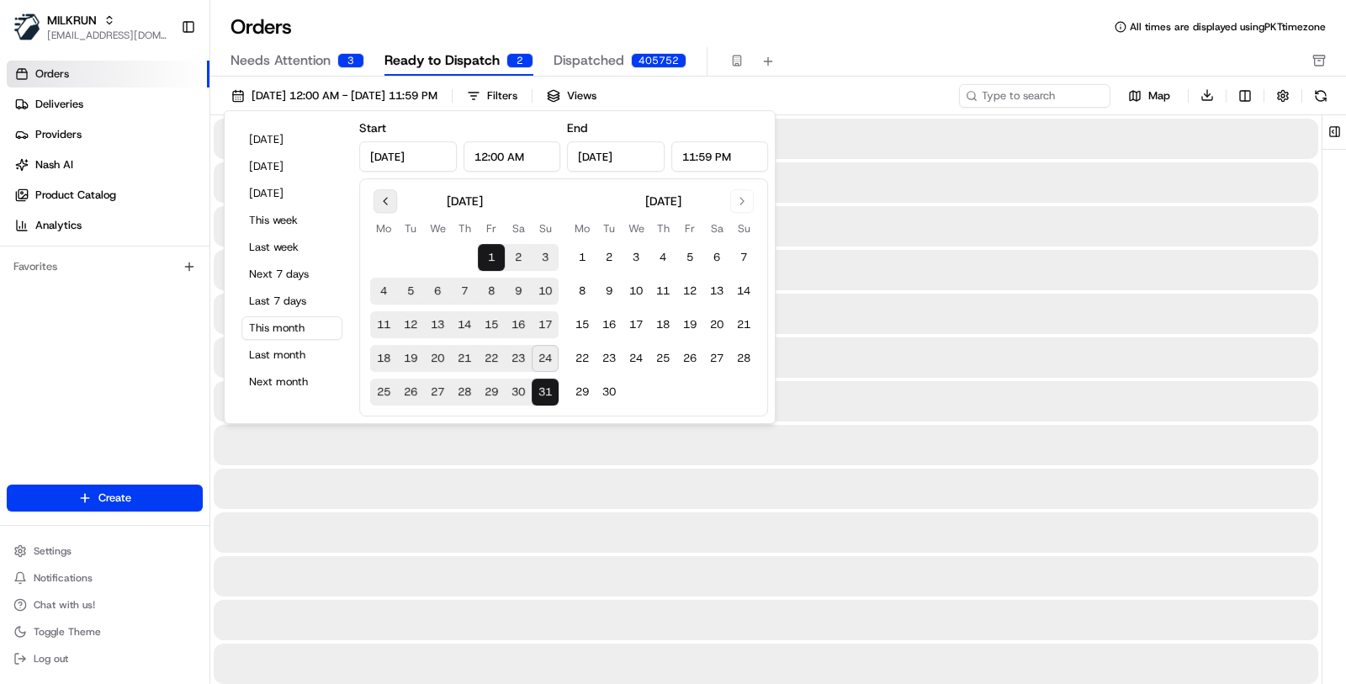
click at [384, 192] on button "Go to previous month" at bounding box center [386, 201] width 24 height 24
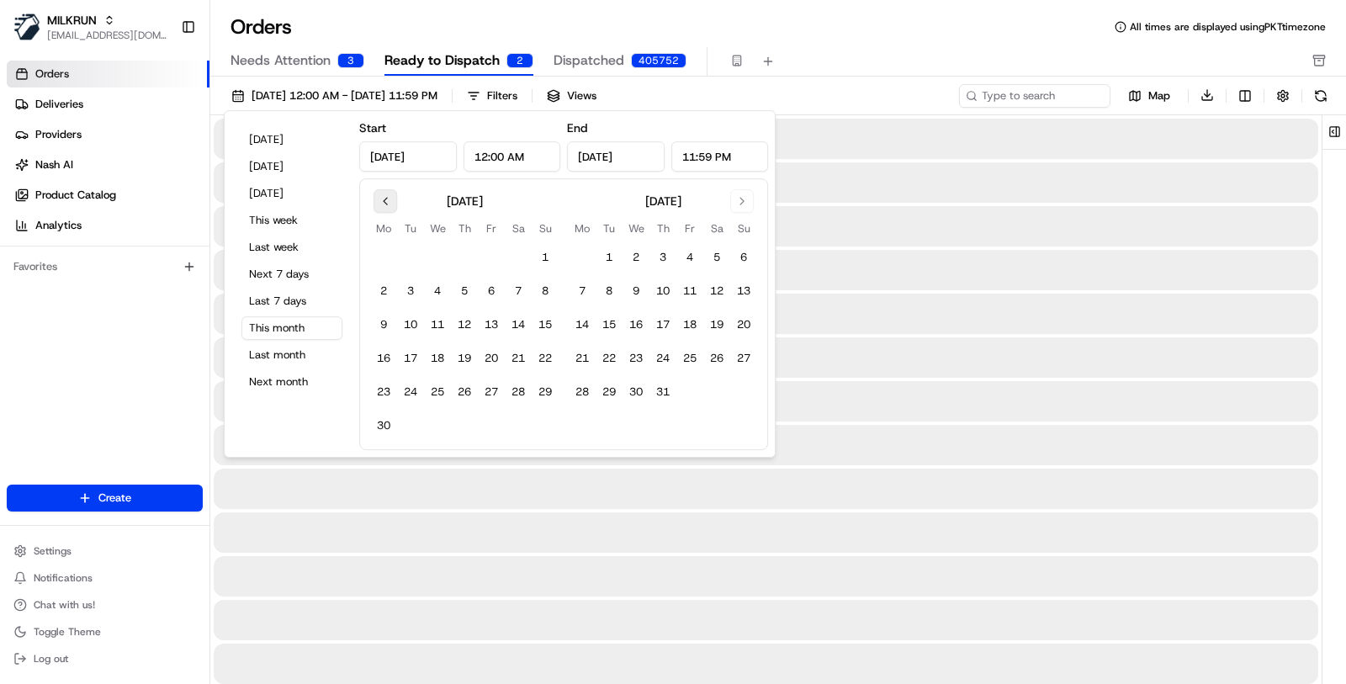
click at [384, 192] on button "Go to previous month" at bounding box center [386, 201] width 24 height 24
click at [734, 256] on button "1" at bounding box center [743, 257] width 27 height 27
type input "Jun 1, 2025"
click at [740, 193] on button "Go to next month" at bounding box center [742, 201] width 24 height 24
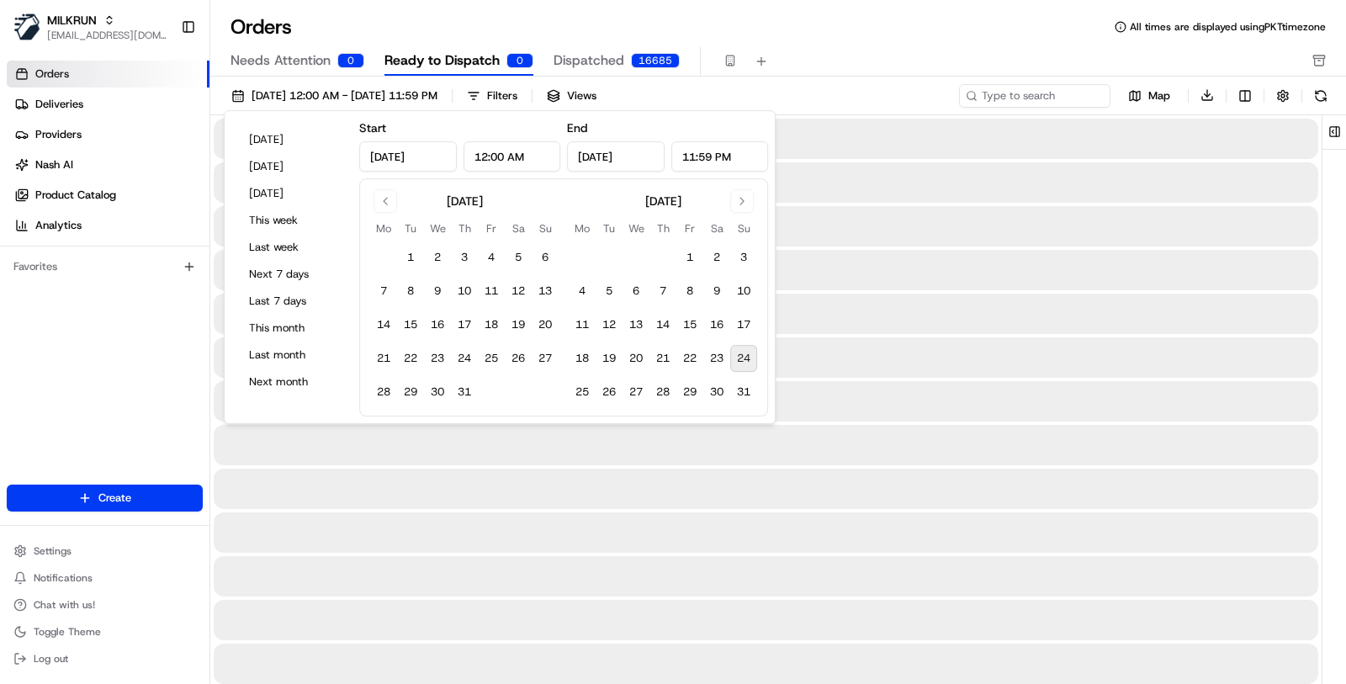
click at [753, 359] on button "24" at bounding box center [743, 358] width 27 height 27
type input "Aug 24, 2025"
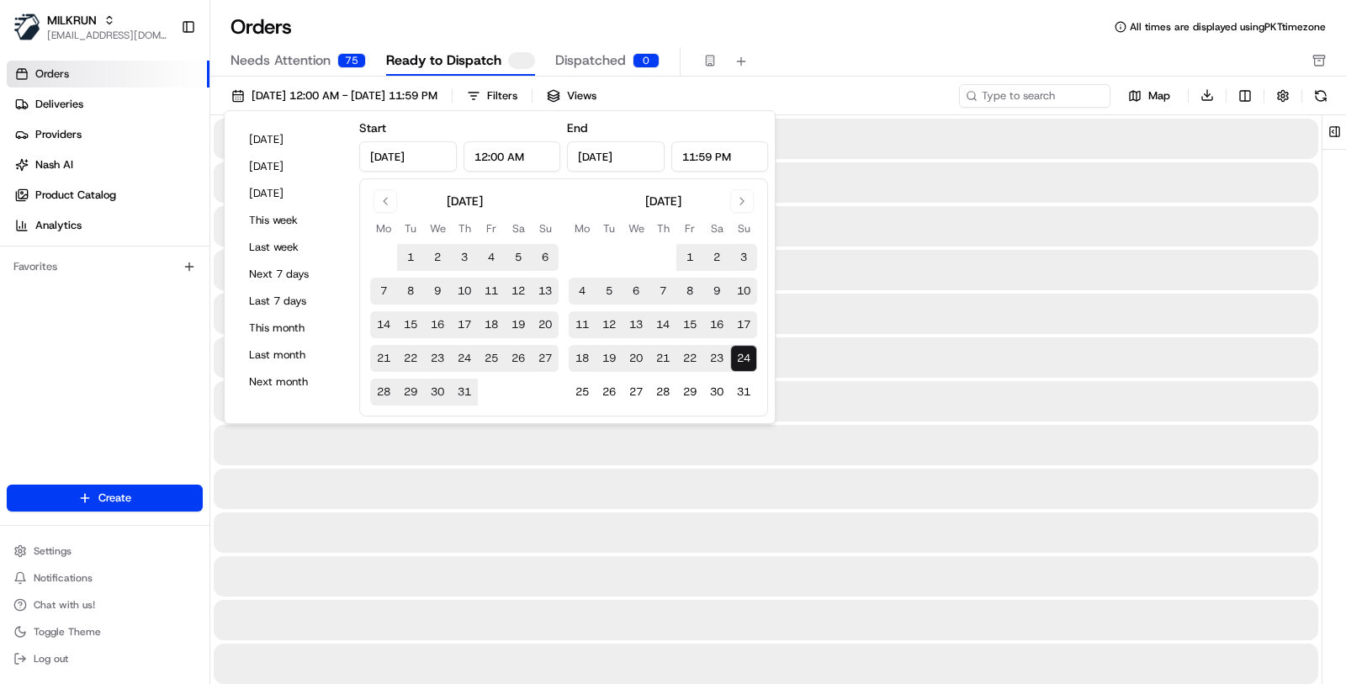
click at [841, 50] on div "Needs Attention 75 Ready to Dispatch Dispatched 0" at bounding box center [767, 61] width 1072 height 29
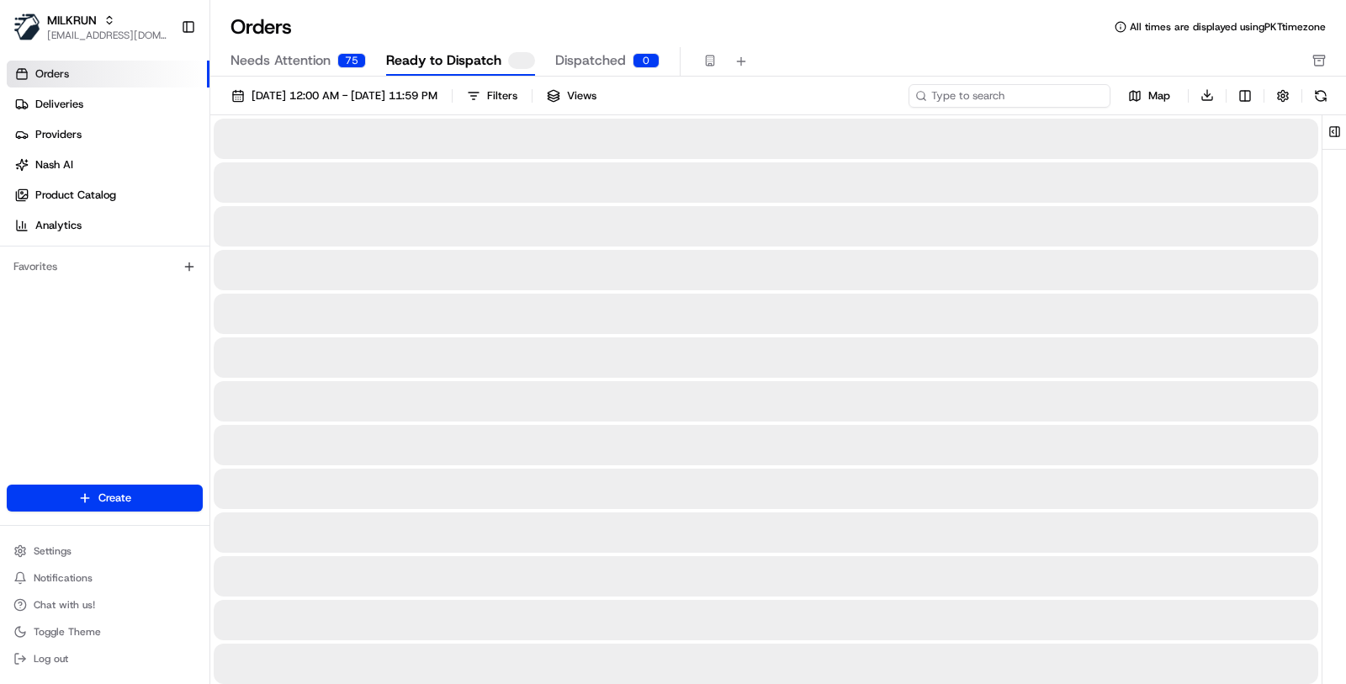
click at [1034, 89] on input at bounding box center [1010, 96] width 202 height 24
paste input "ord_dkhuwsNWuQgsT6bLkrCFoy"
type input "ord_dkhuwsNWuQgsT6bLkrCFoy"
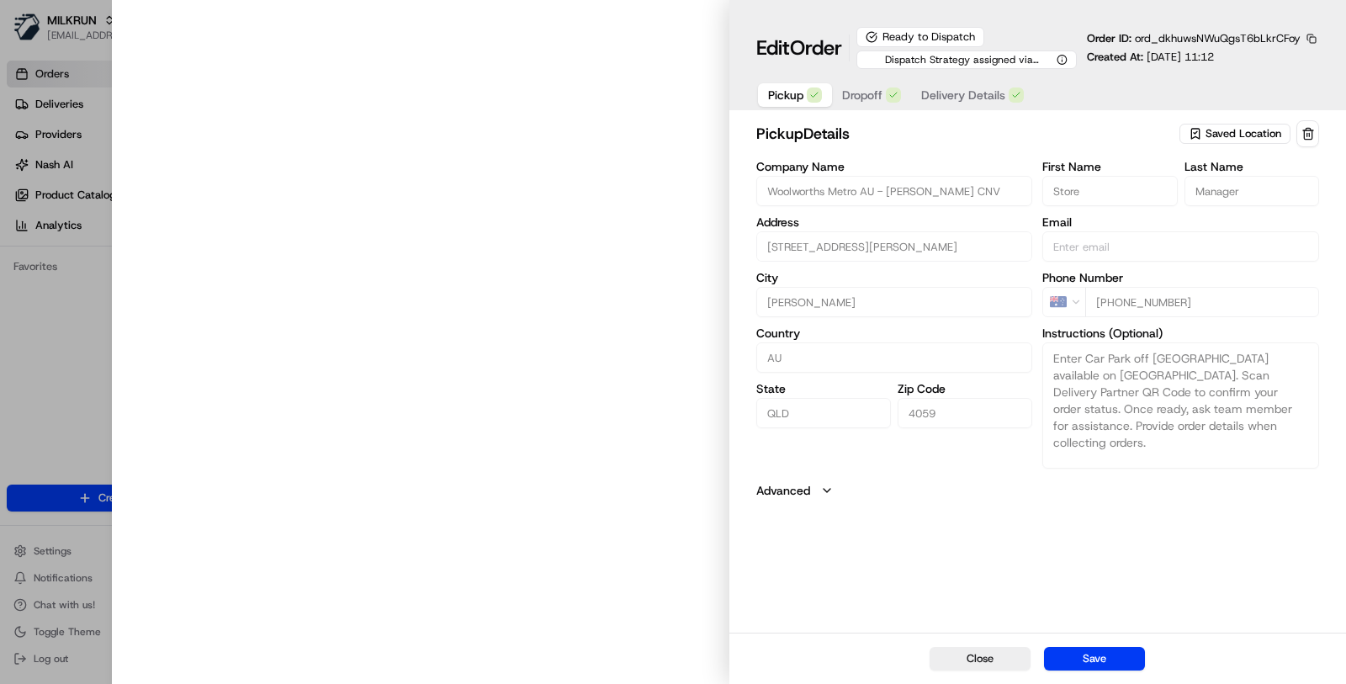
type input "[STREET_ADDRESS][PERSON_NAME]"
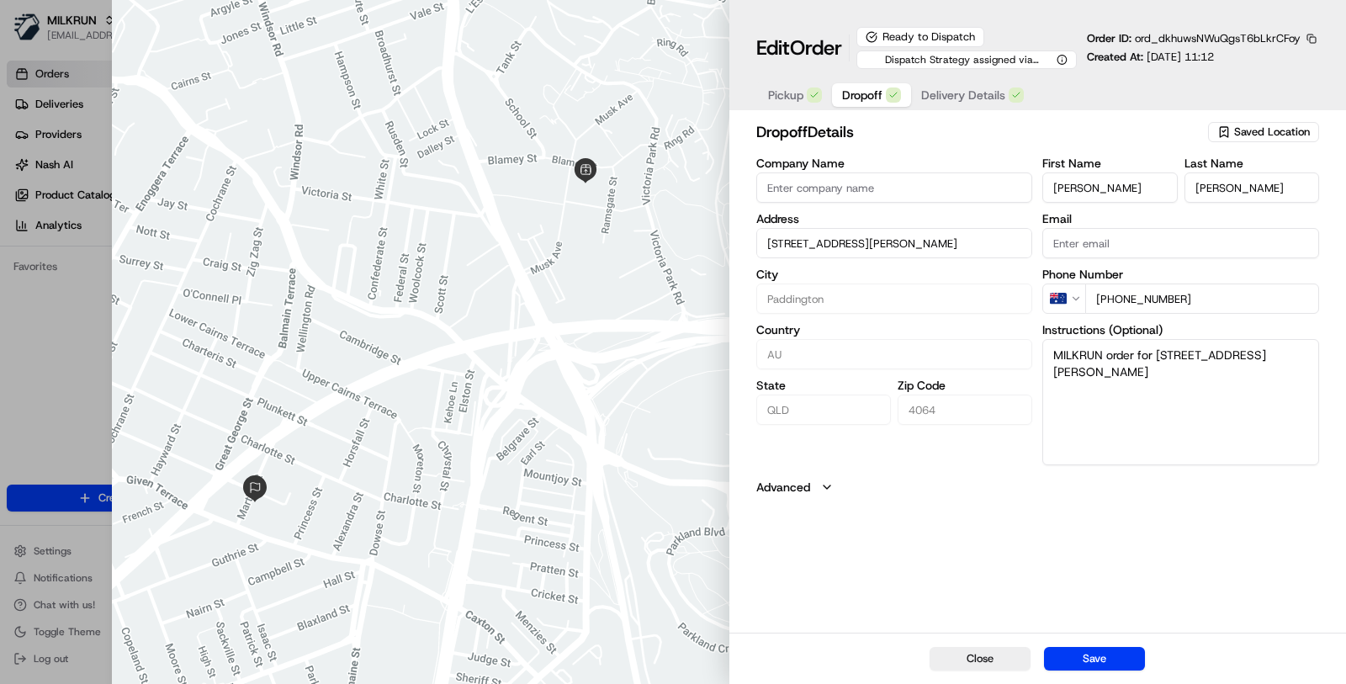
click at [869, 102] on button "Dropoff" at bounding box center [871, 95] width 79 height 24
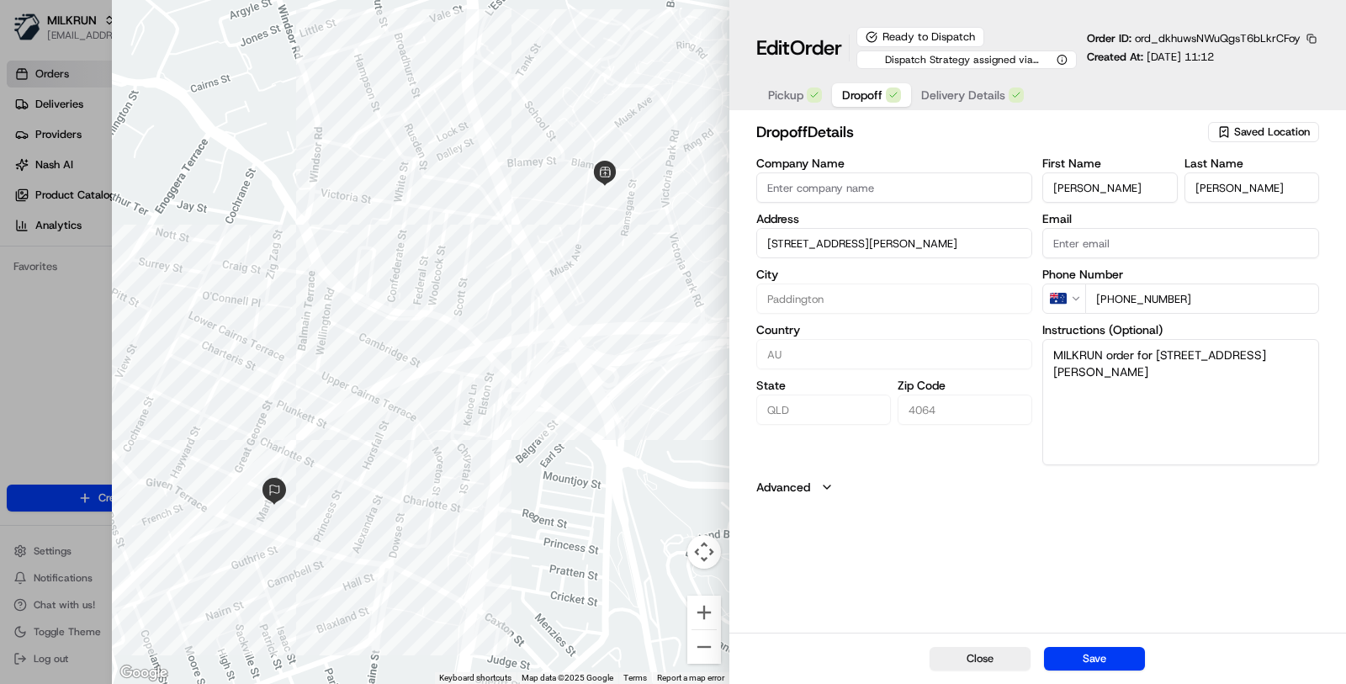
click at [922, 93] on span "Delivery Details" at bounding box center [964, 95] width 84 height 17
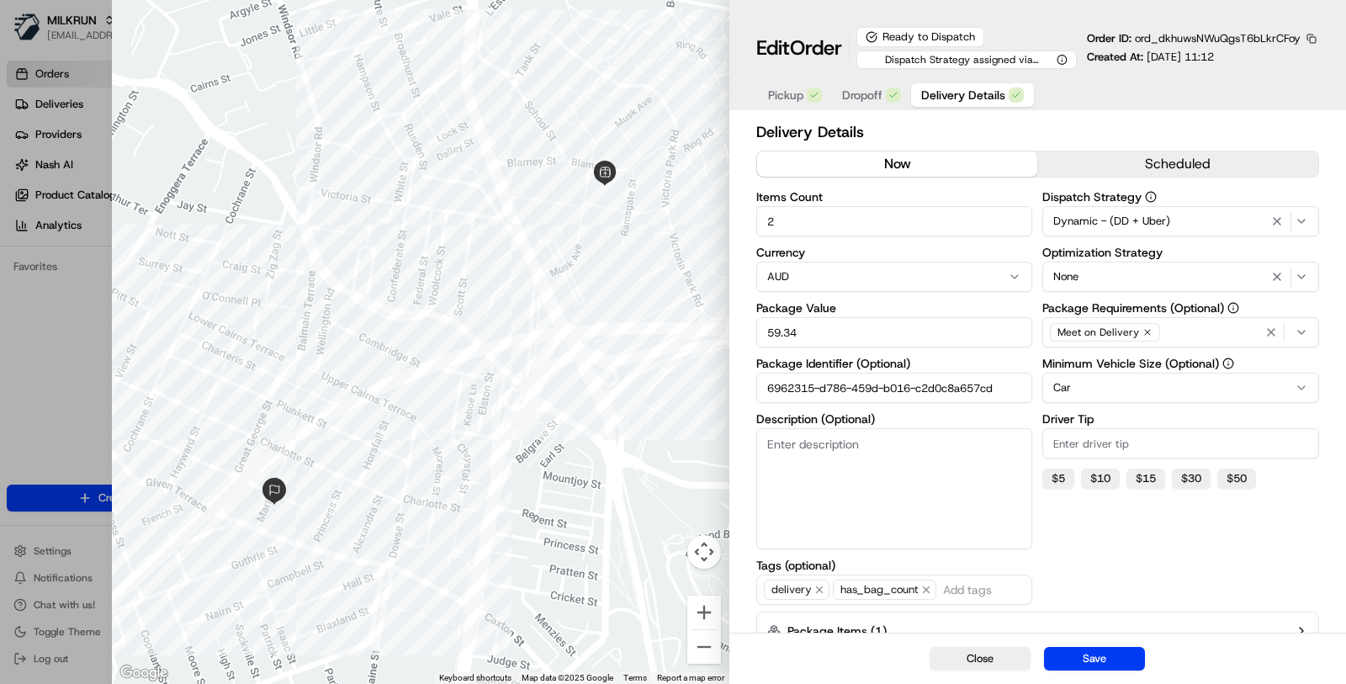
click at [1310, 35] on button "button" at bounding box center [1311, 38] width 15 height 15
click at [1218, 67] on button "Copy ID" at bounding box center [1265, 63] width 153 height 20
click at [1238, 88] on button "Copy URL" at bounding box center [1265, 87] width 153 height 20
click at [1114, 81] on div "Pickup Dropoff Delivery Details" at bounding box center [1038, 94] width 563 height 31
type input "1"
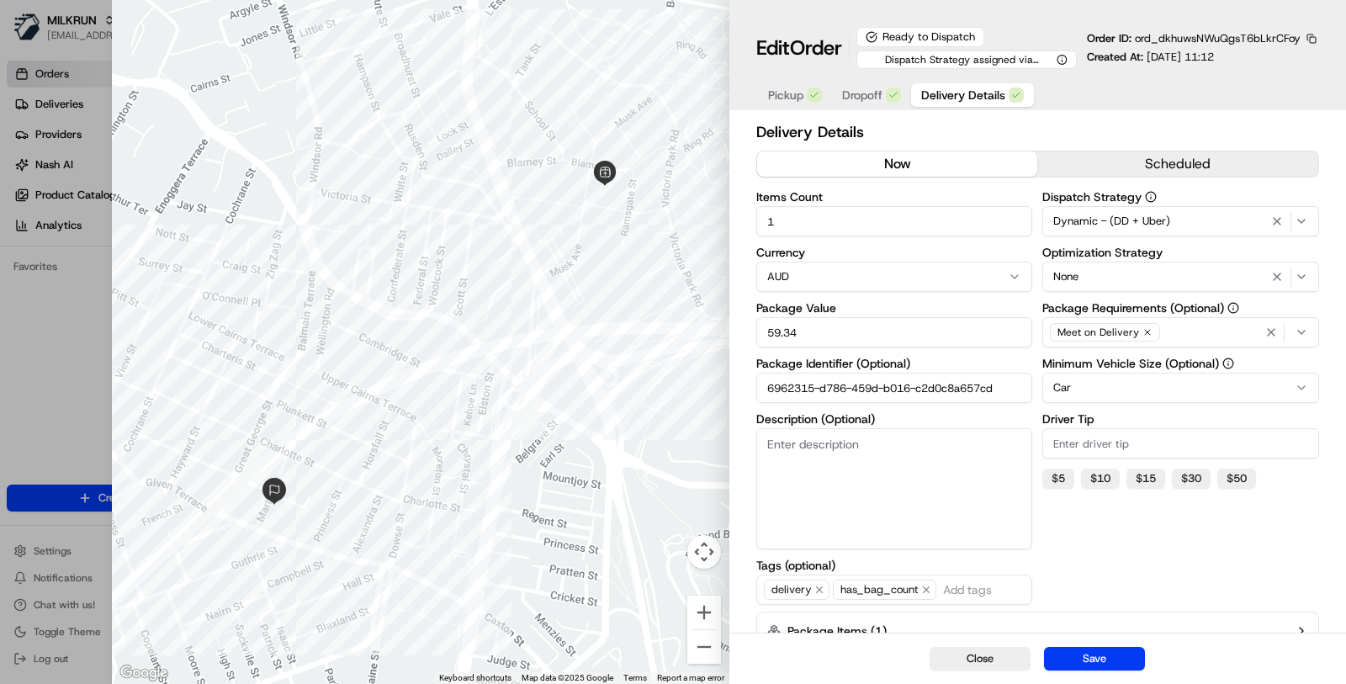
click at [76, 406] on div at bounding box center [673, 342] width 1346 height 684
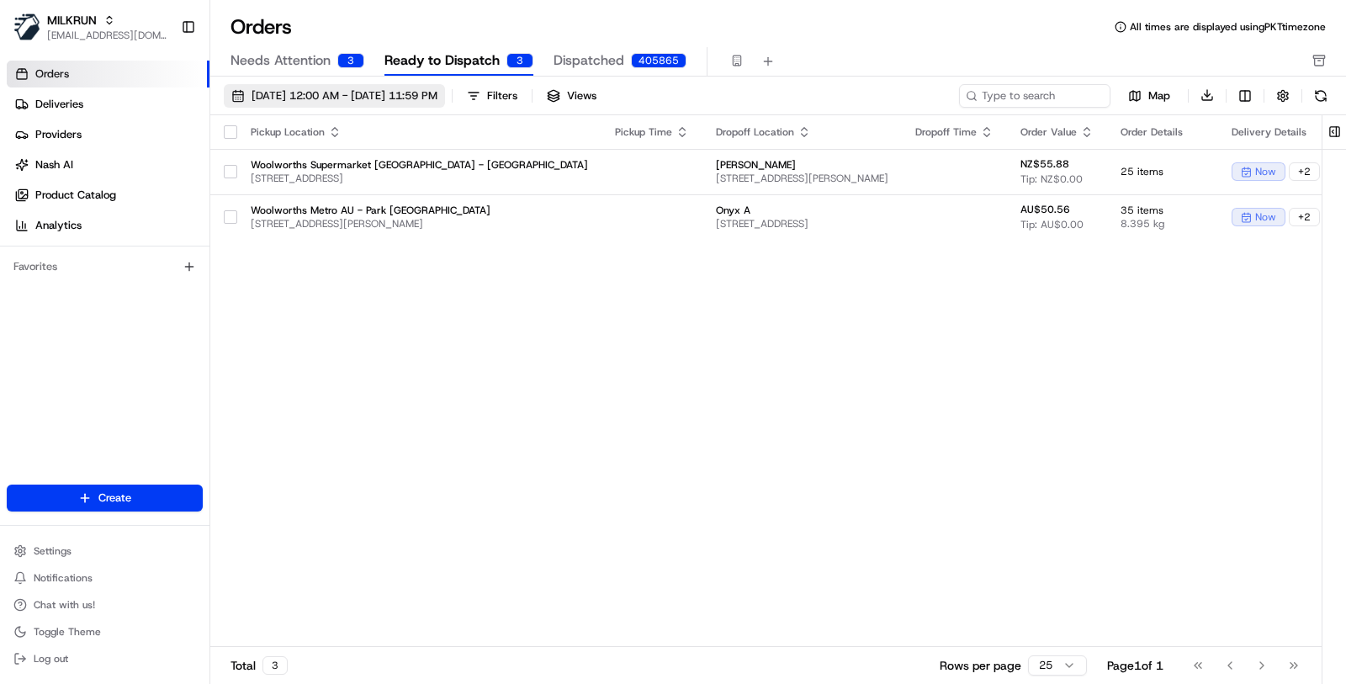
click at [403, 98] on span "[DATE] 12:00 AM - [DATE] 11:59 PM" at bounding box center [345, 95] width 186 height 15
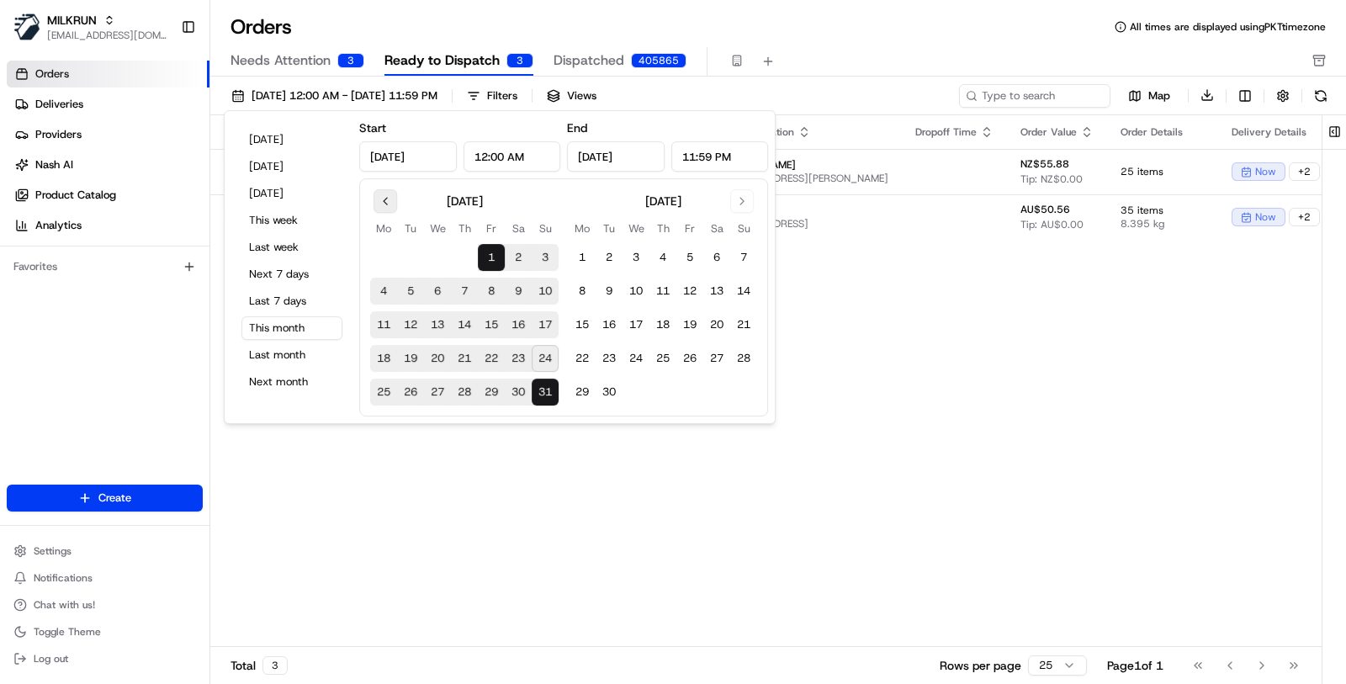
click at [376, 204] on button "Go to previous month" at bounding box center [386, 201] width 24 height 24
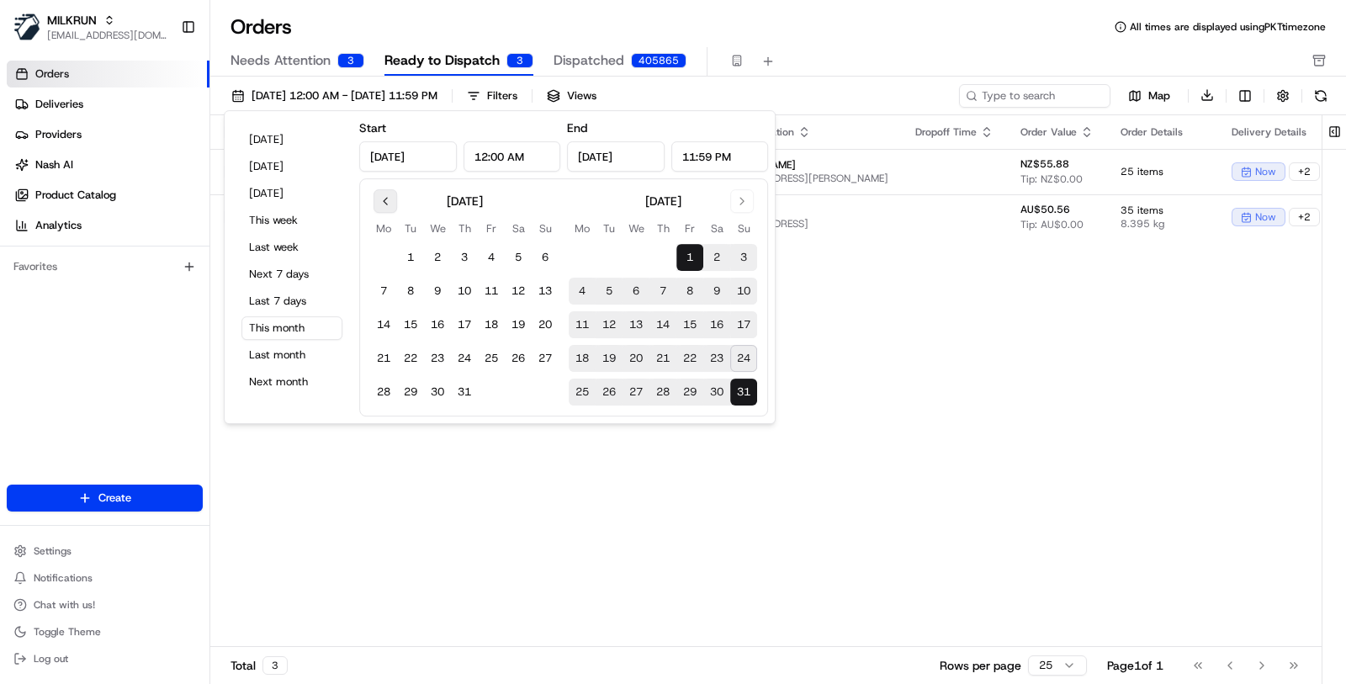
click at [376, 204] on button "Go to previous month" at bounding box center [386, 201] width 24 height 24
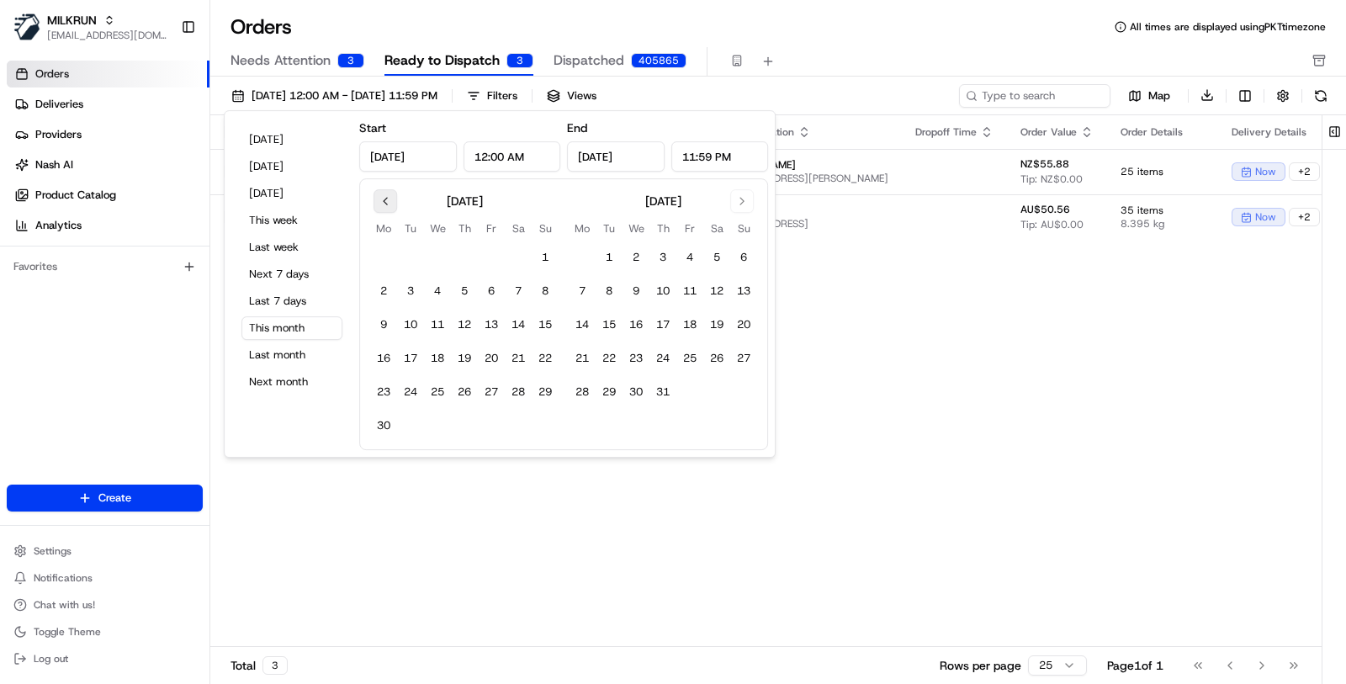
click at [378, 204] on button "Go to previous month" at bounding box center [386, 201] width 24 height 24
click at [471, 264] on button "1" at bounding box center [464, 257] width 27 height 27
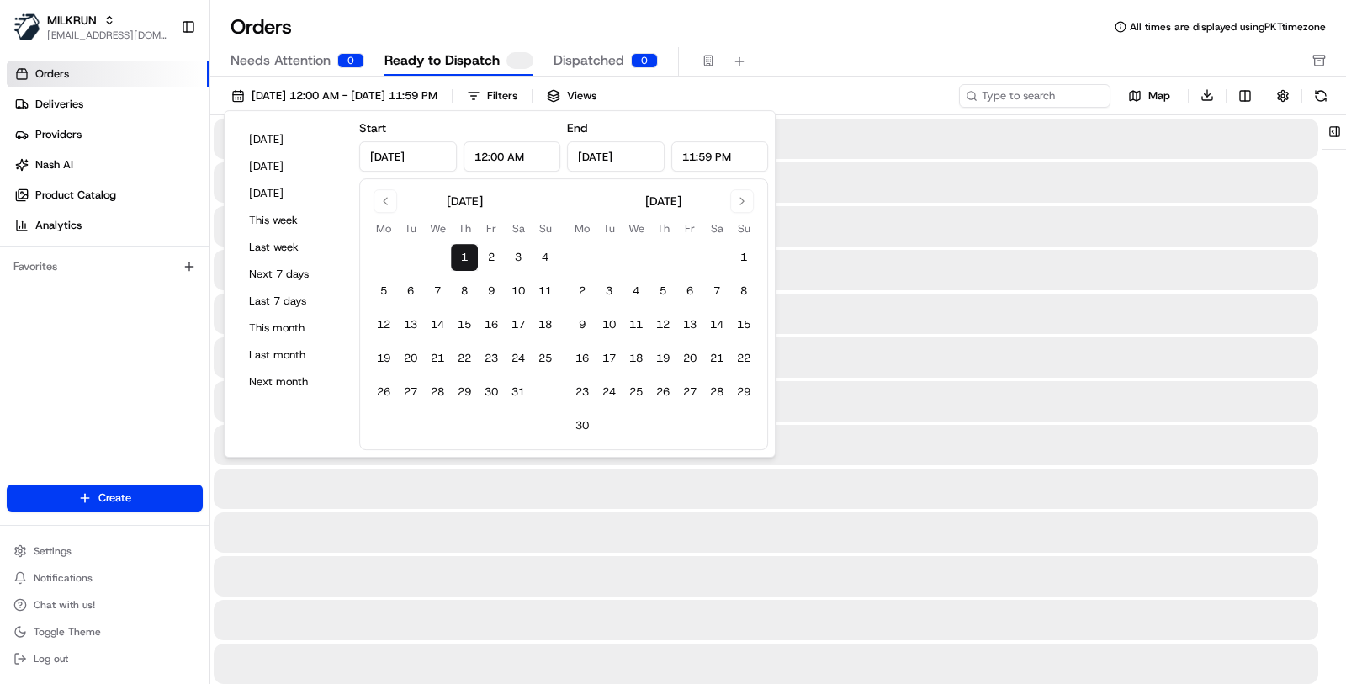
type input "[DATE]"
click at [739, 191] on button "Go to next month" at bounding box center [742, 201] width 24 height 24
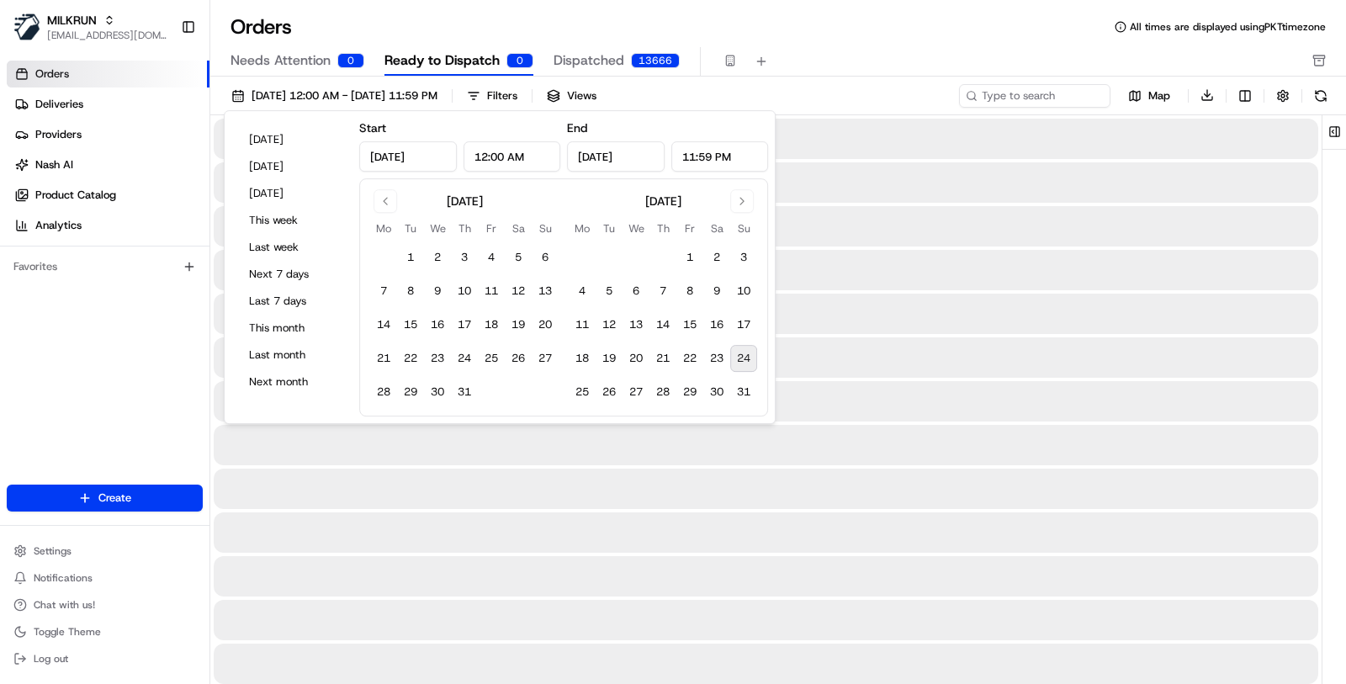
click at [748, 364] on button "24" at bounding box center [743, 358] width 27 height 27
type input "Aug 24, 2025"
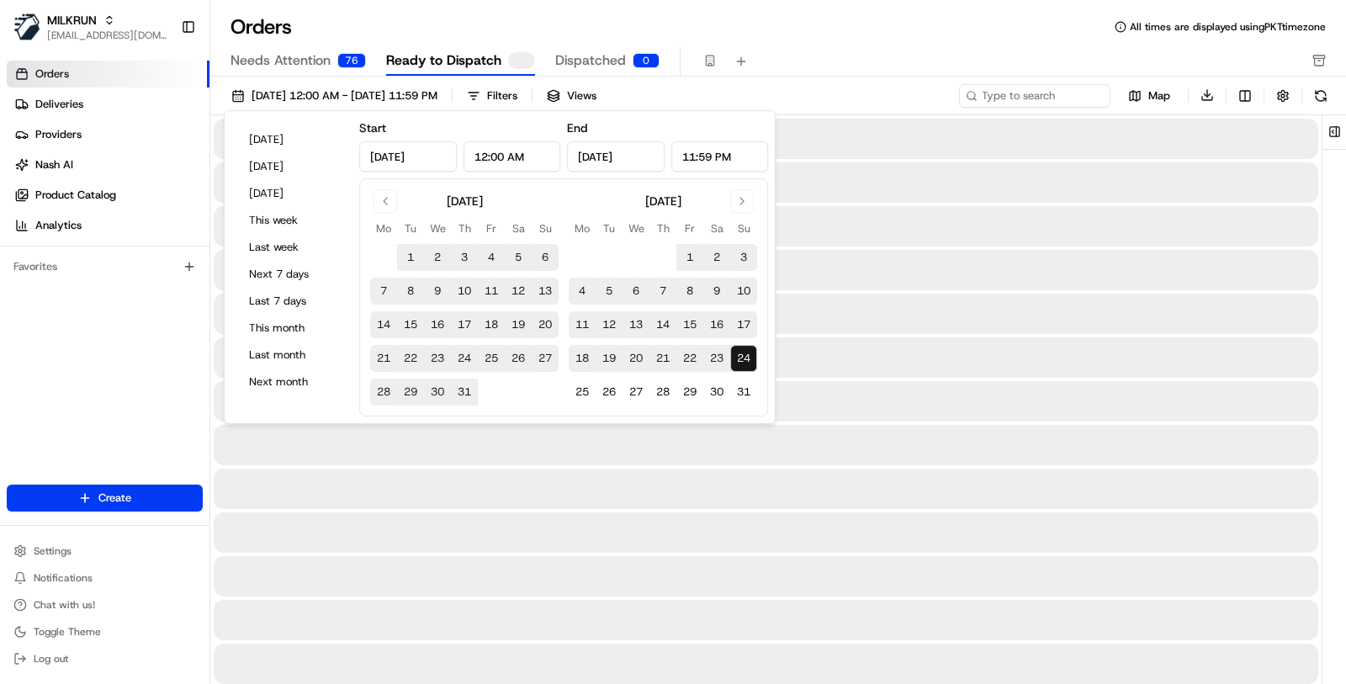
click at [853, 66] on div "Needs Attention 76 Ready to Dispatch Dispatched 0" at bounding box center [767, 61] width 1072 height 29
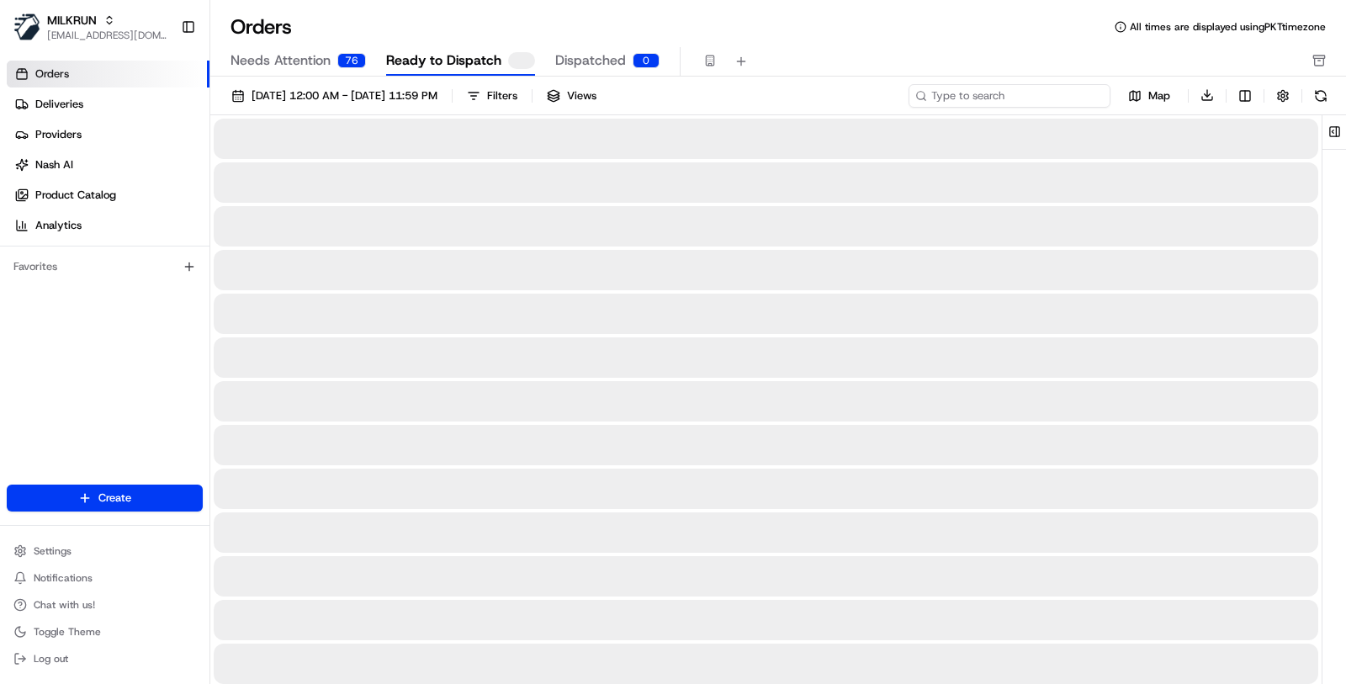
click at [991, 91] on input at bounding box center [1010, 96] width 202 height 24
paste input "https://portal.usenash.com/orders/ord_dkhuwsNWuQgsT6bLkrCFoy"
drag, startPoint x: 971, startPoint y: 94, endPoint x: 859, endPoint y: 89, distance: 112.0
click at [859, 89] on div "01/05/2025 12:00 AM - 24/08/2025 11:59 PM Filters Views https://portal.usenash.…" at bounding box center [778, 99] width 1136 height 32
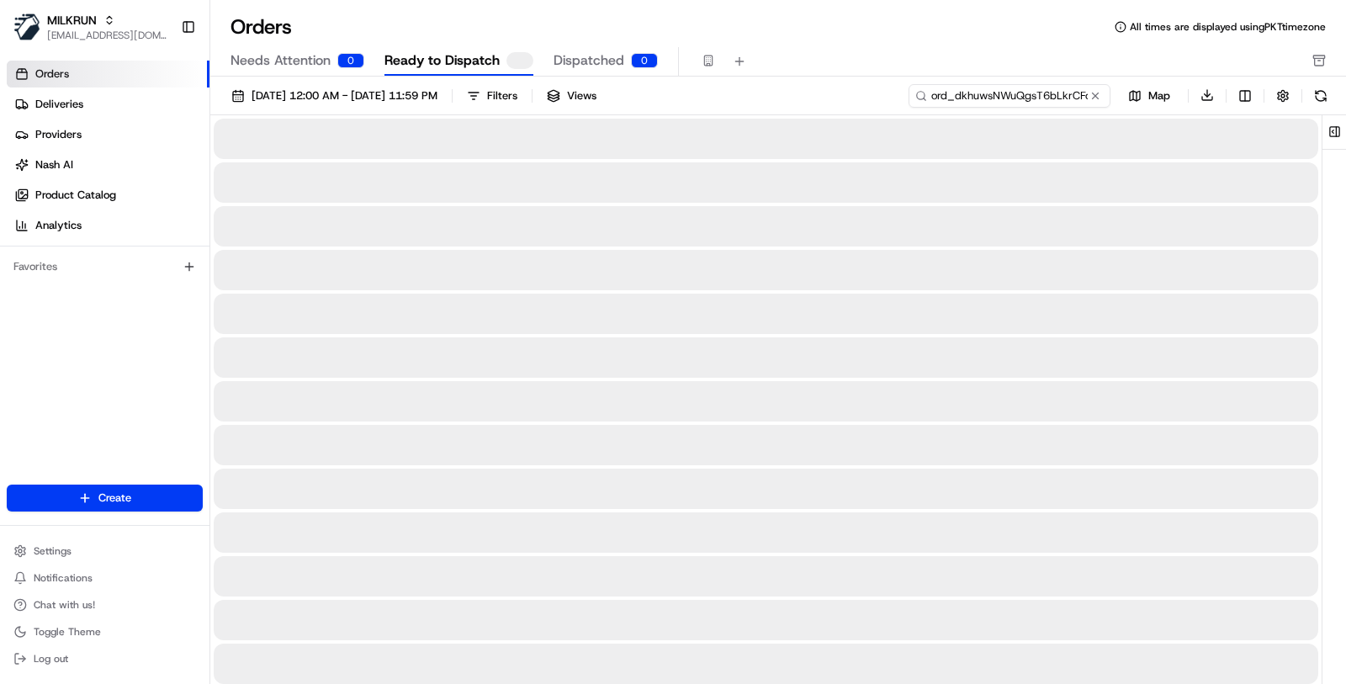
type input "ord_dkhuwsNWuQgsT6bLkrCFoy"
click at [988, 40] on div "Orders All times are displayed using PKT timezone Needs Attention 0 Ready to Di…" at bounding box center [778, 44] width 1136 height 63
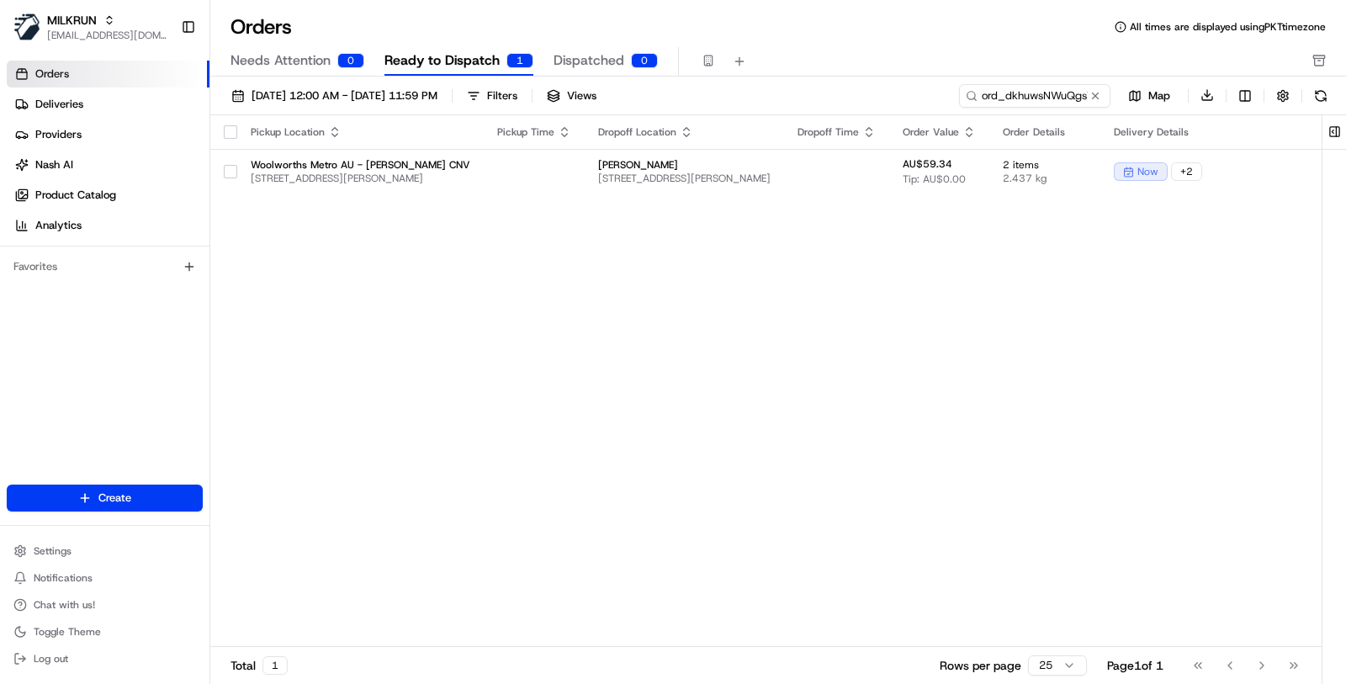
click at [805, 197] on div "Pickup Location Pickup Time Dropoff Location Dropoff Time Order Value Order Det…" at bounding box center [861, 381] width 1303 height 533
click at [804, 183] on td at bounding box center [836, 171] width 105 height 45
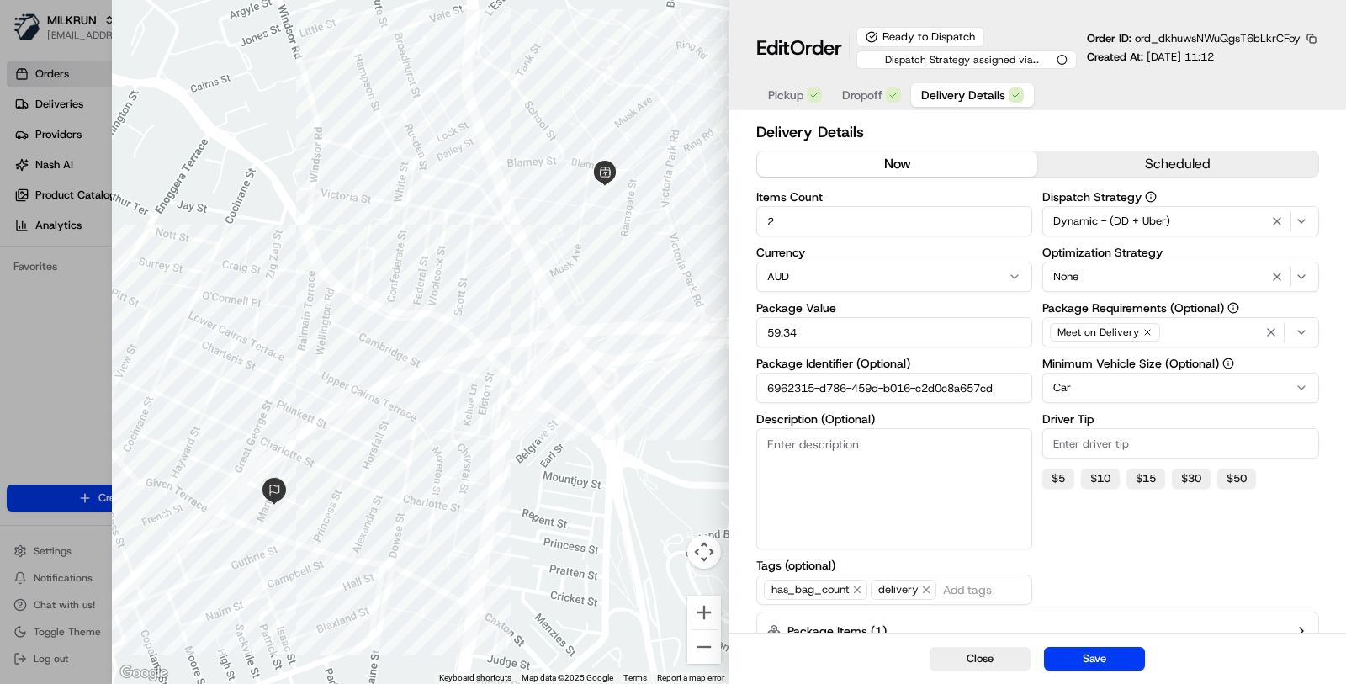
type input "1"
click at [54, 431] on div at bounding box center [673, 342] width 1346 height 684
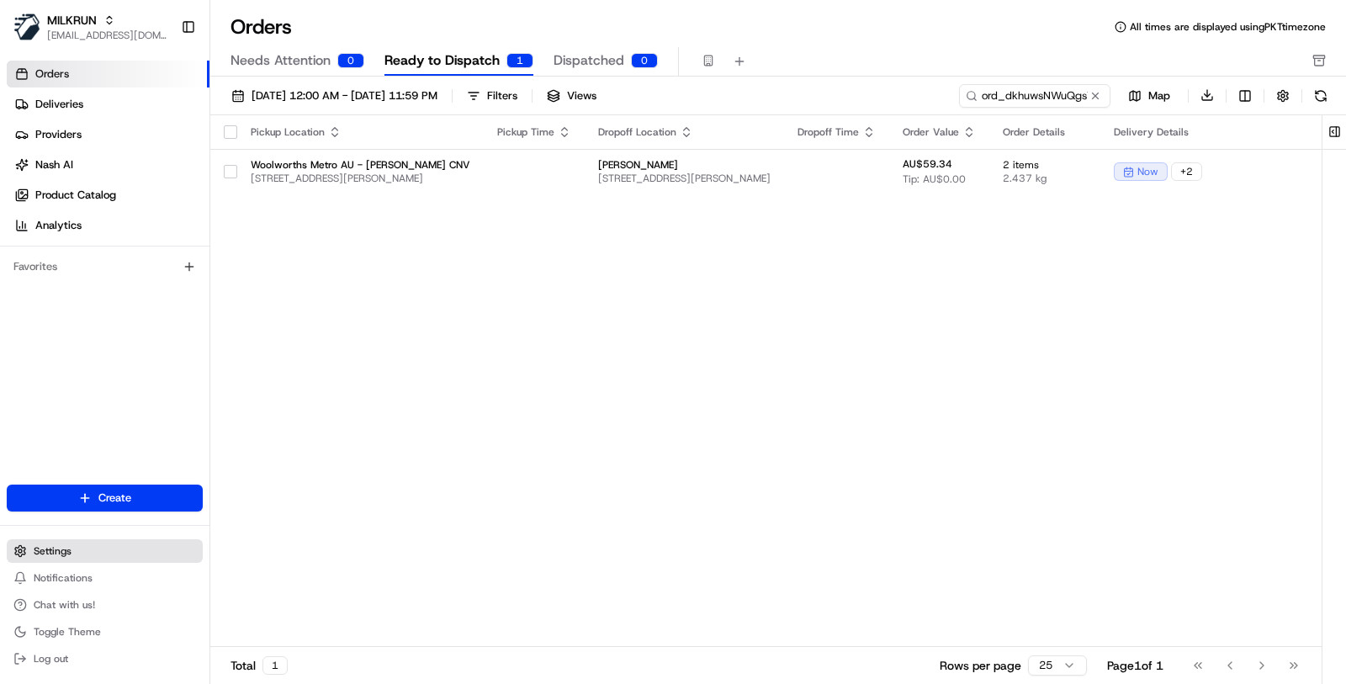
click at [154, 550] on button "Settings" at bounding box center [105, 551] width 196 height 24
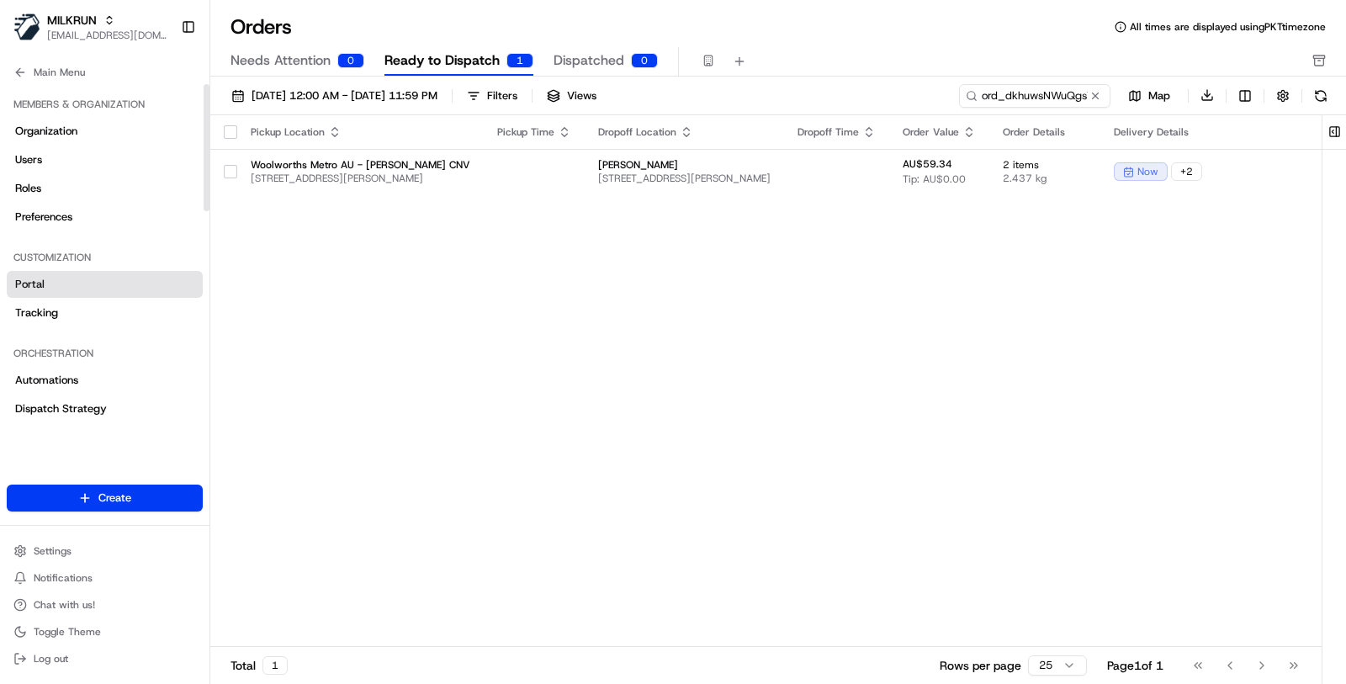
scroll to position [601, 0]
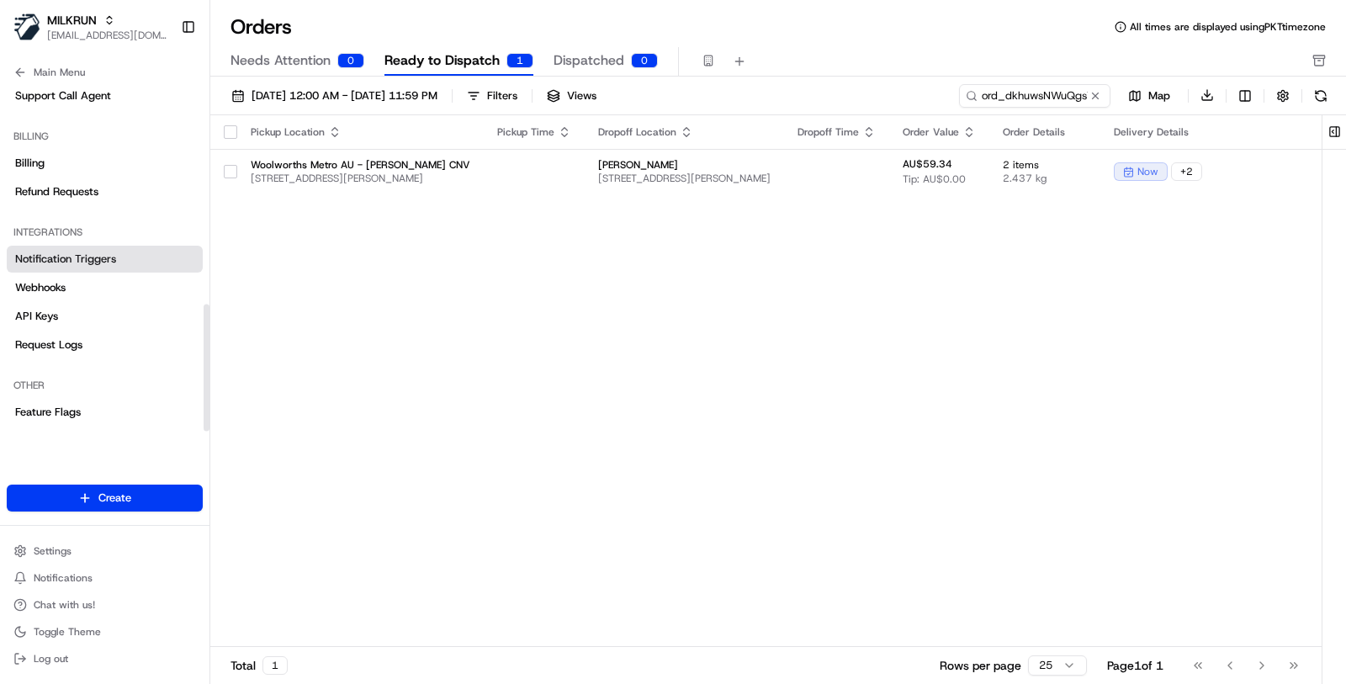
click at [149, 264] on link "Notification Triggers" at bounding box center [105, 259] width 196 height 27
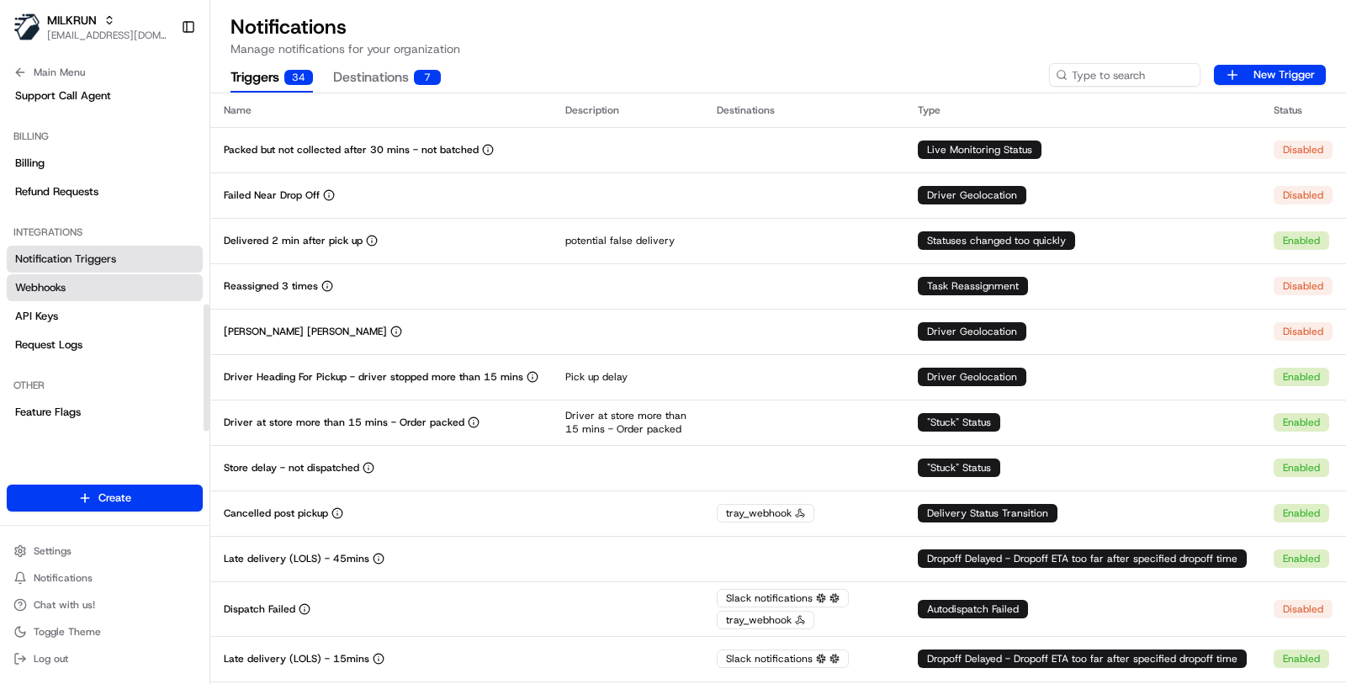
click at [115, 284] on link "Webhooks" at bounding box center [105, 287] width 196 height 27
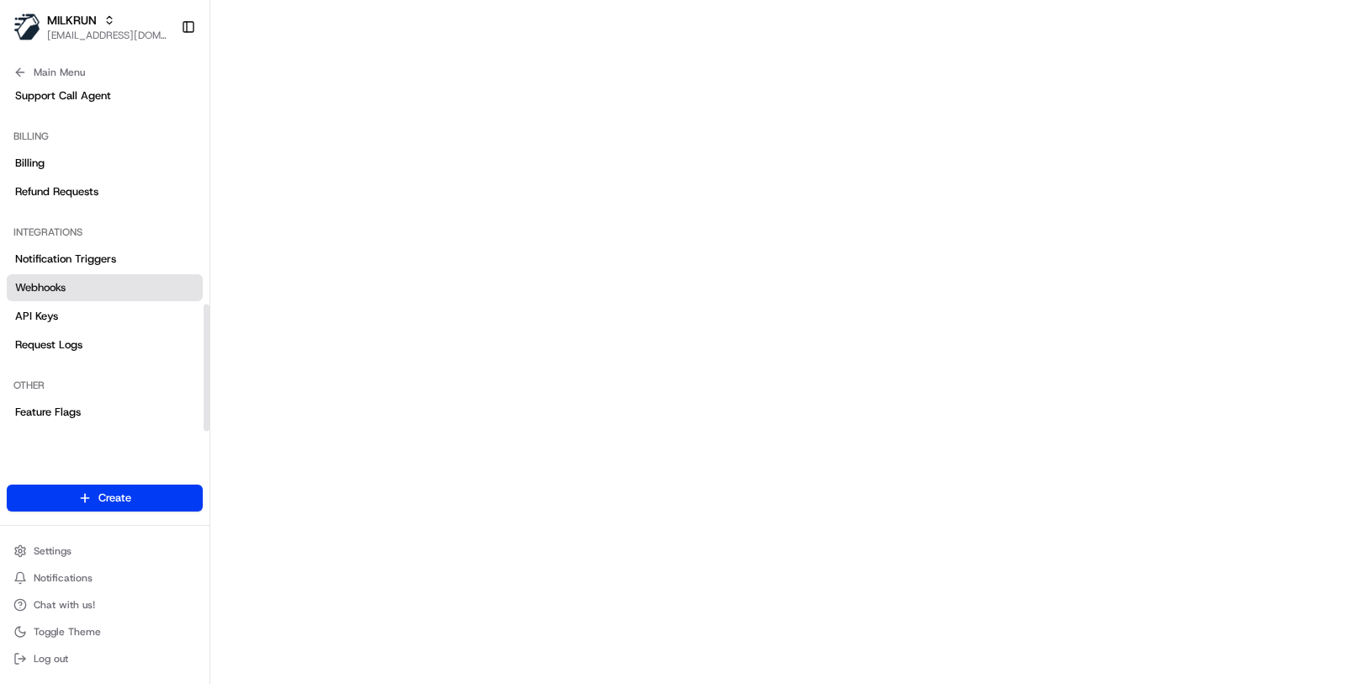
click at [142, 292] on link "Webhooks" at bounding box center [105, 287] width 196 height 27
click at [152, 261] on link "Notification Triggers" at bounding box center [105, 259] width 196 height 27
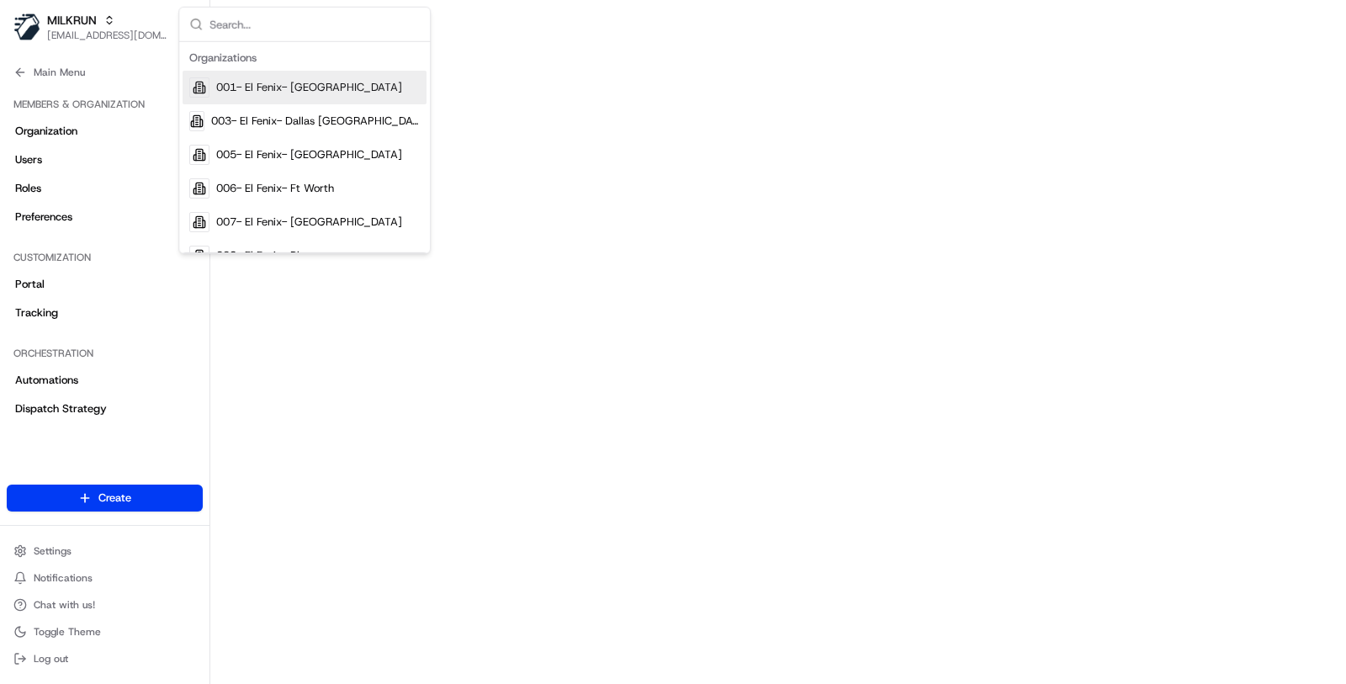
scroll to position [601, 0]
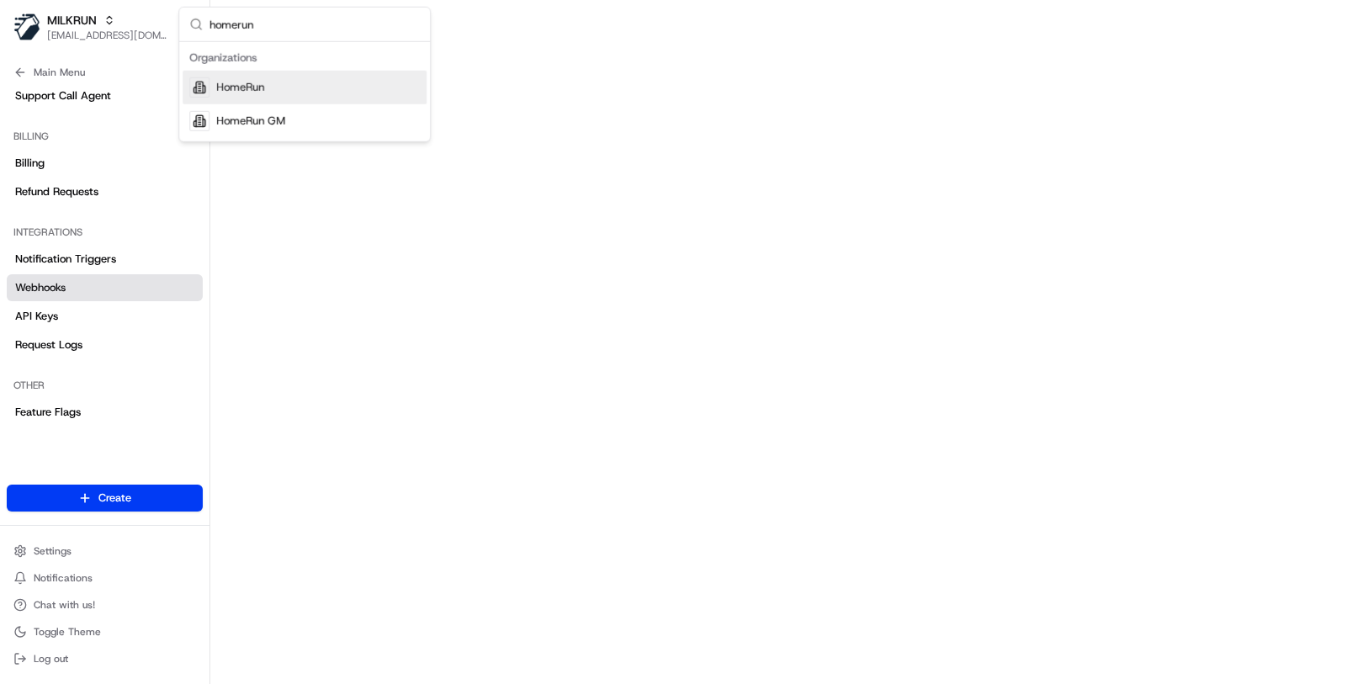
type input "homerun"
click at [275, 84] on div "HomeRun" at bounding box center [305, 88] width 244 height 34
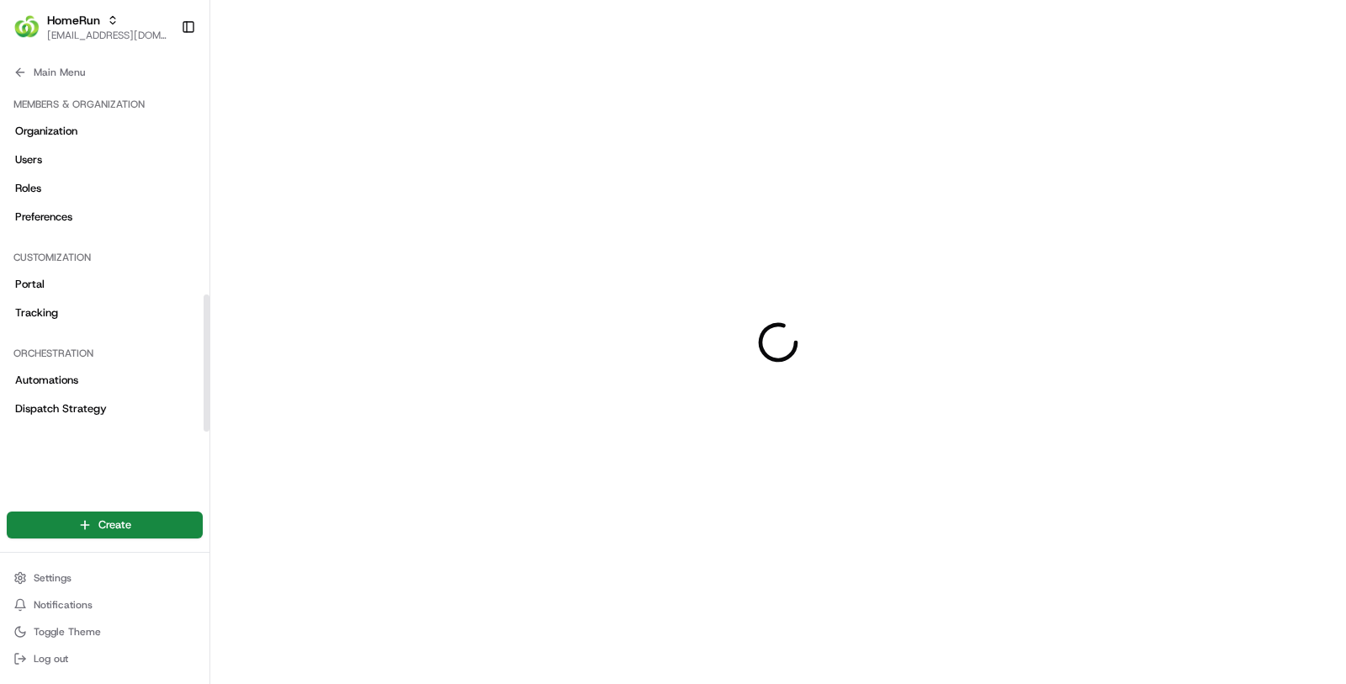
scroll to position [534, 0]
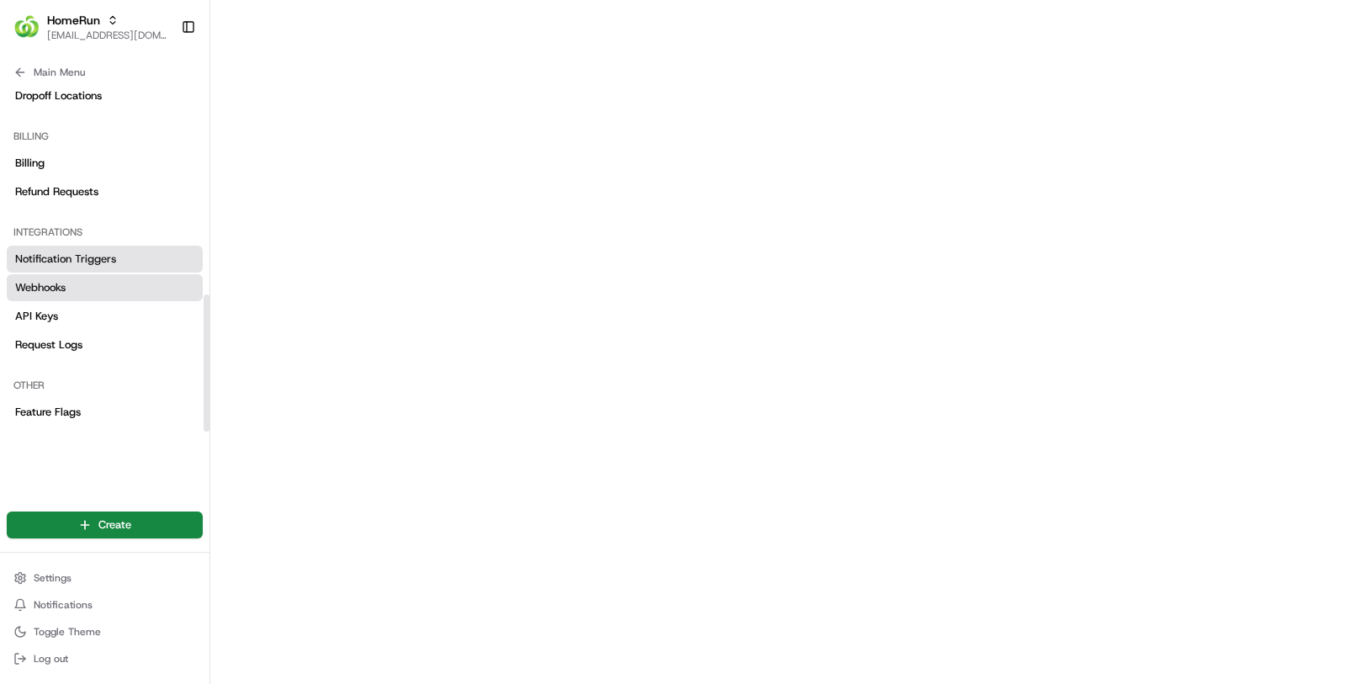
click at [89, 255] on span "Notification Triggers" at bounding box center [65, 259] width 101 height 15
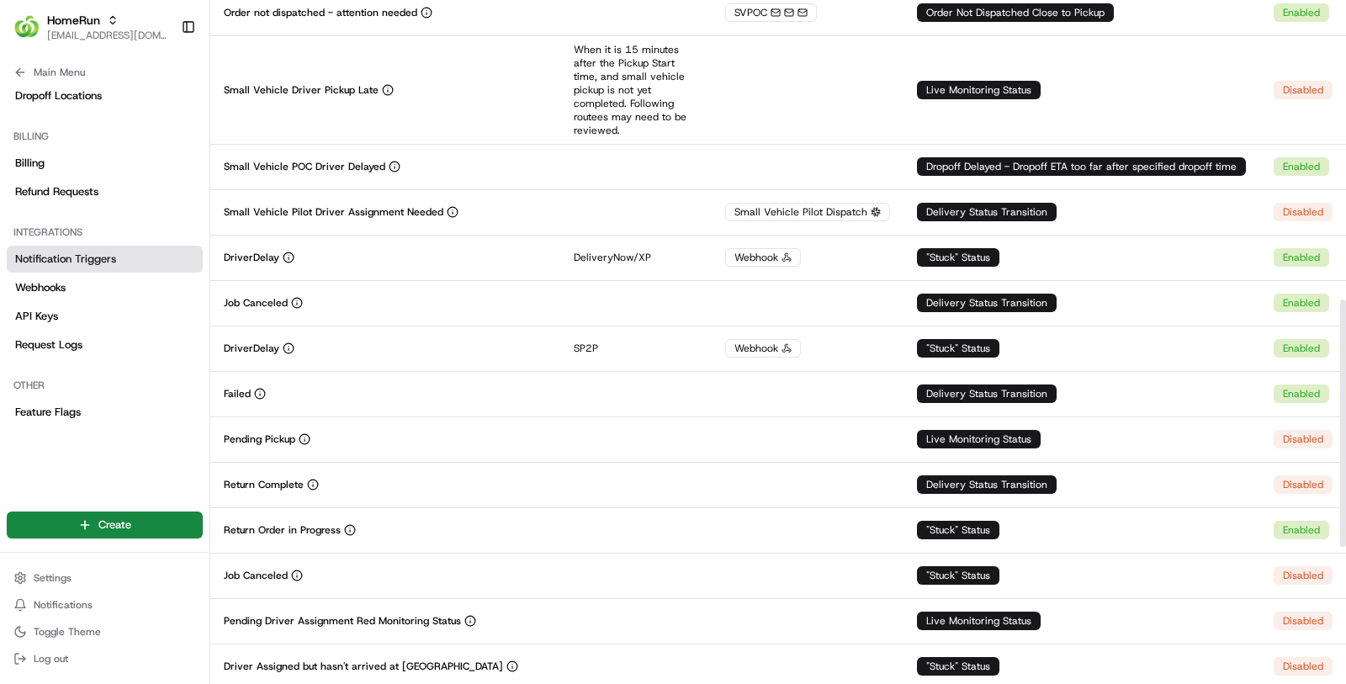
scroll to position [783, 0]
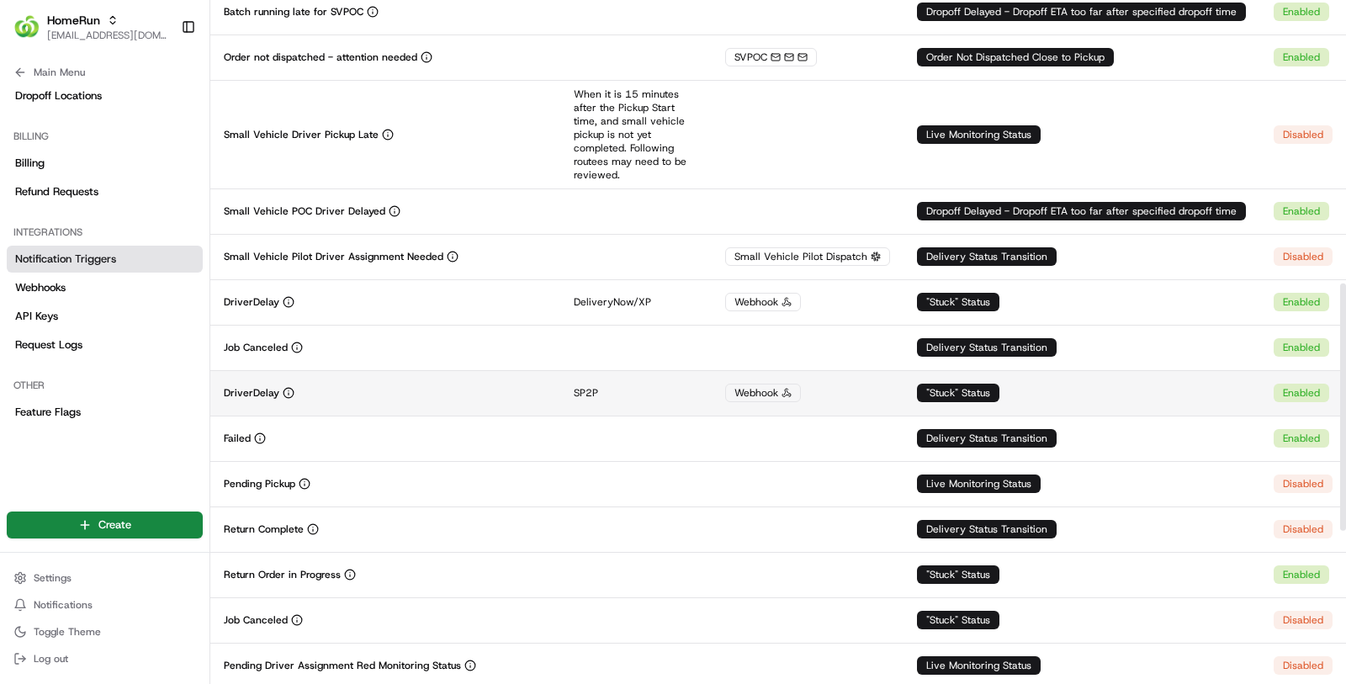
click at [461, 386] on div "DriverDelay" at bounding box center [385, 392] width 323 height 13
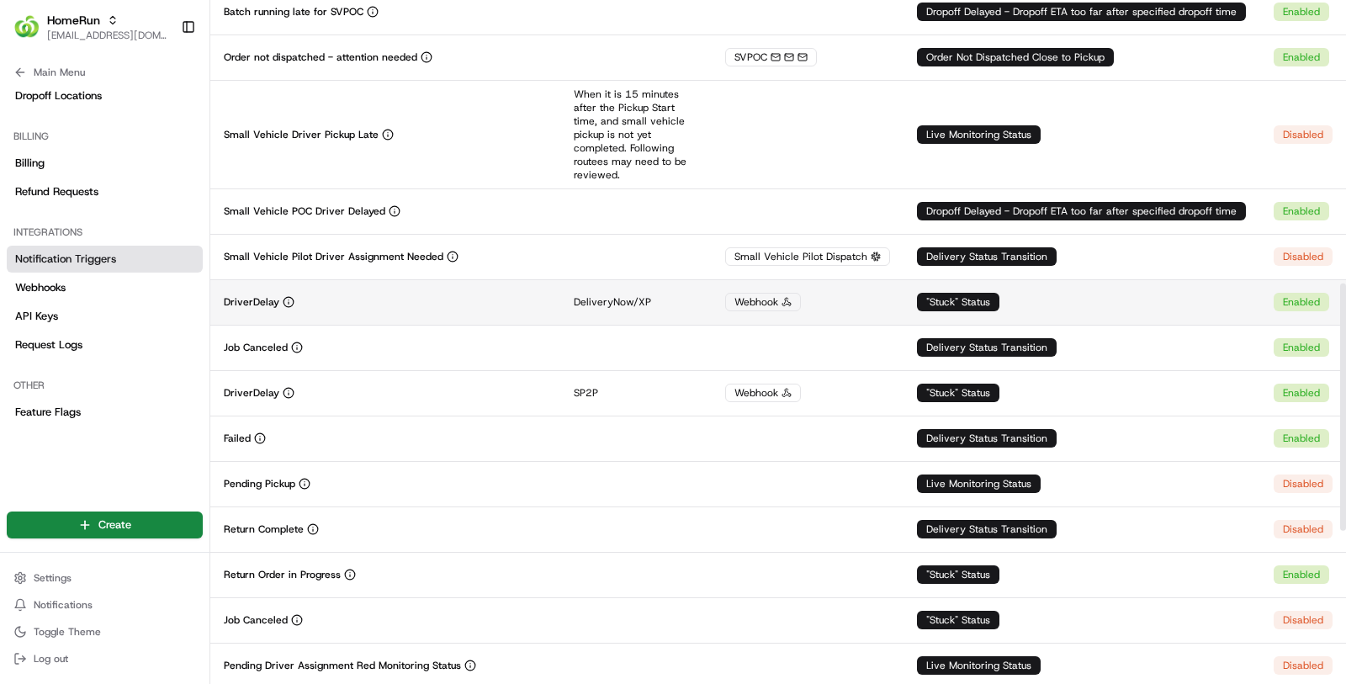
click at [493, 303] on td "DriverDelay" at bounding box center [385, 301] width 350 height 45
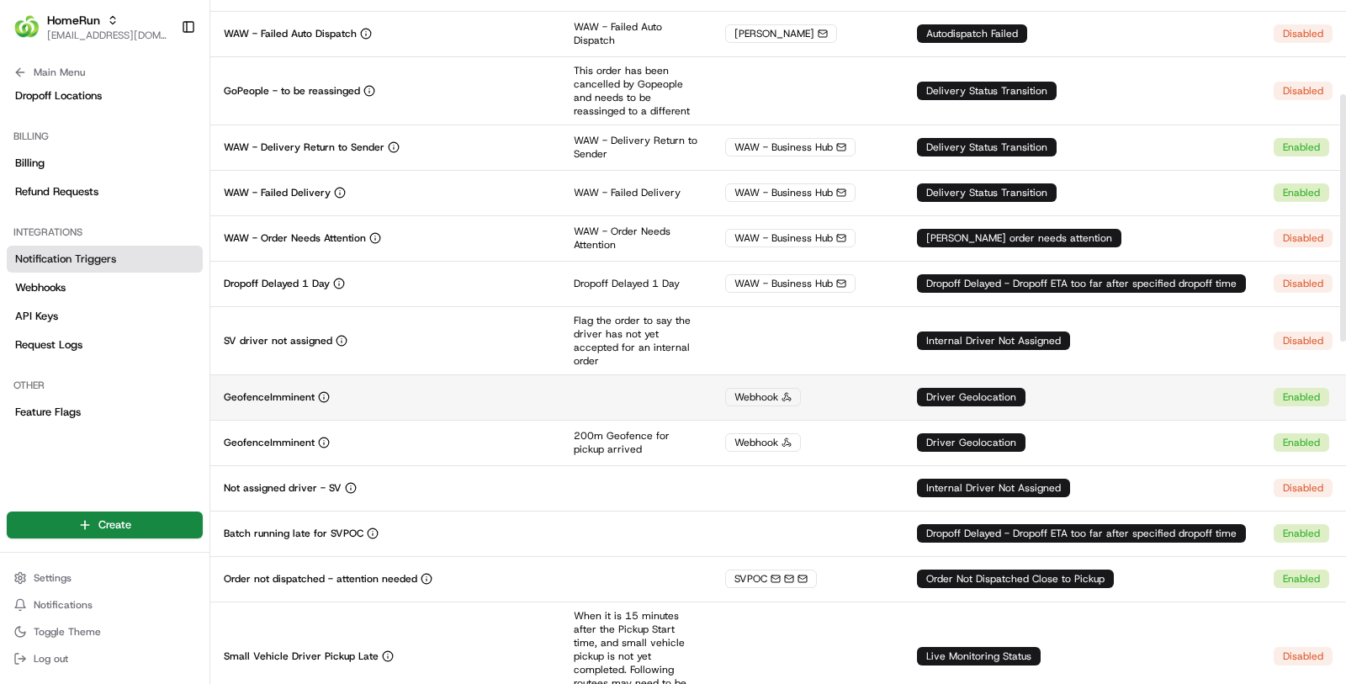
scroll to position [262, 0]
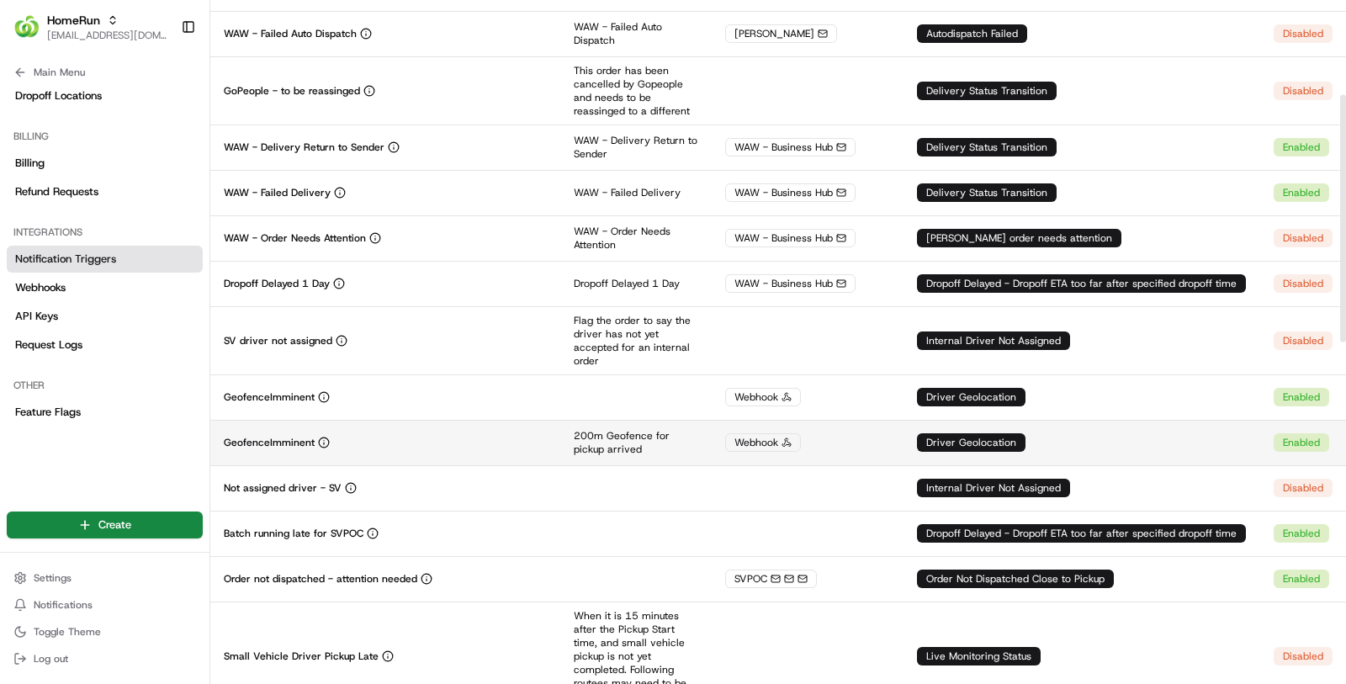
click at [502, 436] on div "GeofenceImminent" at bounding box center [385, 442] width 323 height 13
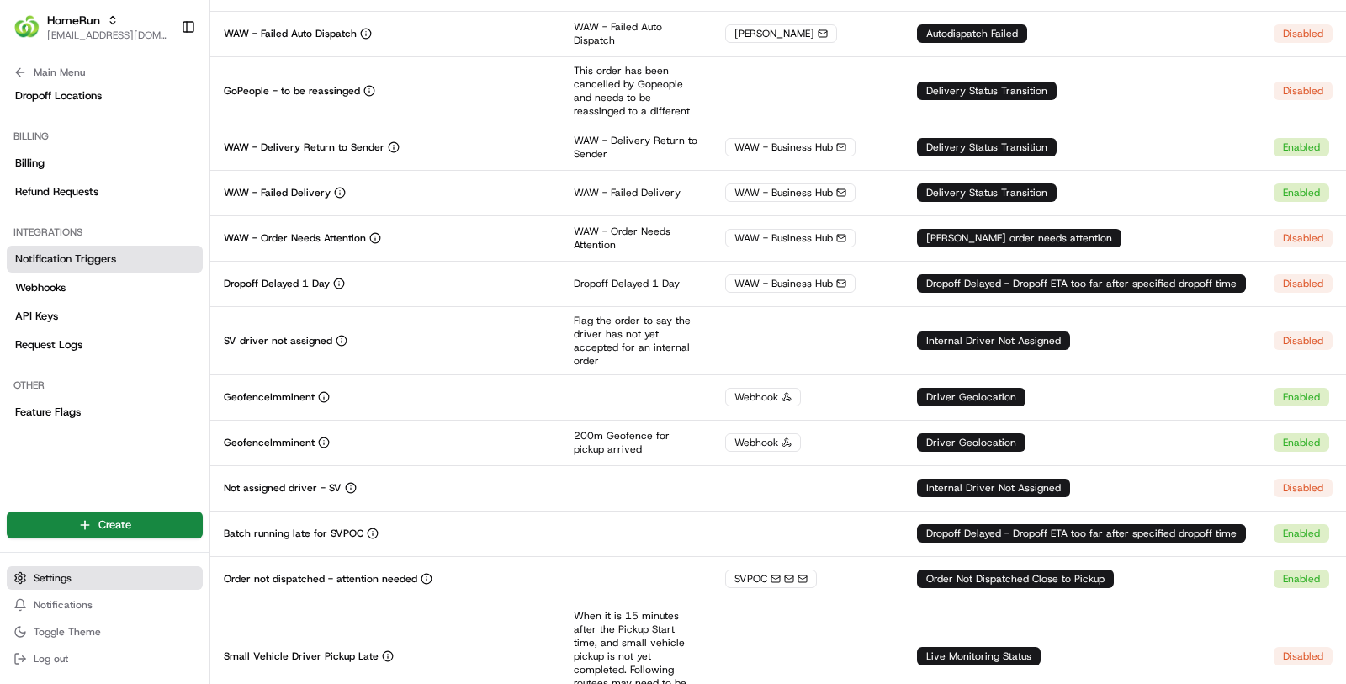
click at [95, 574] on button "Settings" at bounding box center [105, 578] width 196 height 24
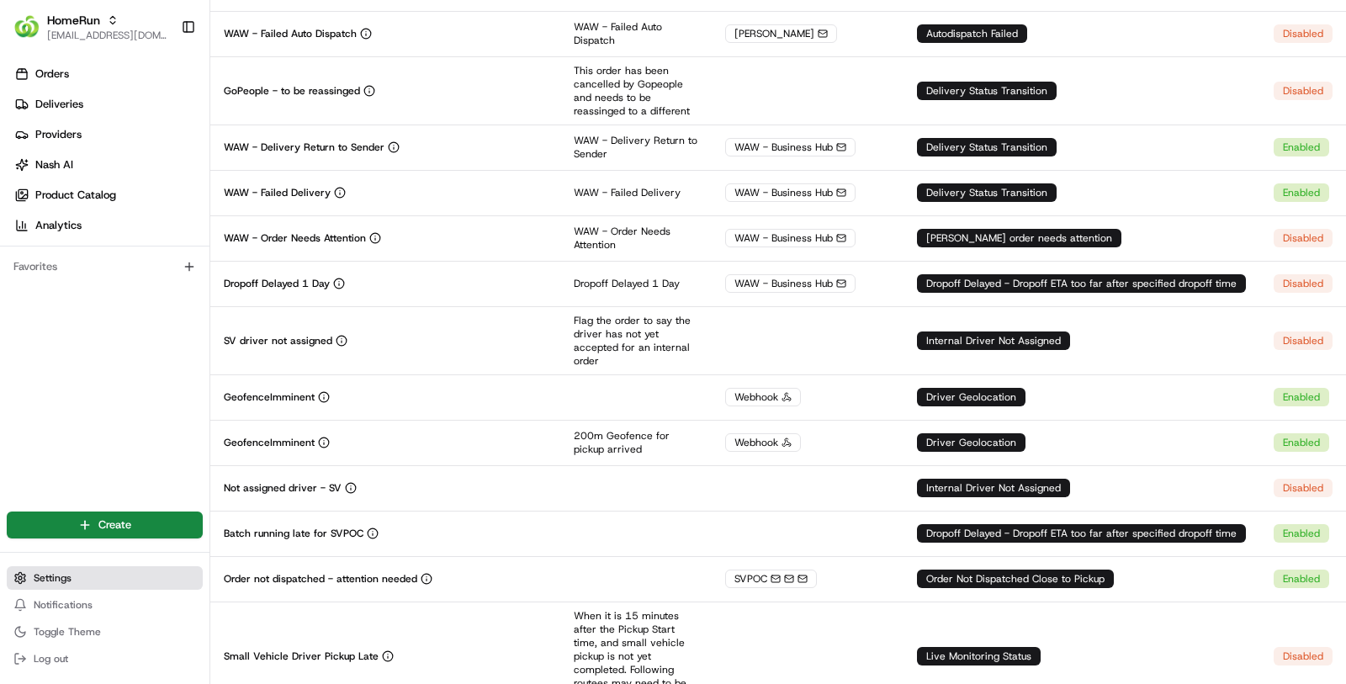
click at [93, 571] on button "Settings" at bounding box center [105, 578] width 196 height 24
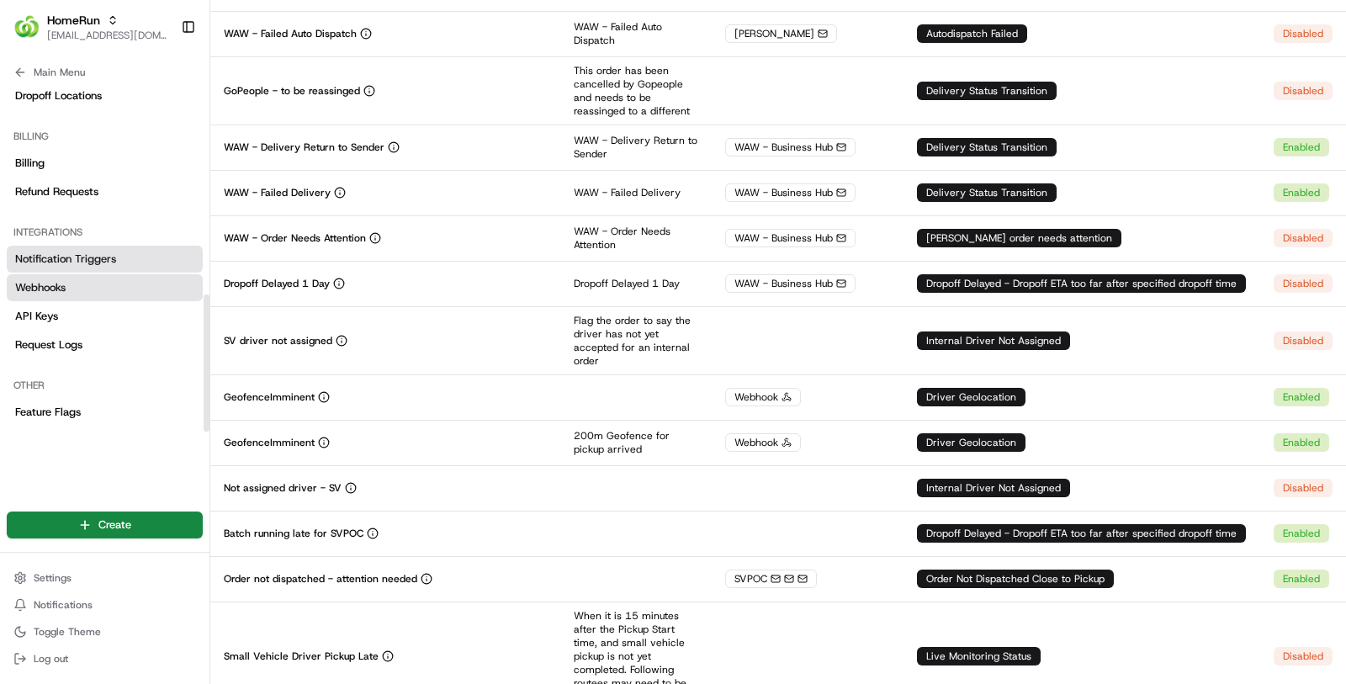
click at [105, 297] on link "Webhooks" at bounding box center [105, 287] width 196 height 27
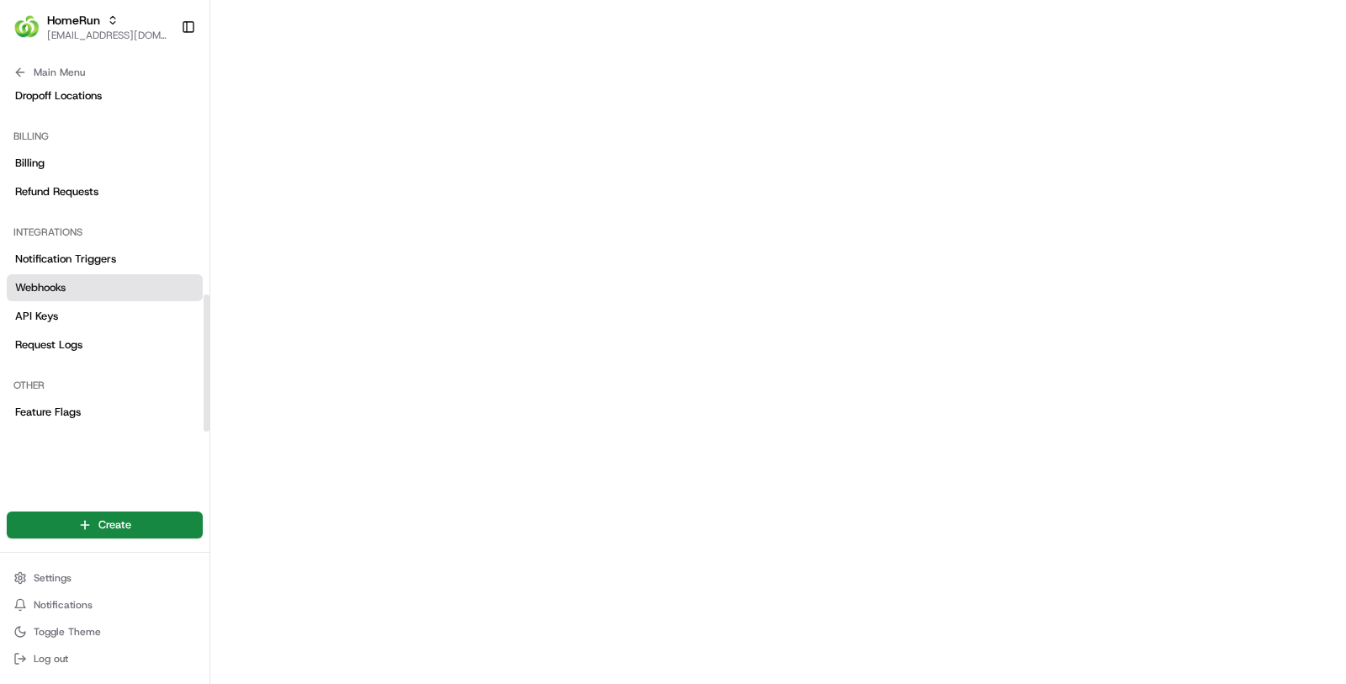
click at [149, 291] on link "Webhooks" at bounding box center [105, 287] width 196 height 27
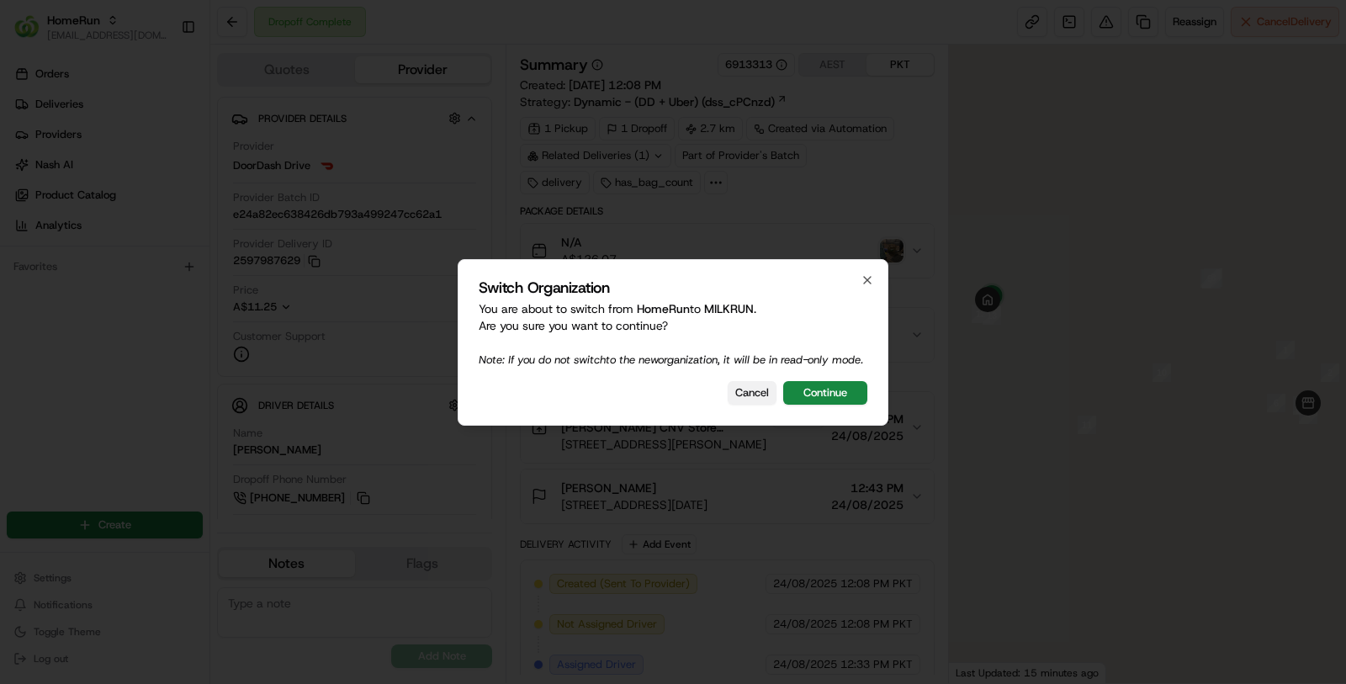
click at [745, 404] on button "Cancel" at bounding box center [752, 393] width 49 height 24
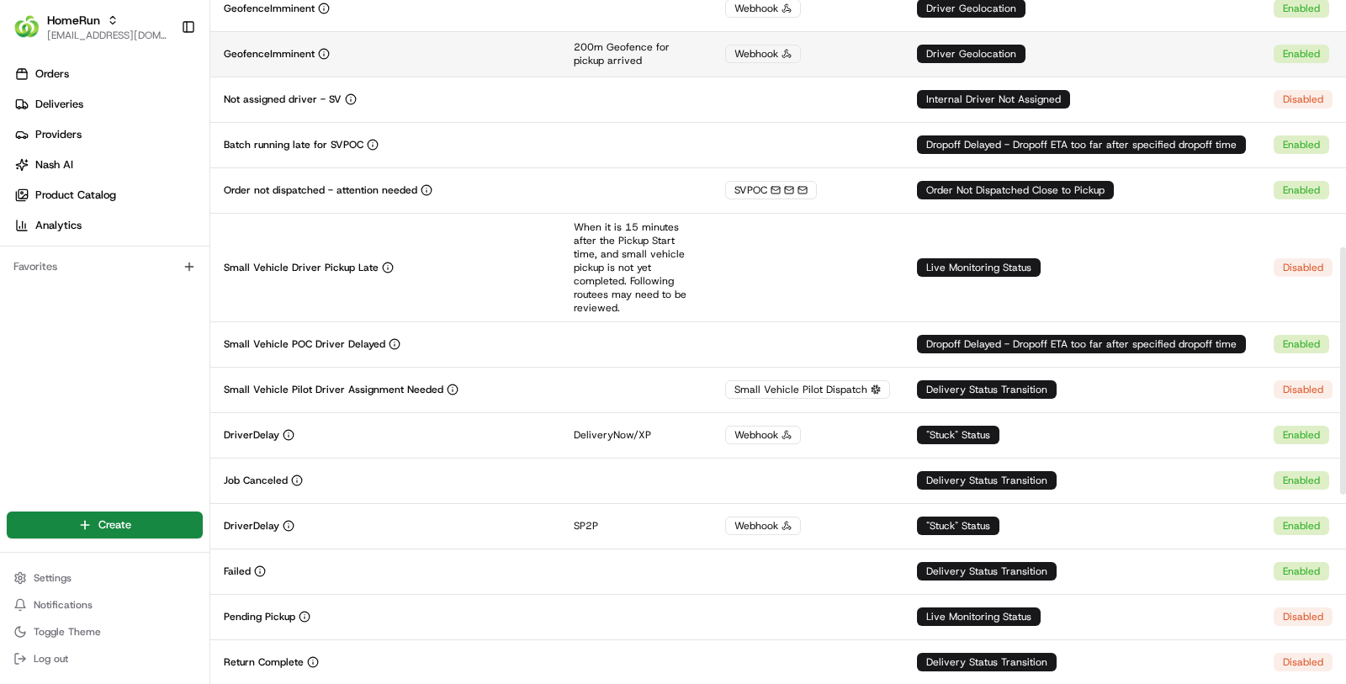
scroll to position [683, 0]
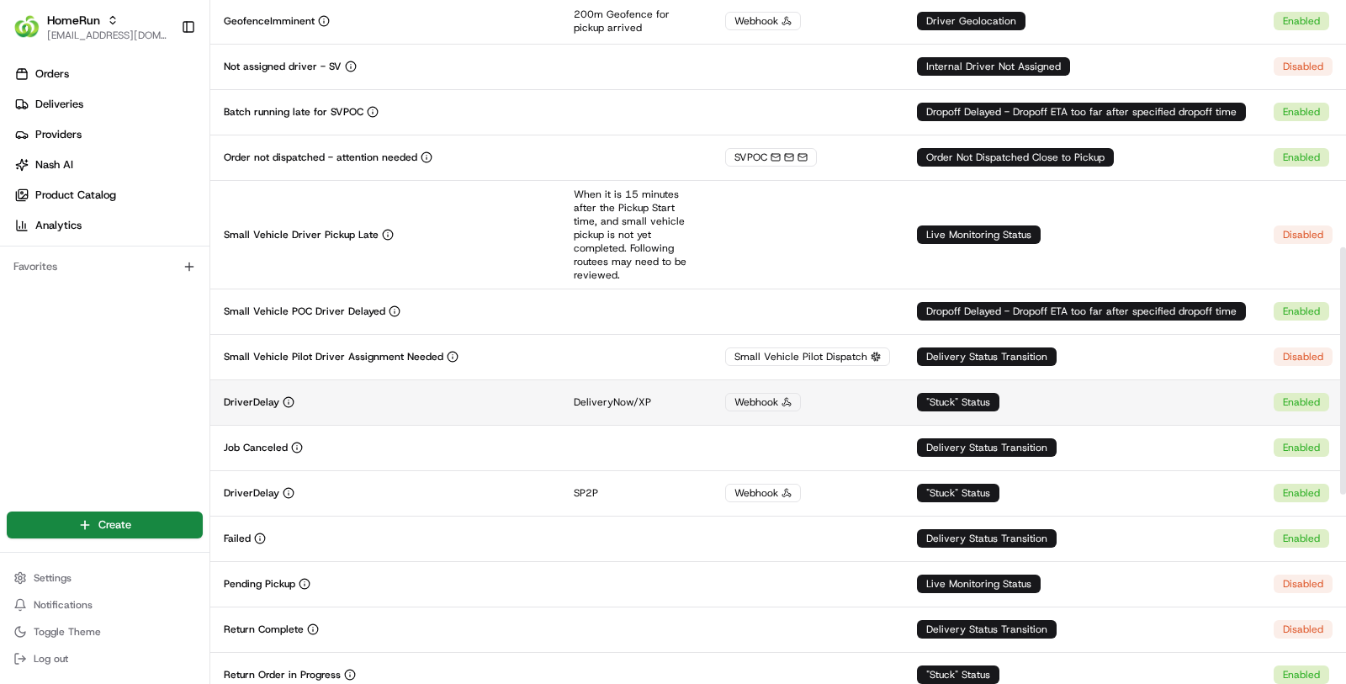
click at [828, 393] on div "Webhook" at bounding box center [807, 402] width 165 height 19
